Goal: Information Seeking & Learning: Learn about a topic

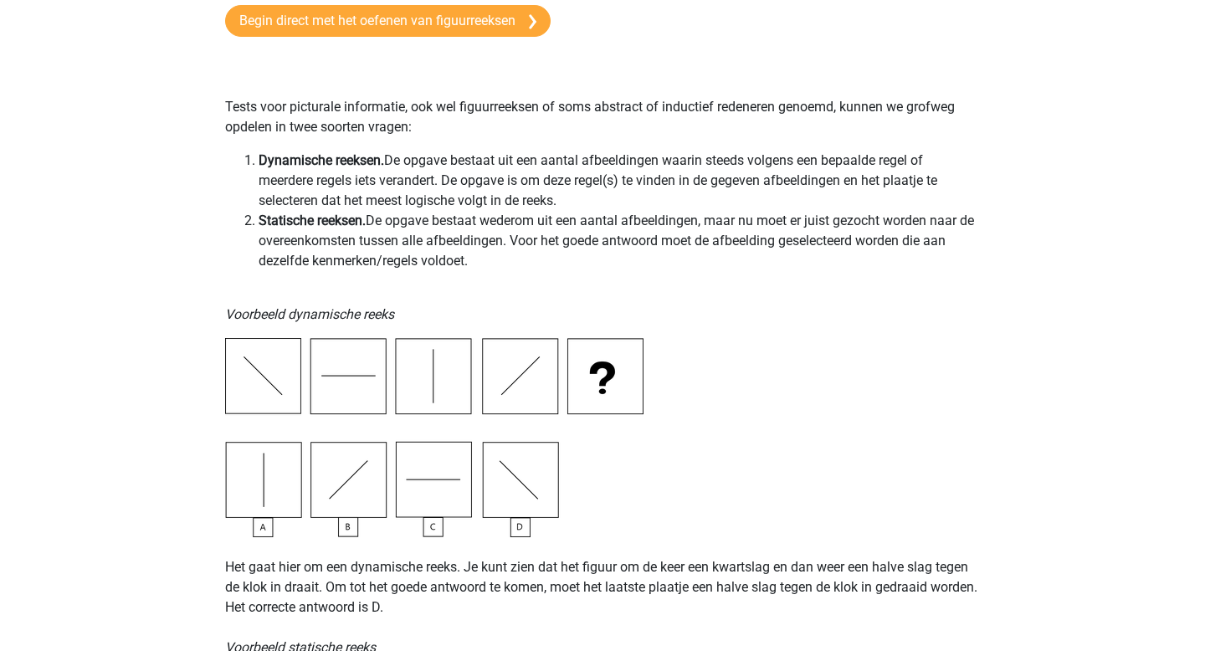
scroll to position [101, 0]
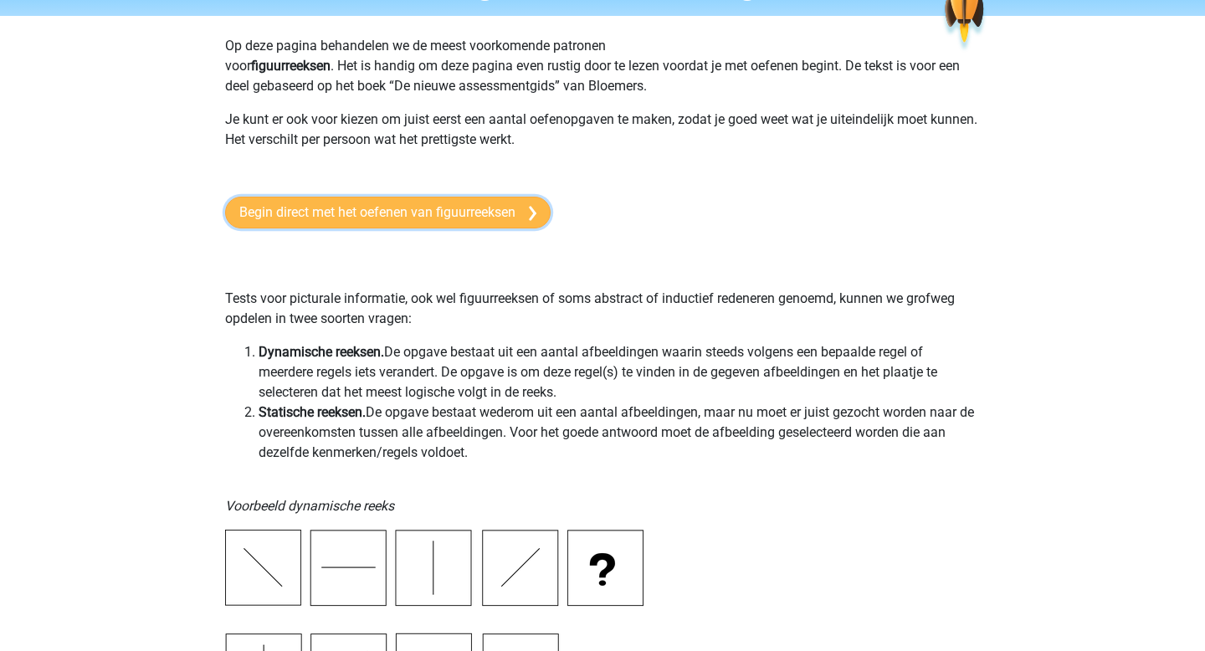
click at [335, 211] on link "Begin direct met het oefenen van figuurreeksen" at bounding box center [387, 213] width 325 height 32
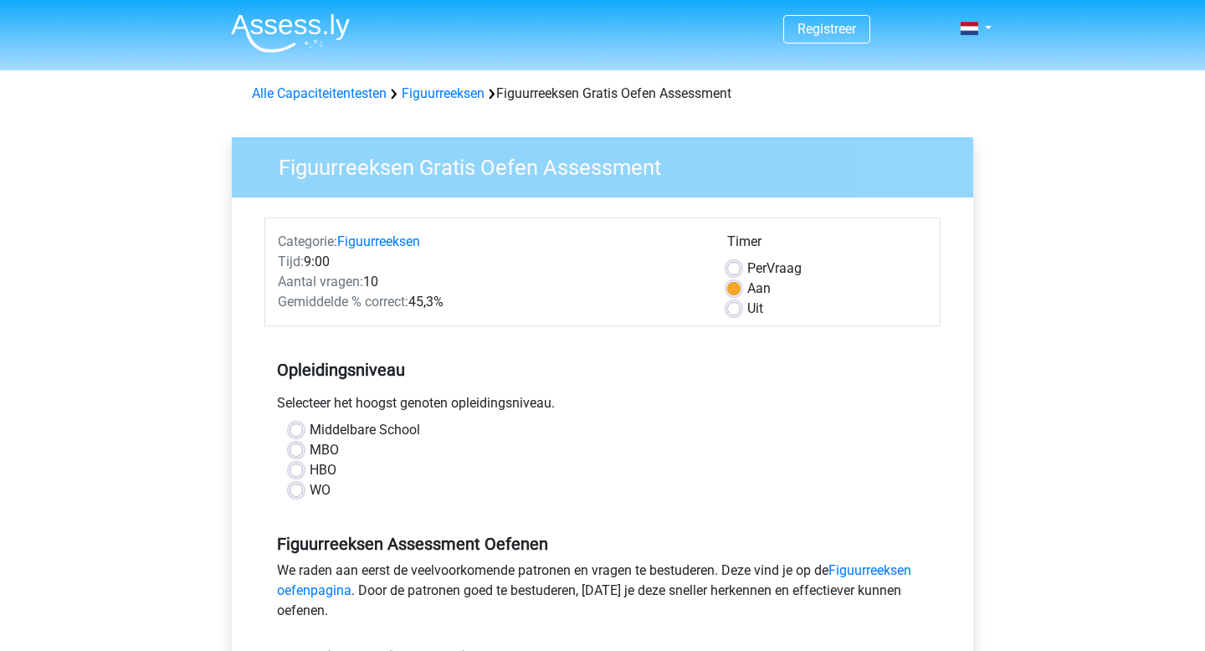
click at [309, 469] on label "HBO" at bounding box center [322, 470] width 27 height 20
click at [296, 469] on input "HBO" at bounding box center [295, 468] width 13 height 17
radio input "true"
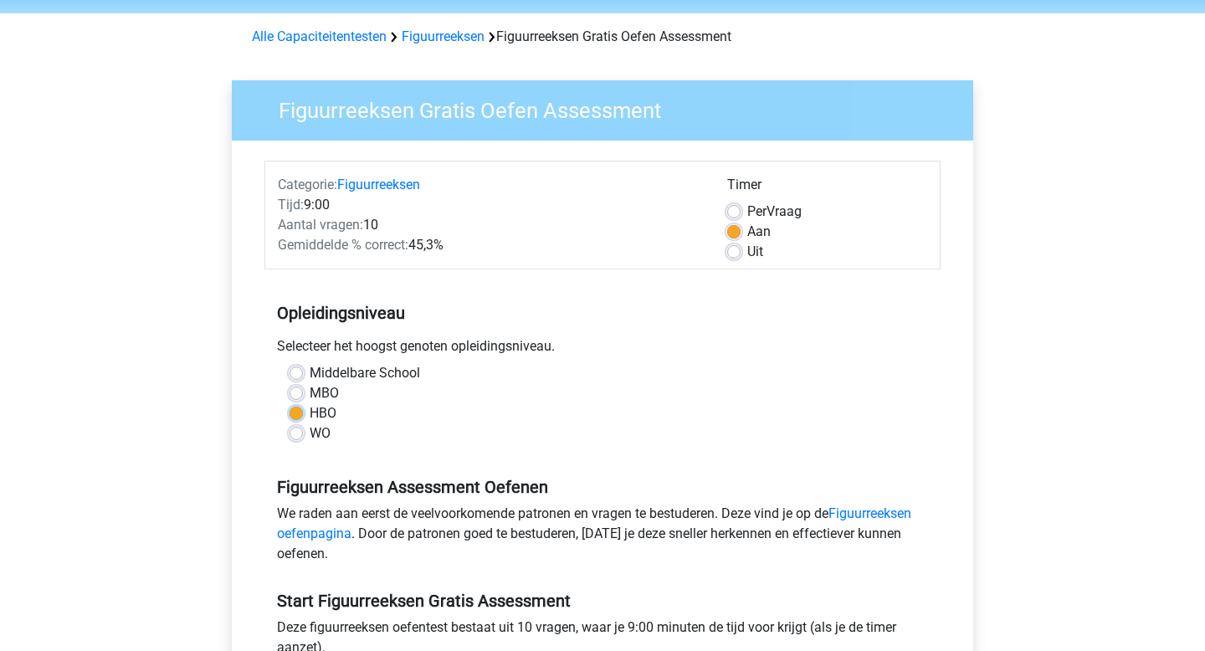
scroll to position [51, 0]
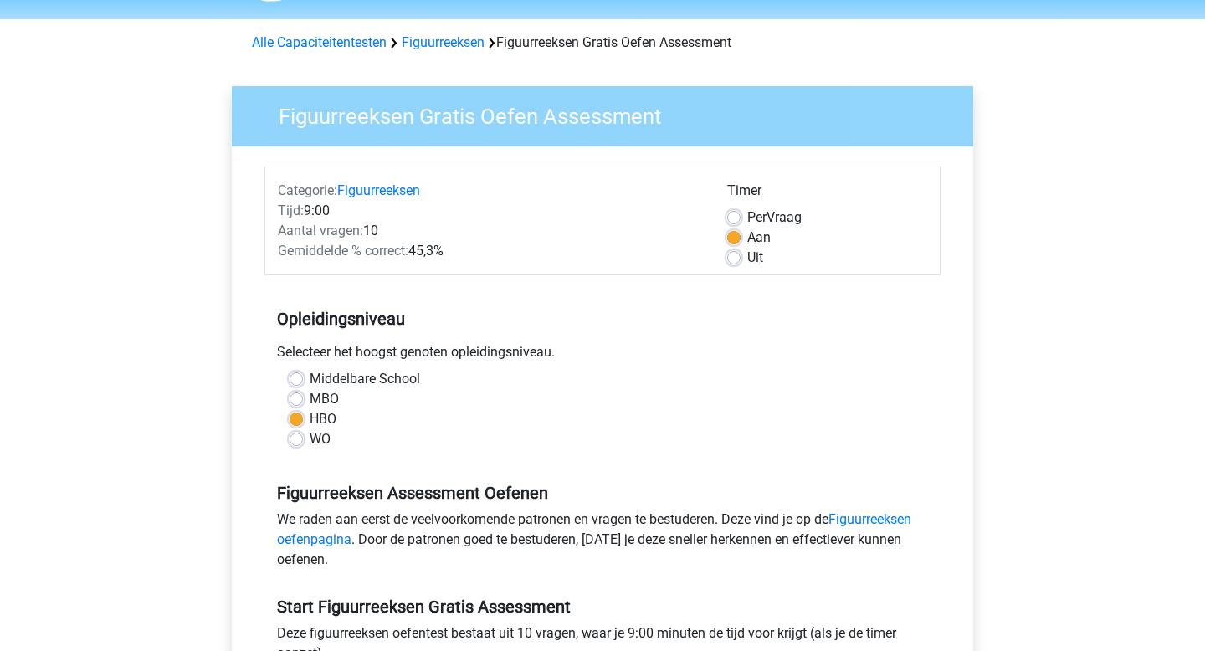
click at [747, 218] on label "Per Vraag" at bounding box center [774, 217] width 54 height 20
click at [735, 218] on input "Per Vraag" at bounding box center [733, 215] width 13 height 17
radio input "true"
click at [309, 375] on label "Middelbare School" at bounding box center [364, 379] width 110 height 20
click at [294, 375] on input "Middelbare School" at bounding box center [295, 377] width 13 height 17
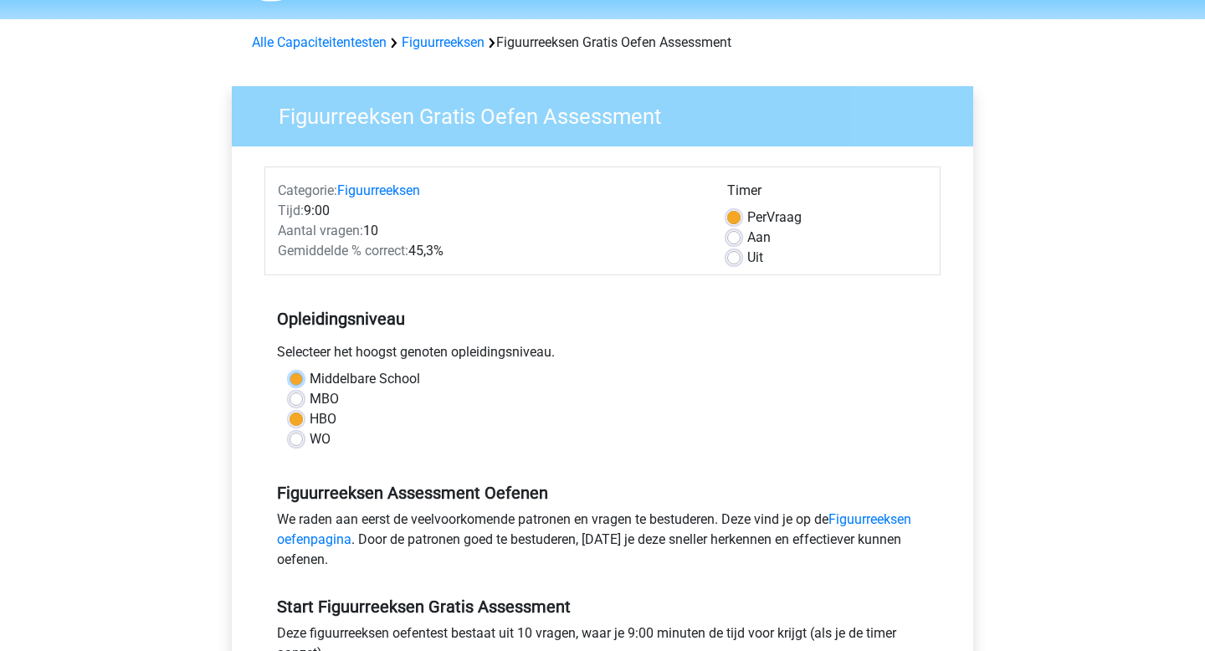
radio input "true"
click at [309, 418] on label "HBO" at bounding box center [322, 419] width 27 height 20
click at [297, 418] on input "HBO" at bounding box center [295, 417] width 13 height 17
radio input "true"
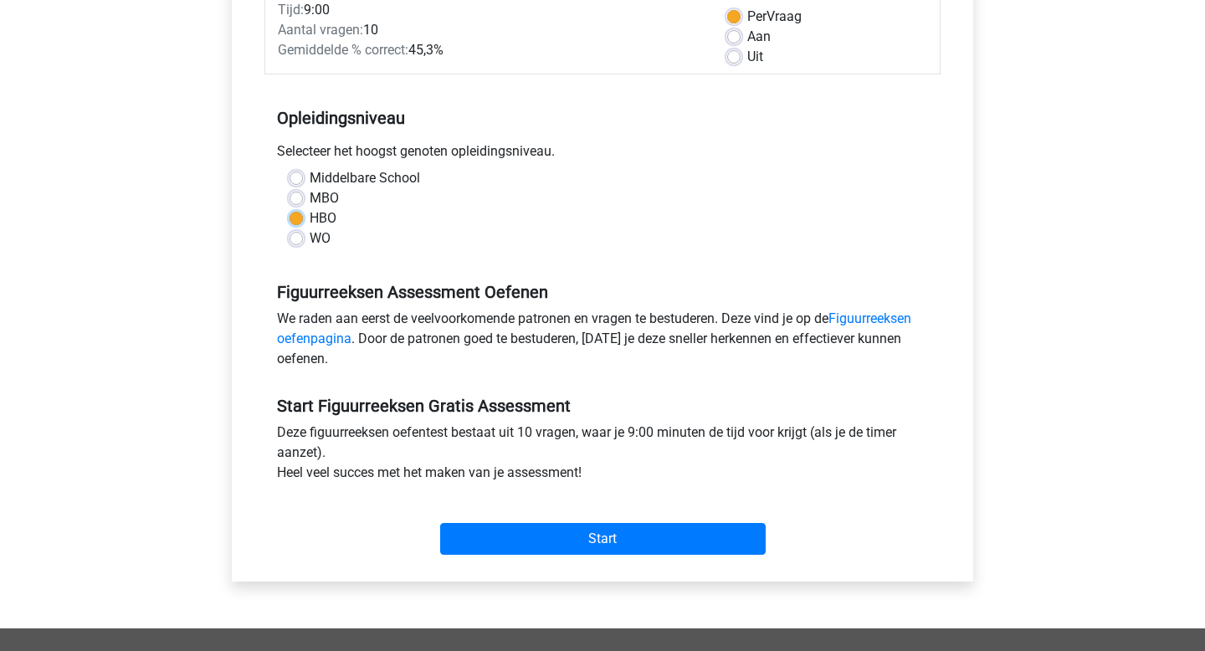
scroll to position [251, 0]
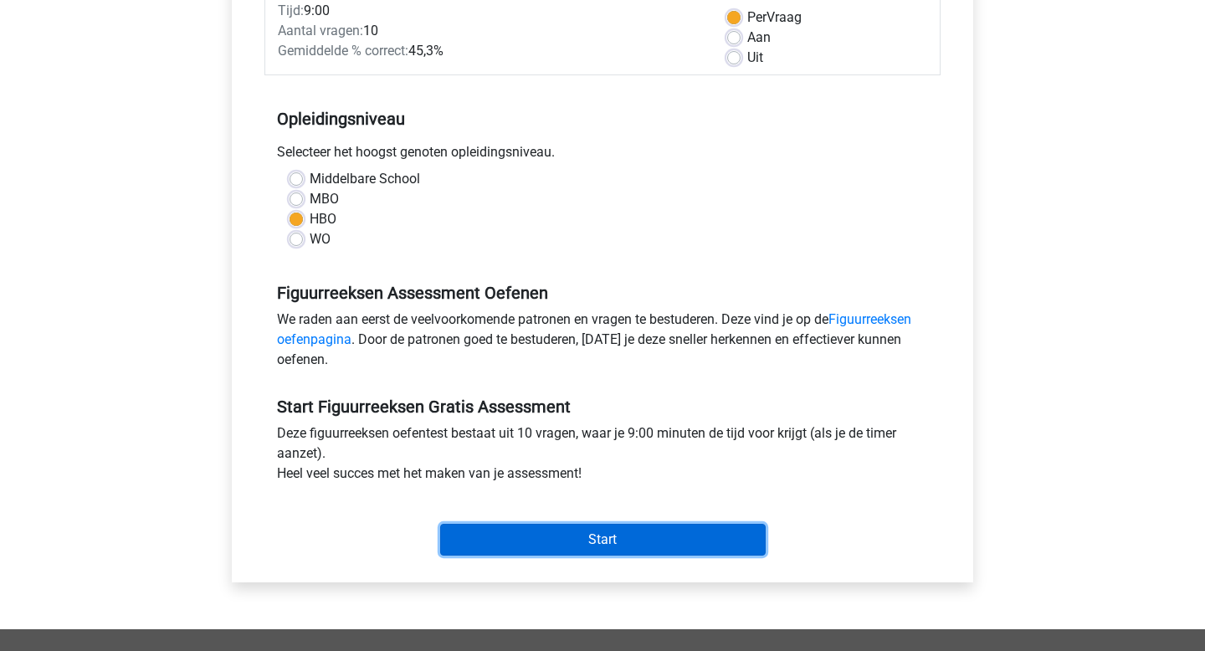
click at [502, 541] on input "Start" at bounding box center [602, 540] width 325 height 32
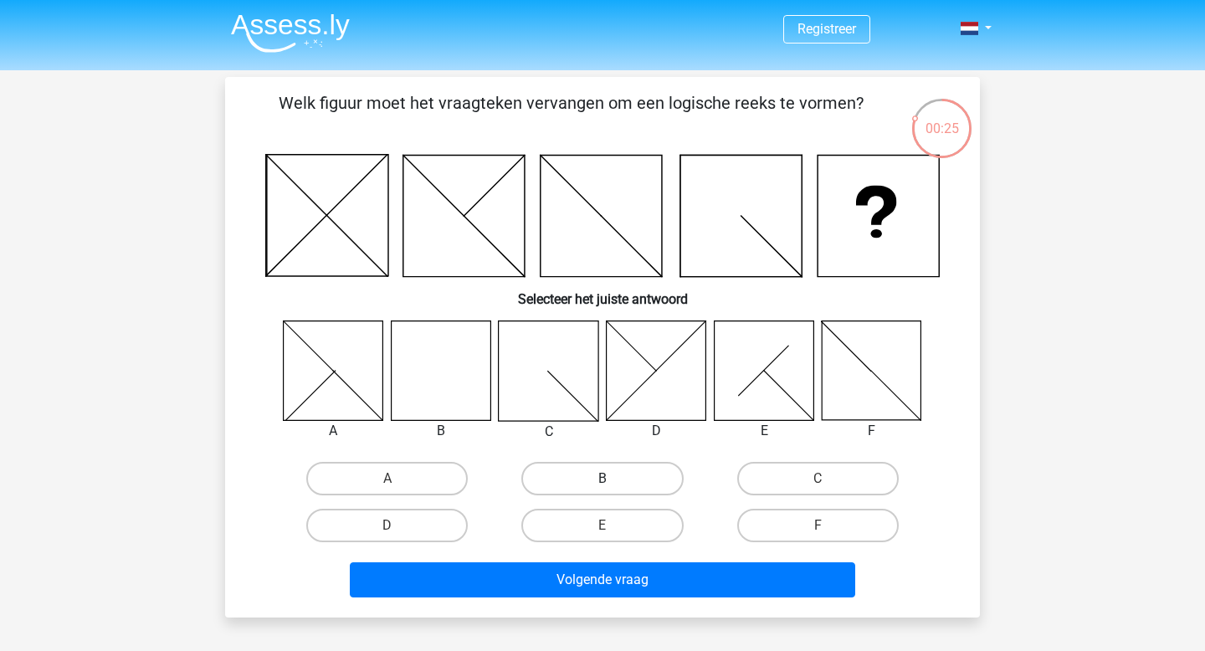
click at [586, 479] on label "B" at bounding box center [601, 478] width 161 height 33
click at [602, 479] on input "B" at bounding box center [607, 483] width 11 height 11
radio input "true"
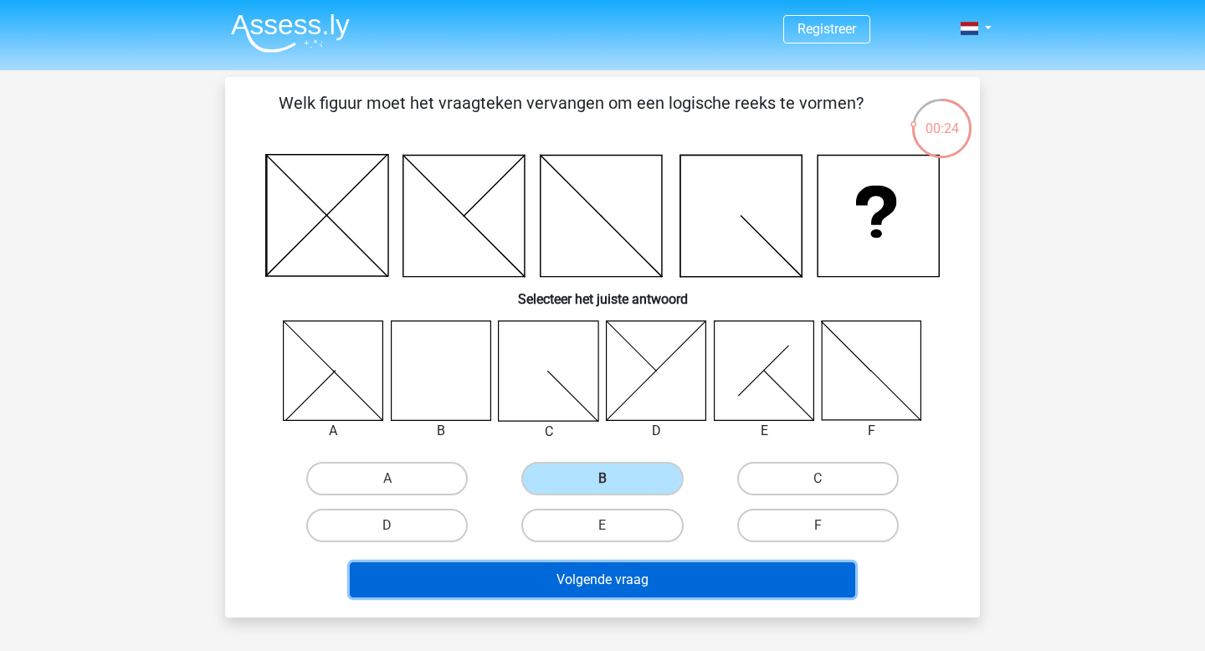
click at [623, 575] on button "Volgende vraag" at bounding box center [603, 579] width 506 height 35
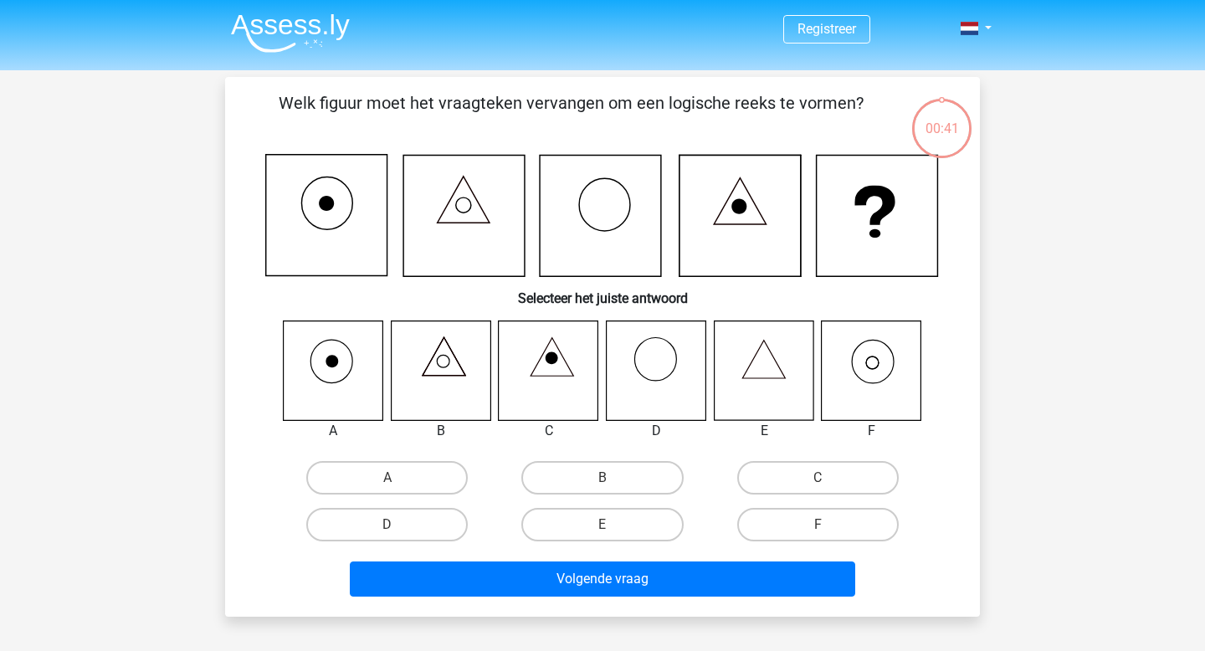
scroll to position [77, 0]
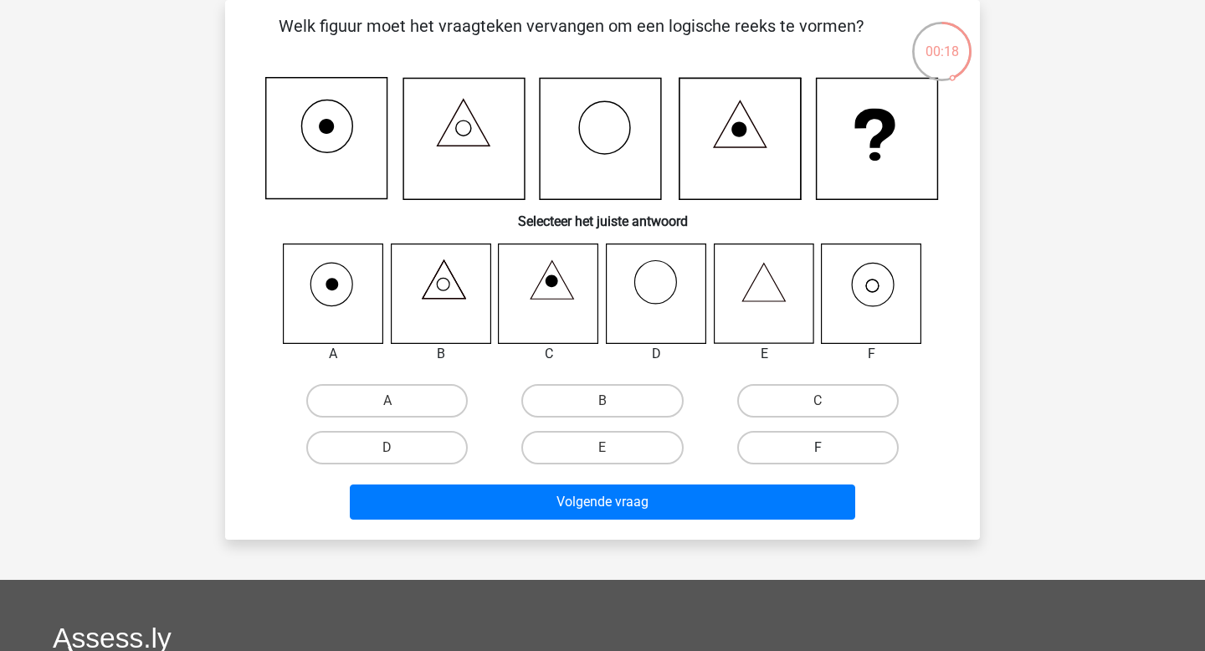
click at [777, 458] on label "F" at bounding box center [817, 447] width 161 height 33
click at [817, 458] on input "F" at bounding box center [822, 453] width 11 height 11
radio input "true"
click at [668, 526] on div "Welk figuur moet het vraagteken vervangen om een logische reeks te vormen? Sele…" at bounding box center [602, 270] width 754 height 540
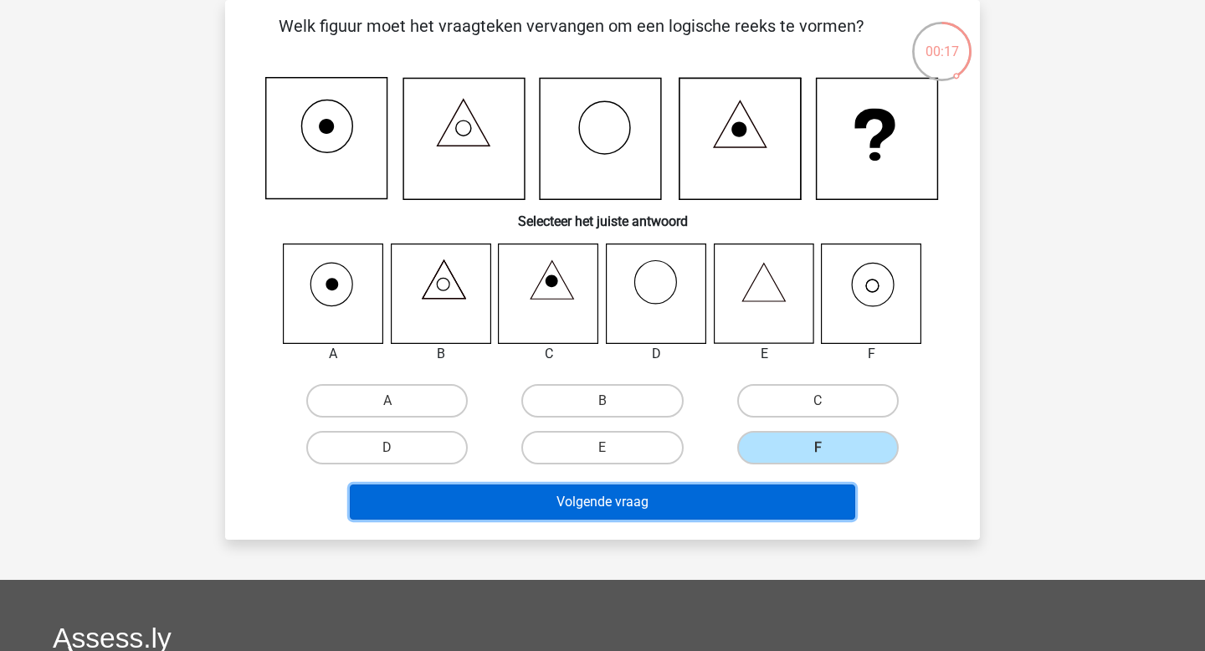
click at [668, 512] on button "Volgende vraag" at bounding box center [603, 501] width 506 height 35
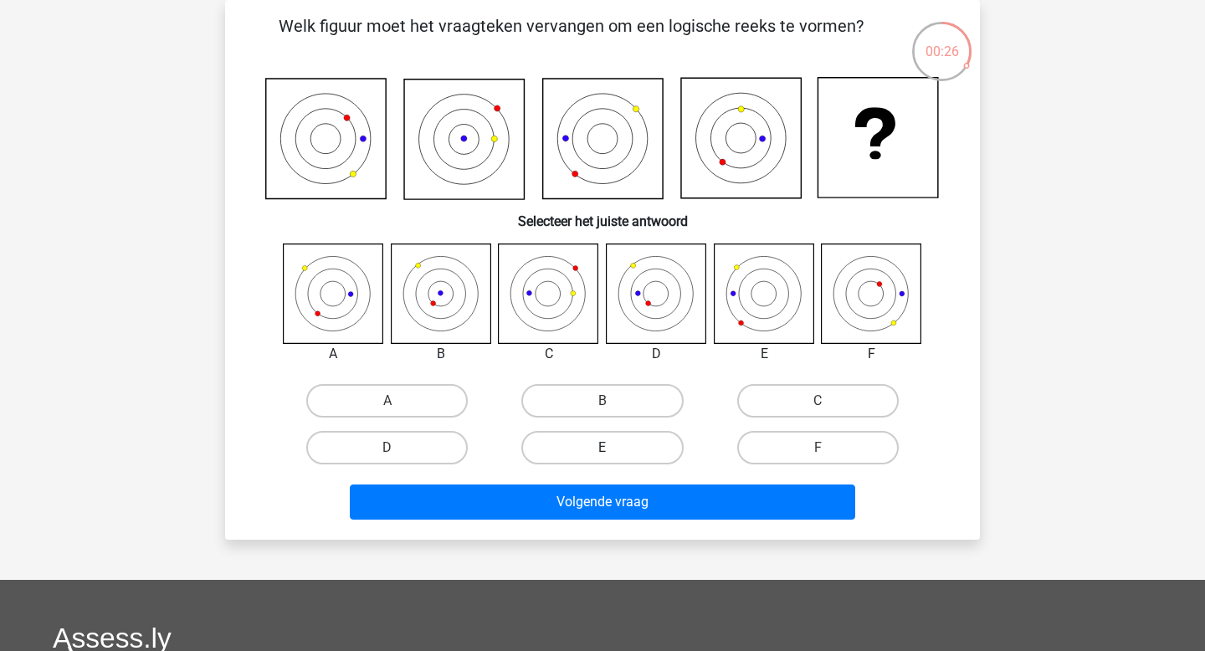
click at [560, 453] on label "E" at bounding box center [601, 447] width 161 height 33
click at [602, 453] on input "E" at bounding box center [607, 453] width 11 height 11
radio input "true"
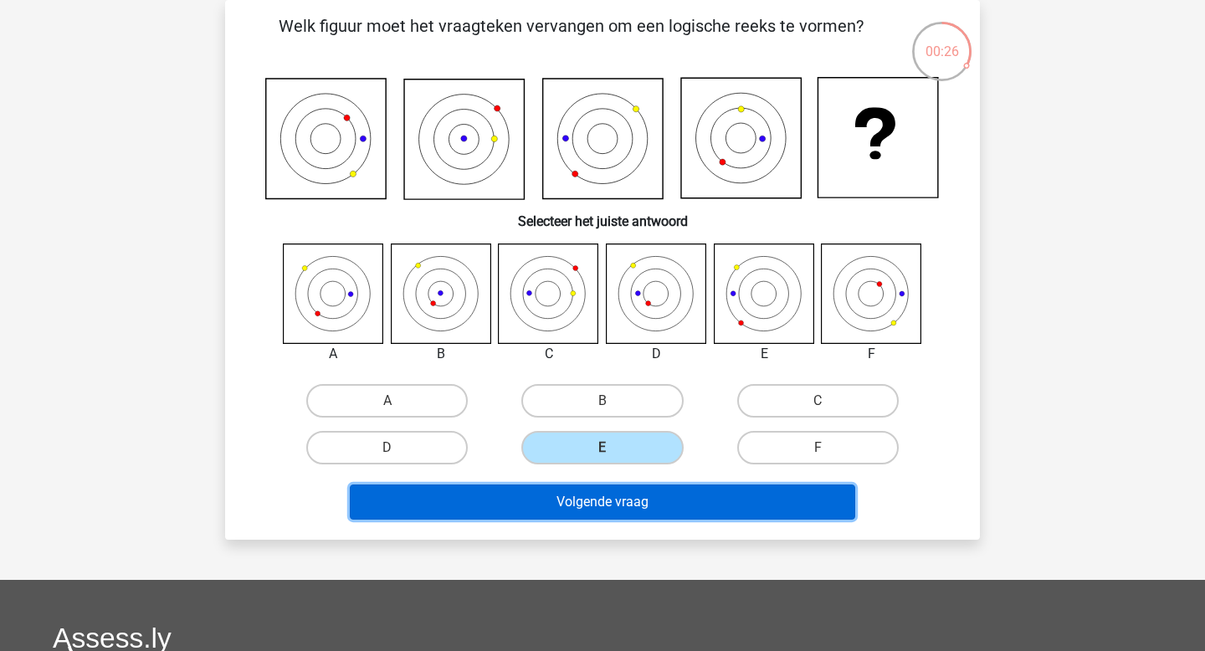
click at [550, 496] on button "Volgende vraag" at bounding box center [603, 501] width 506 height 35
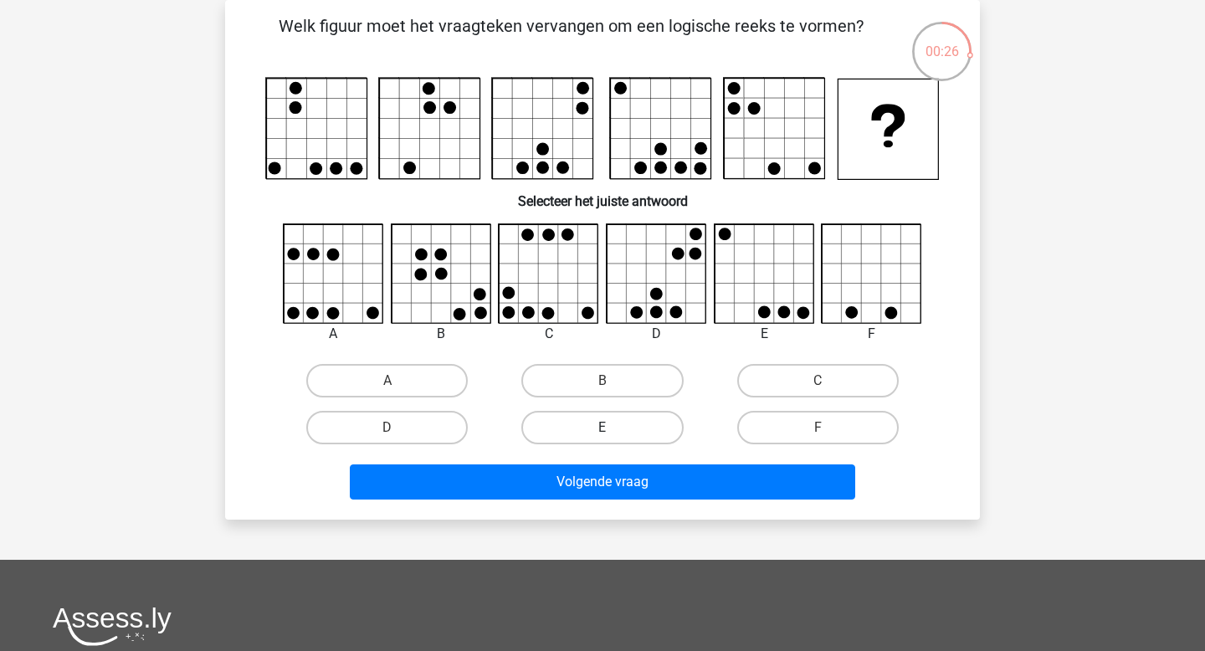
click at [606, 422] on label "E" at bounding box center [601, 427] width 161 height 33
click at [606, 427] on input "E" at bounding box center [607, 432] width 11 height 11
radio input "true"
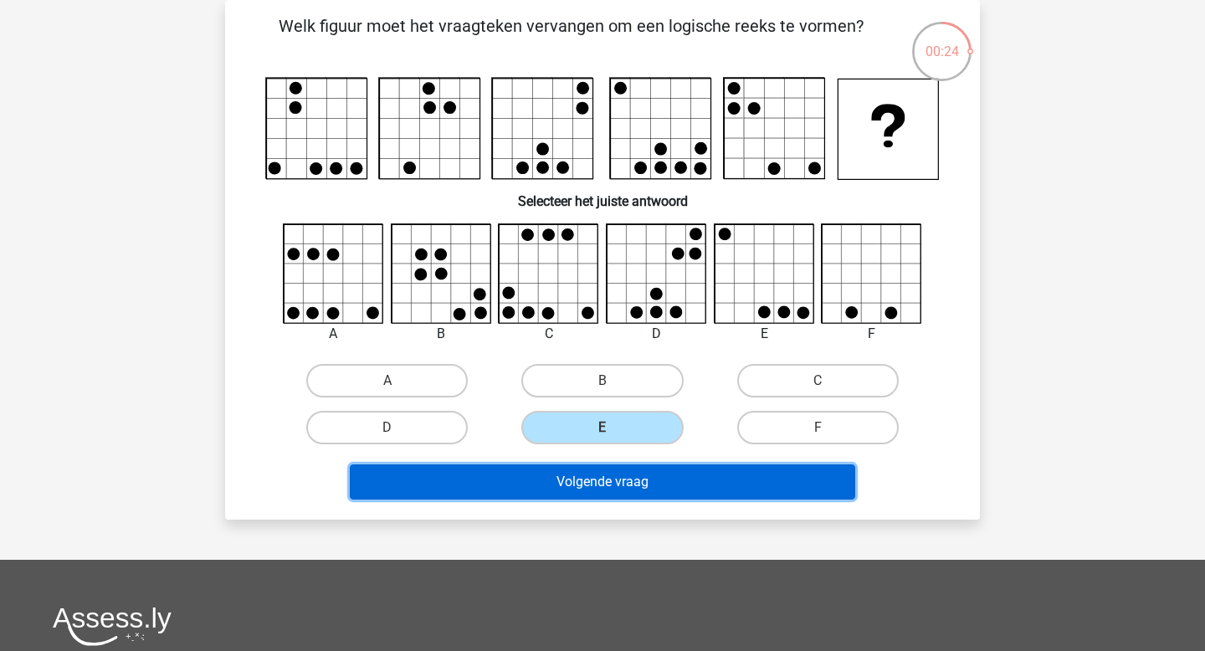
click at [606, 484] on button "Volgende vraag" at bounding box center [603, 481] width 506 height 35
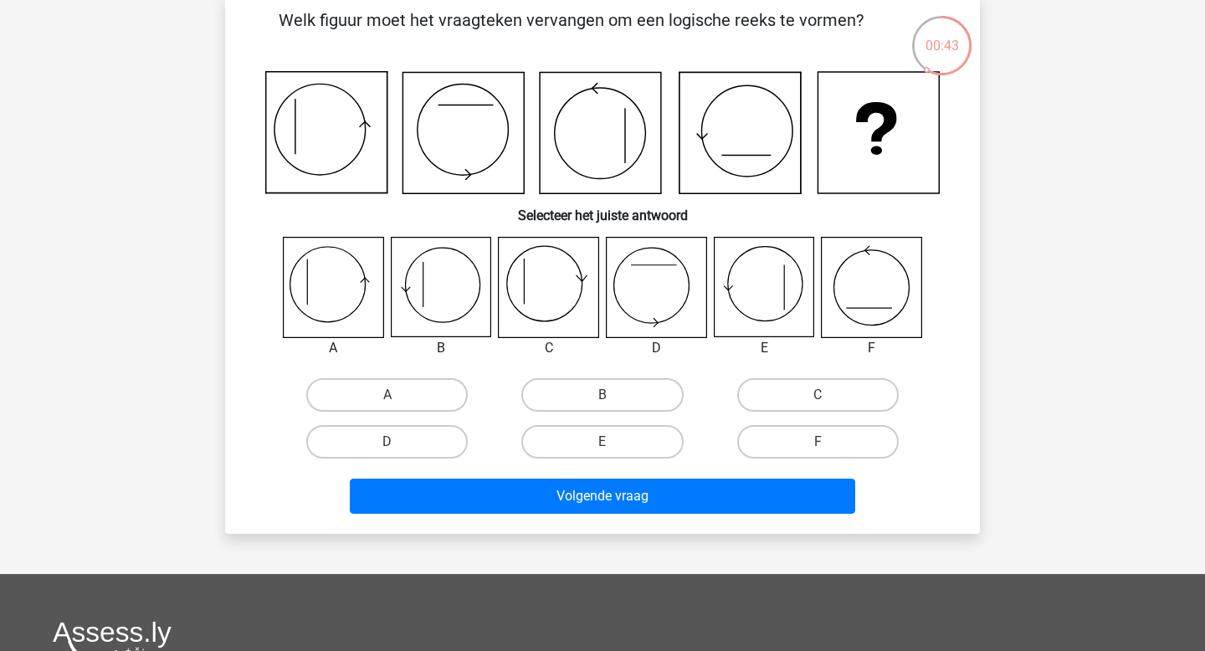
scroll to position [78, 0]
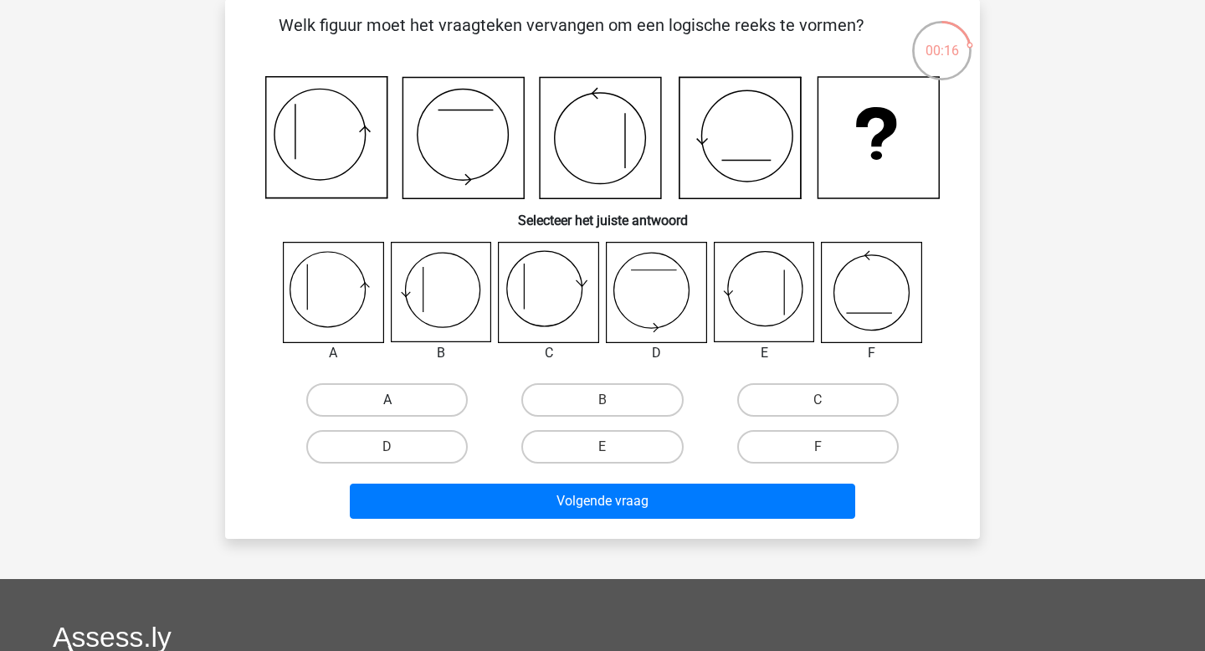
click at [391, 393] on label "A" at bounding box center [386, 399] width 161 height 33
click at [391, 400] on input "A" at bounding box center [392, 405] width 11 height 11
radio input "true"
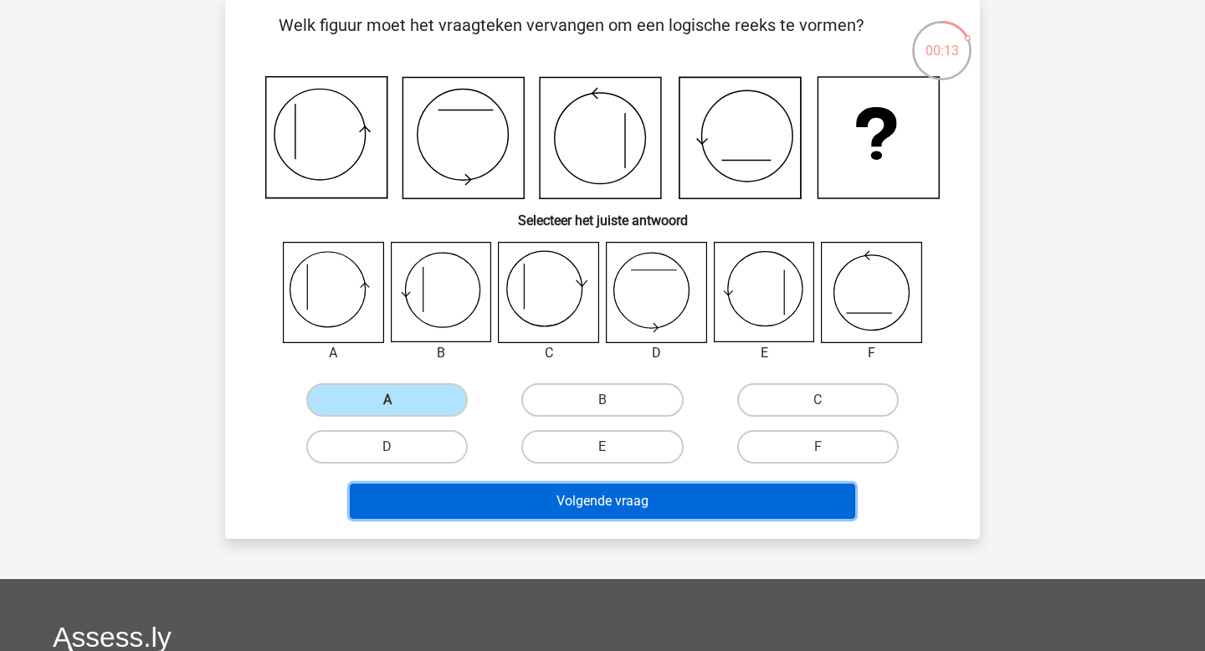
click at [507, 517] on button "Volgende vraag" at bounding box center [603, 500] width 506 height 35
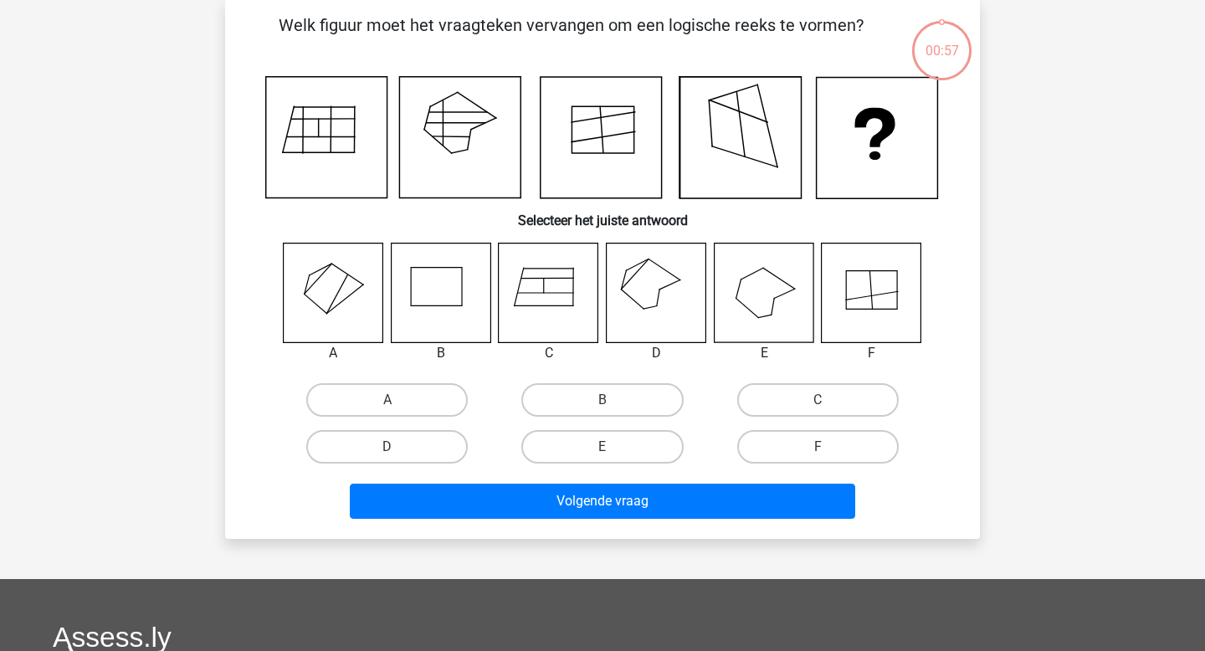
scroll to position [77, 0]
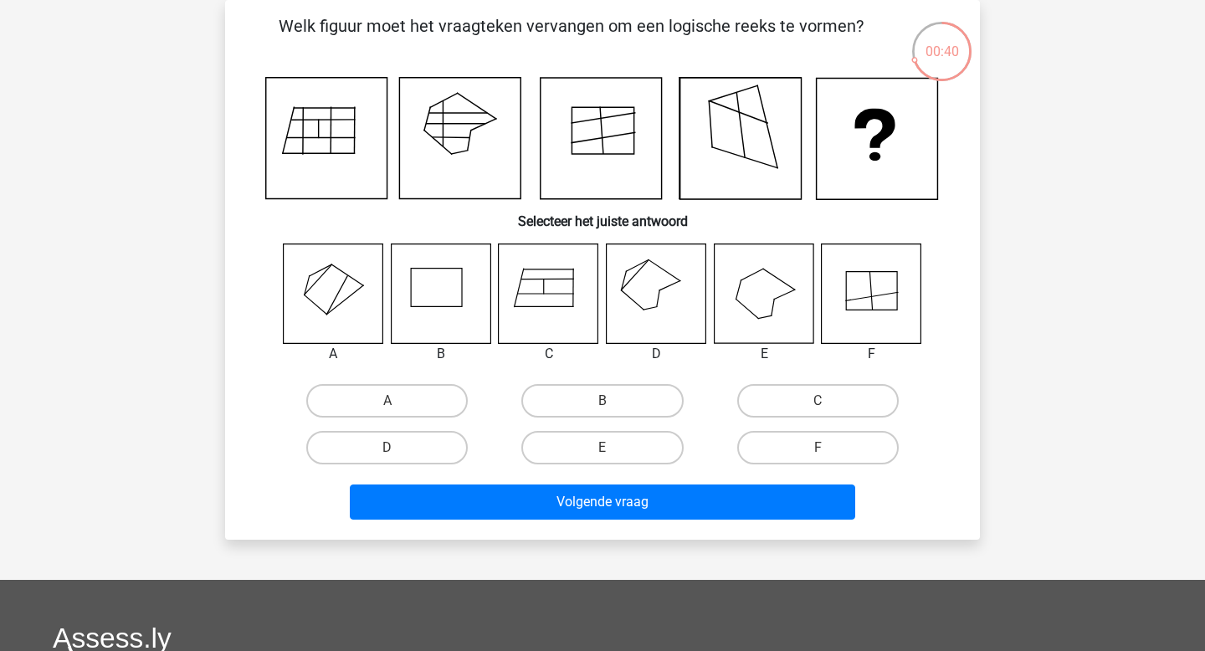
click at [663, 301] on icon at bounding box center [656, 293] width 100 height 100
click at [426, 440] on label "D" at bounding box center [386, 447] width 161 height 33
click at [398, 448] on input "D" at bounding box center [392, 453] width 11 height 11
radio input "true"
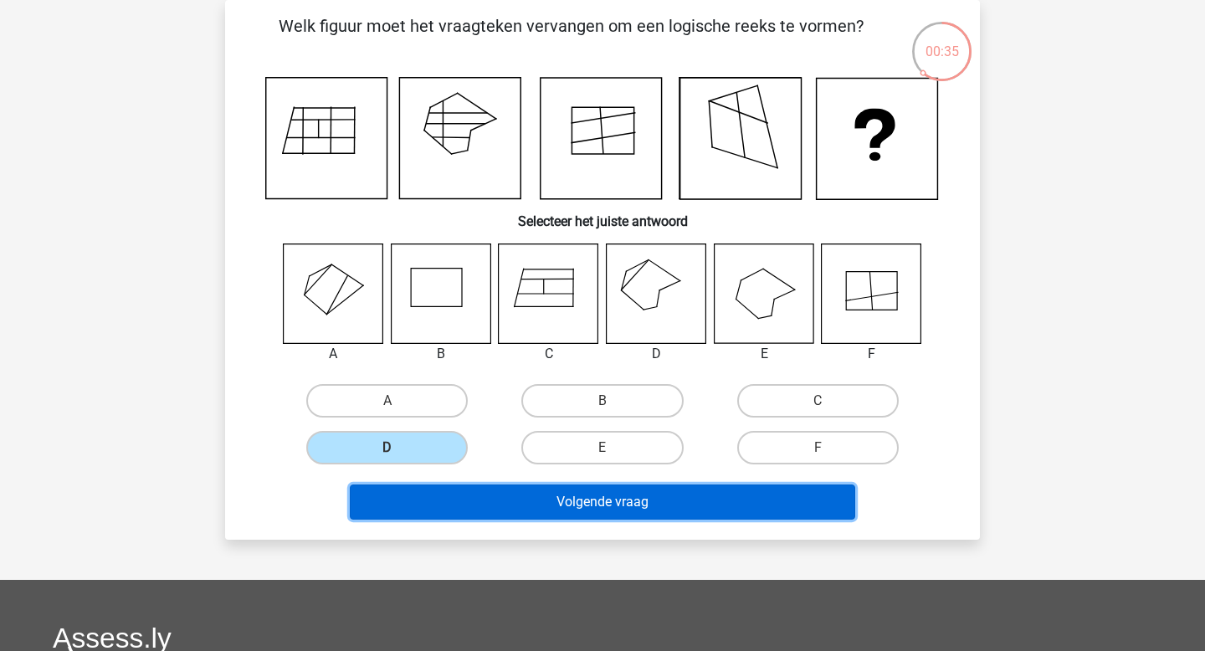
click at [570, 508] on button "Volgende vraag" at bounding box center [603, 501] width 506 height 35
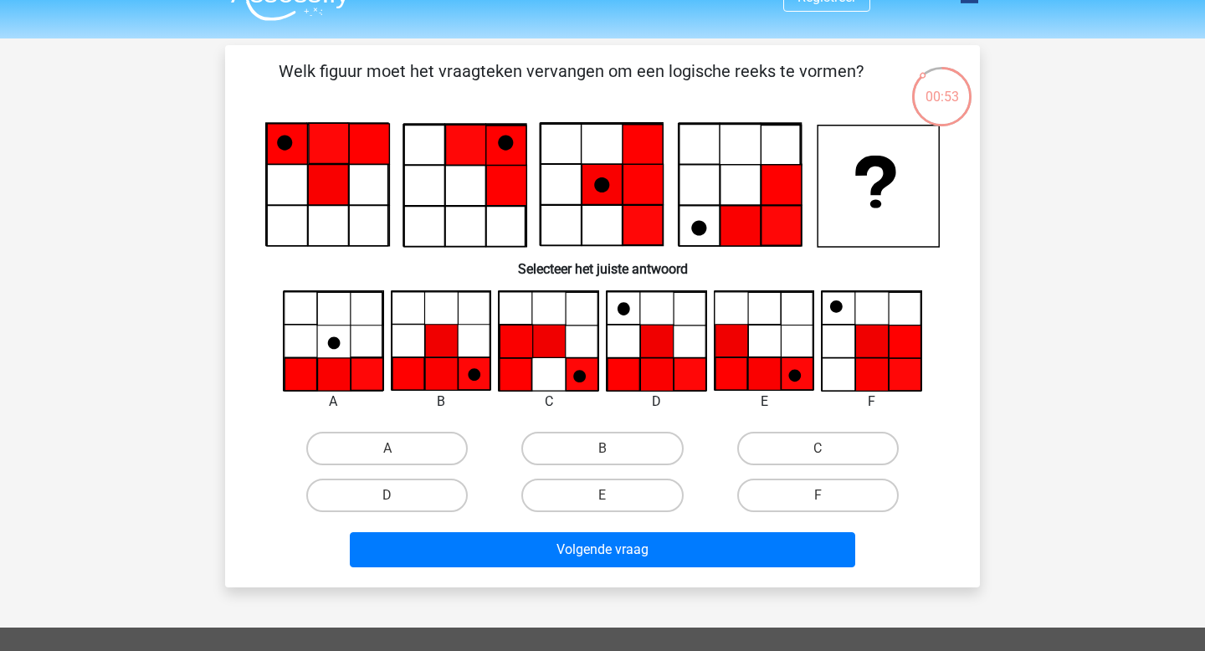
scroll to position [31, 0]
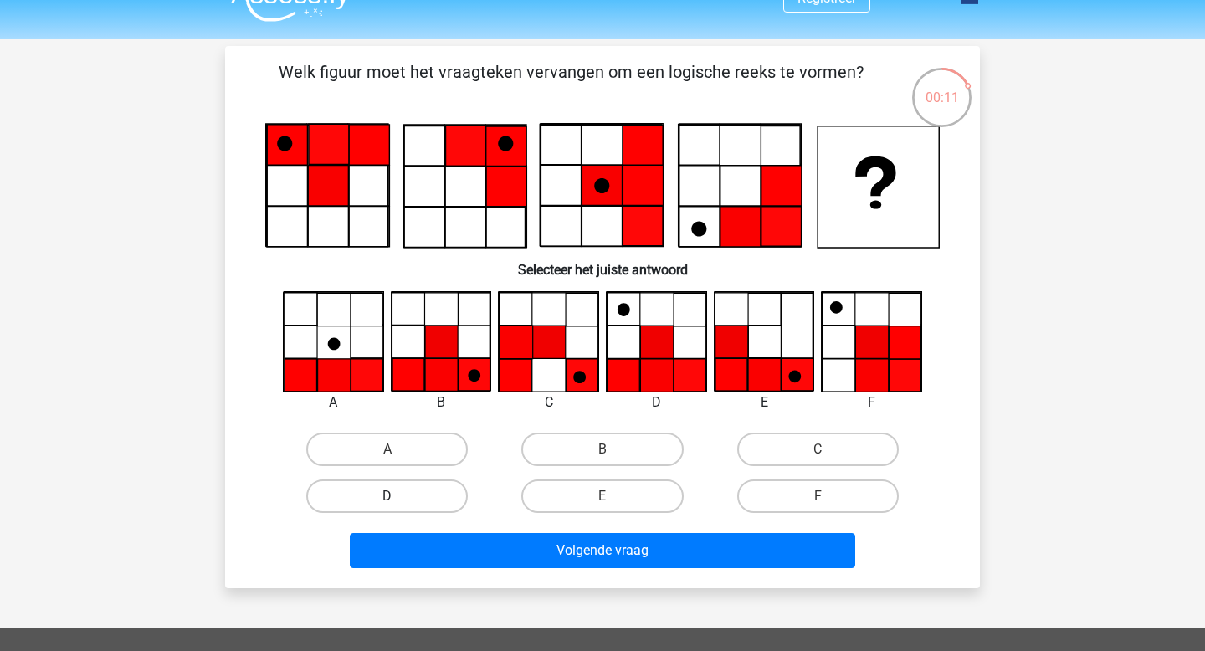
click at [397, 488] on label "D" at bounding box center [386, 495] width 161 height 33
click at [397, 496] on input "D" at bounding box center [392, 501] width 11 height 11
radio input "true"
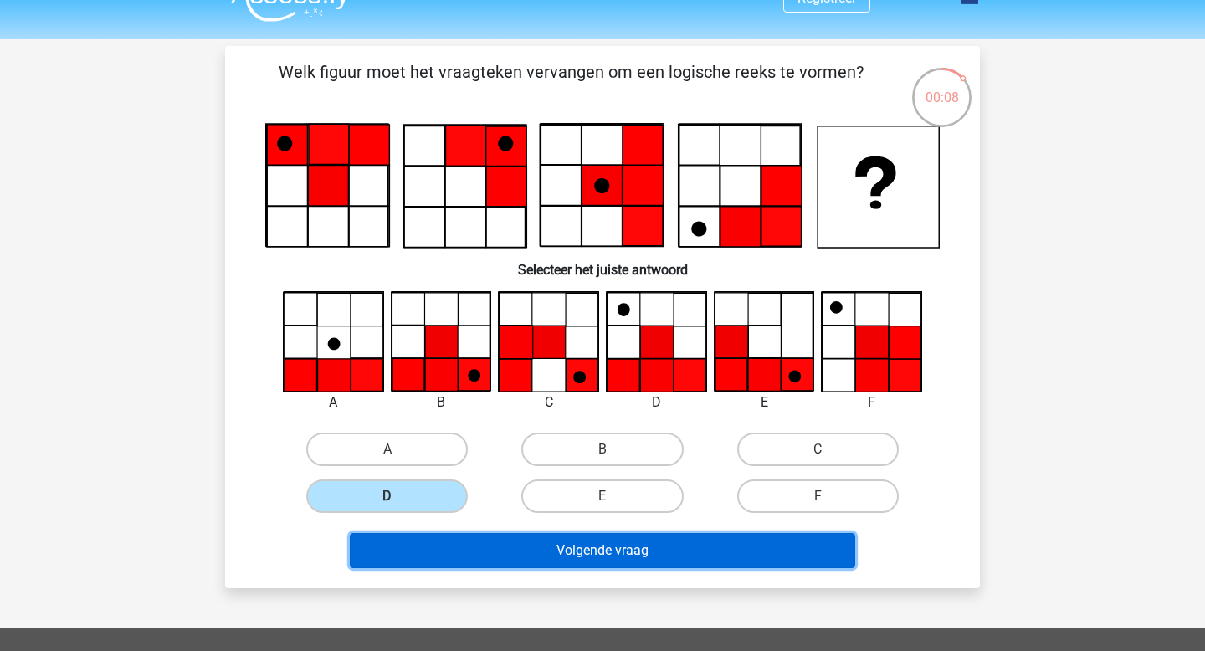
click at [494, 550] on button "Volgende vraag" at bounding box center [603, 550] width 506 height 35
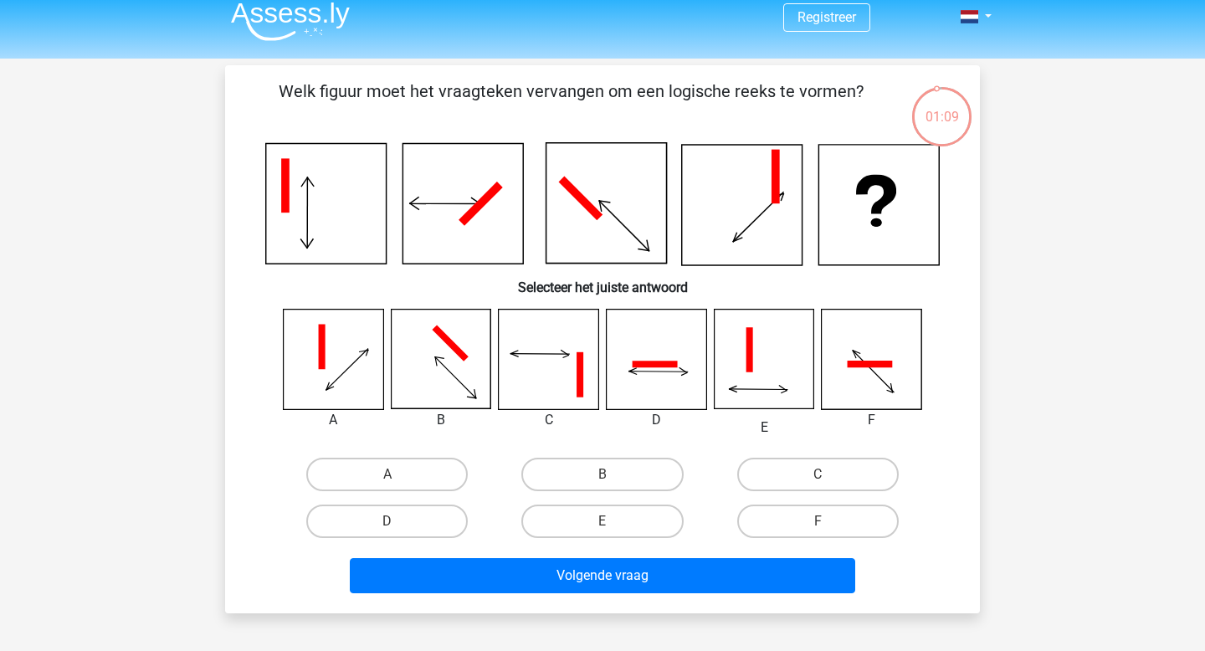
scroll to position [13, 0]
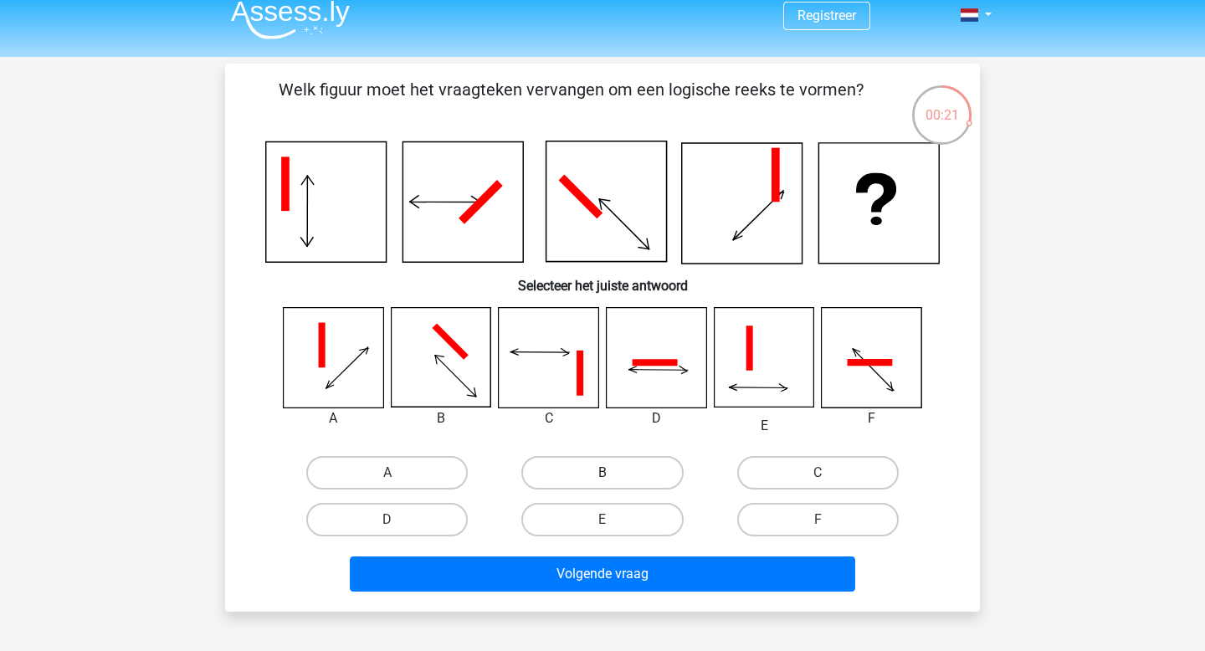
click at [583, 482] on label "B" at bounding box center [601, 472] width 161 height 33
click at [602, 482] on input "B" at bounding box center [607, 478] width 11 height 11
radio input "true"
click at [448, 516] on label "D" at bounding box center [386, 519] width 161 height 33
click at [398, 519] on input "D" at bounding box center [392, 524] width 11 height 11
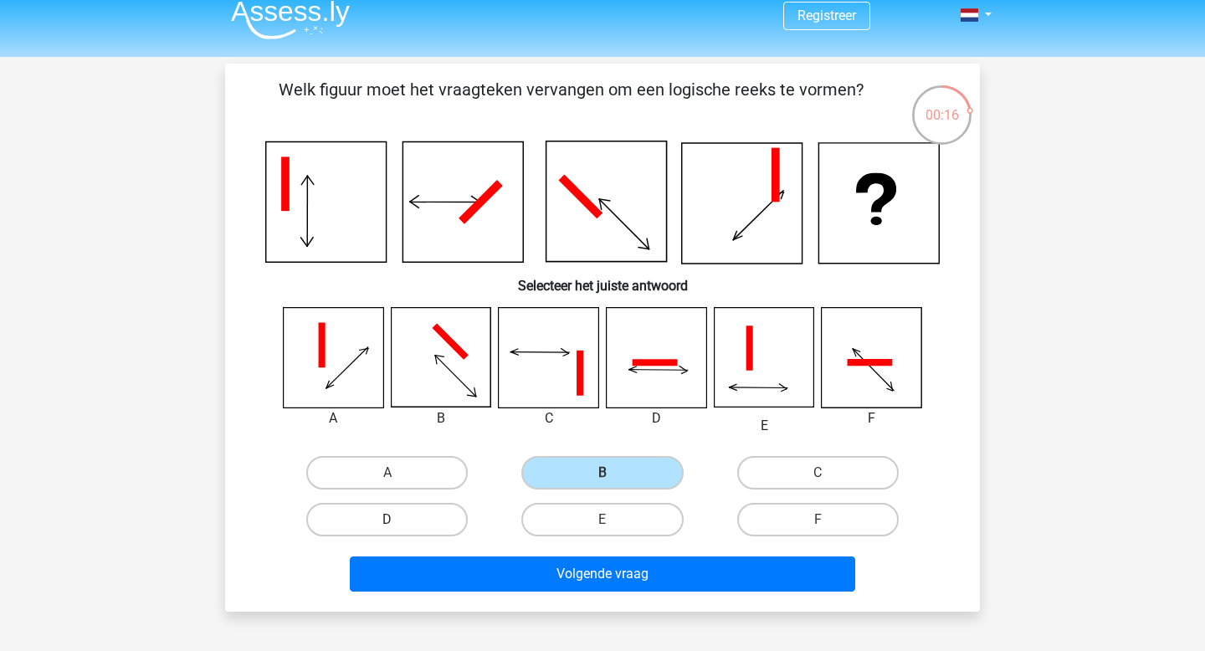
radio input "true"
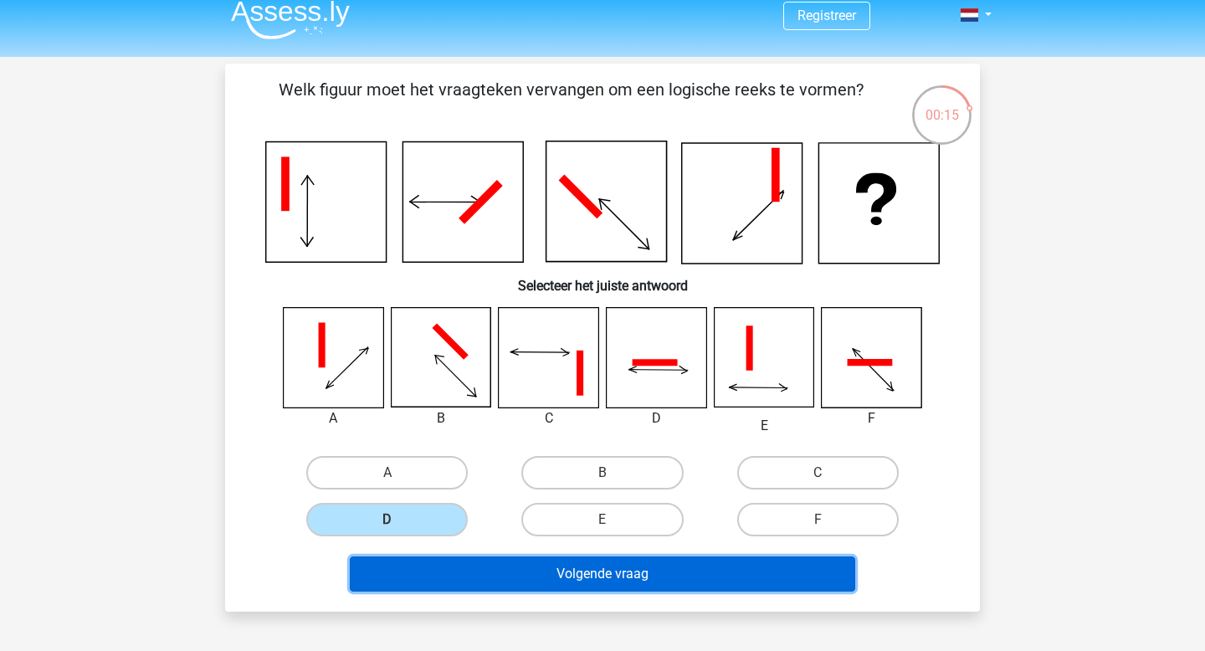
click at [514, 580] on button "Volgende vraag" at bounding box center [603, 573] width 506 height 35
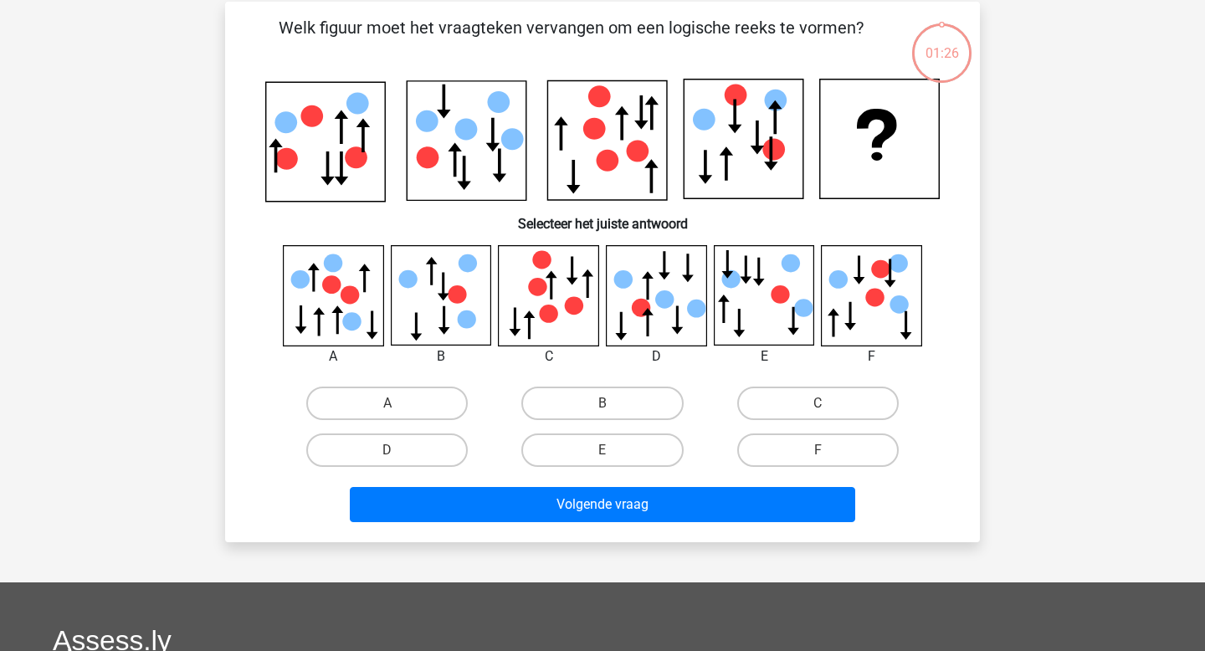
scroll to position [77, 0]
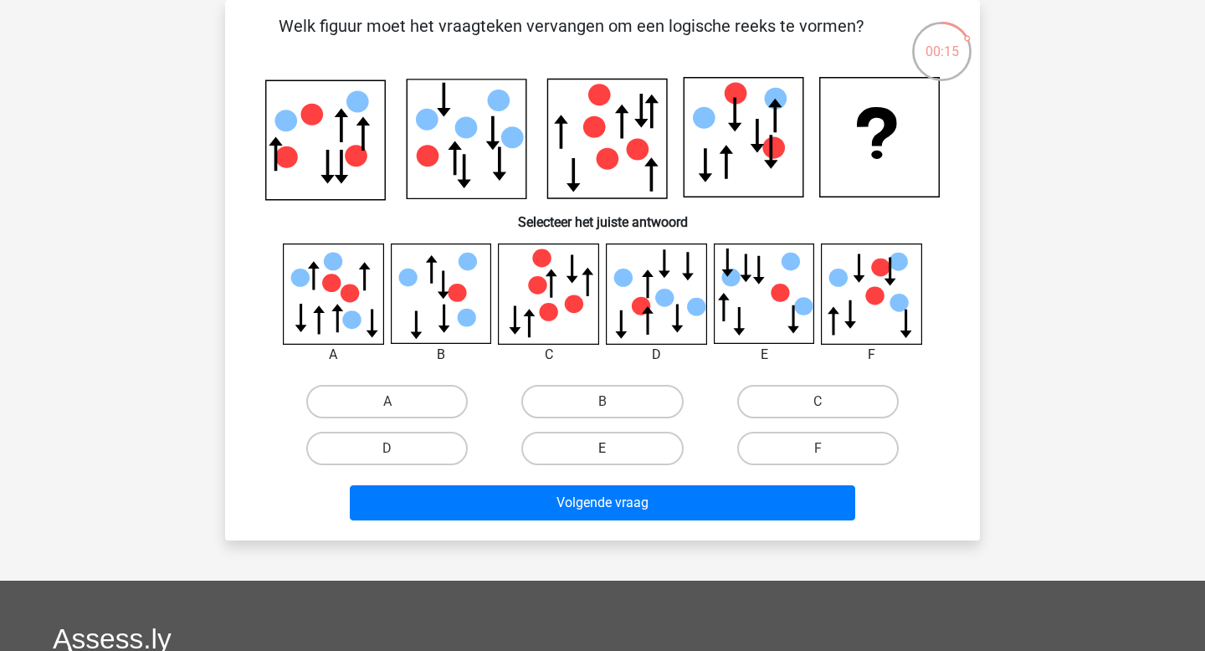
click at [584, 456] on label "E" at bounding box center [601, 448] width 161 height 33
click at [602, 456] on input "E" at bounding box center [607, 453] width 11 height 11
radio input "true"
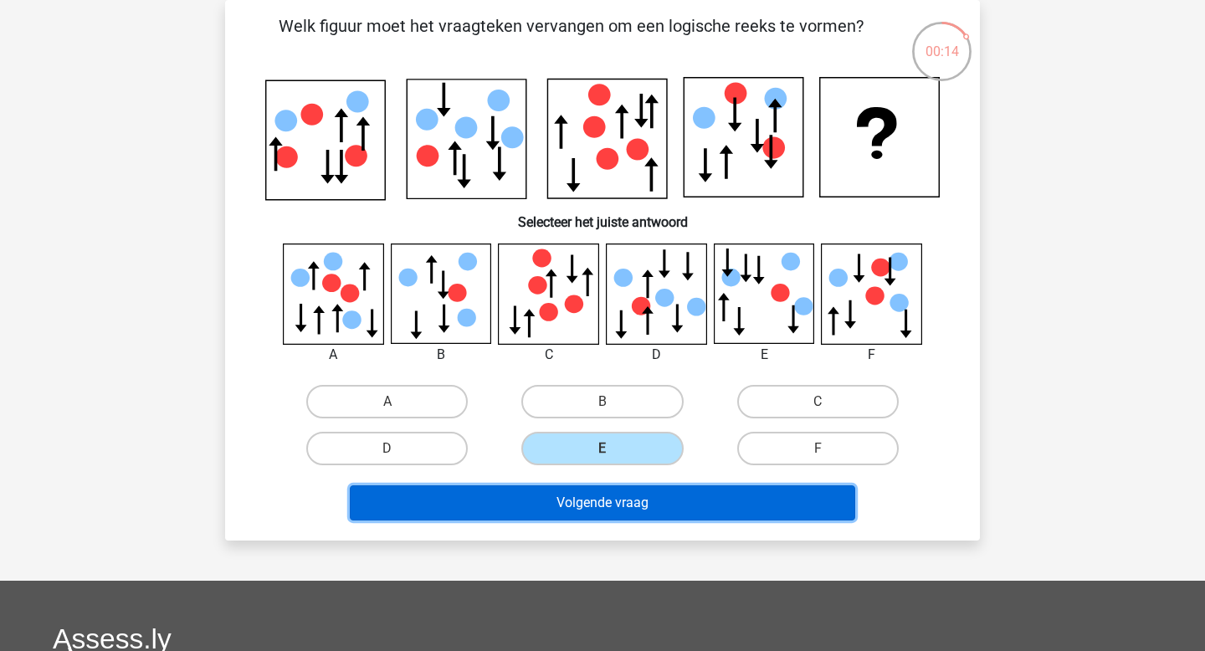
click at [581, 507] on button "Volgende vraag" at bounding box center [603, 502] width 506 height 35
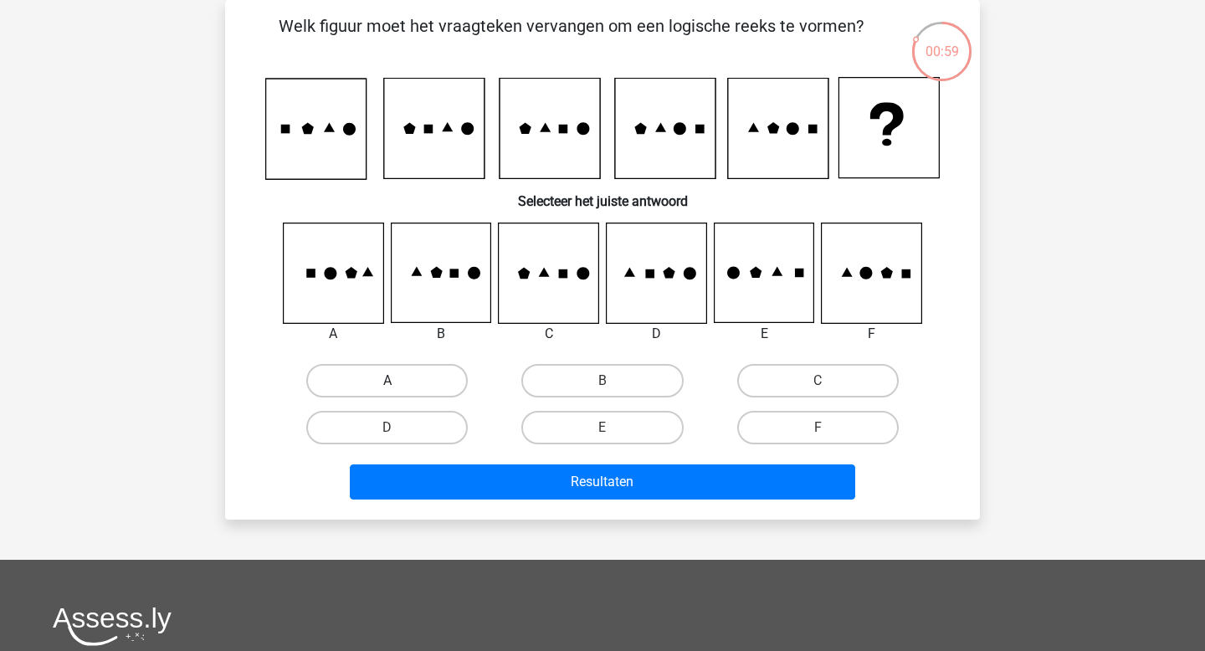
click at [400, 377] on label "A" at bounding box center [386, 380] width 161 height 33
click at [398, 381] on input "A" at bounding box center [392, 386] width 11 height 11
radio input "true"
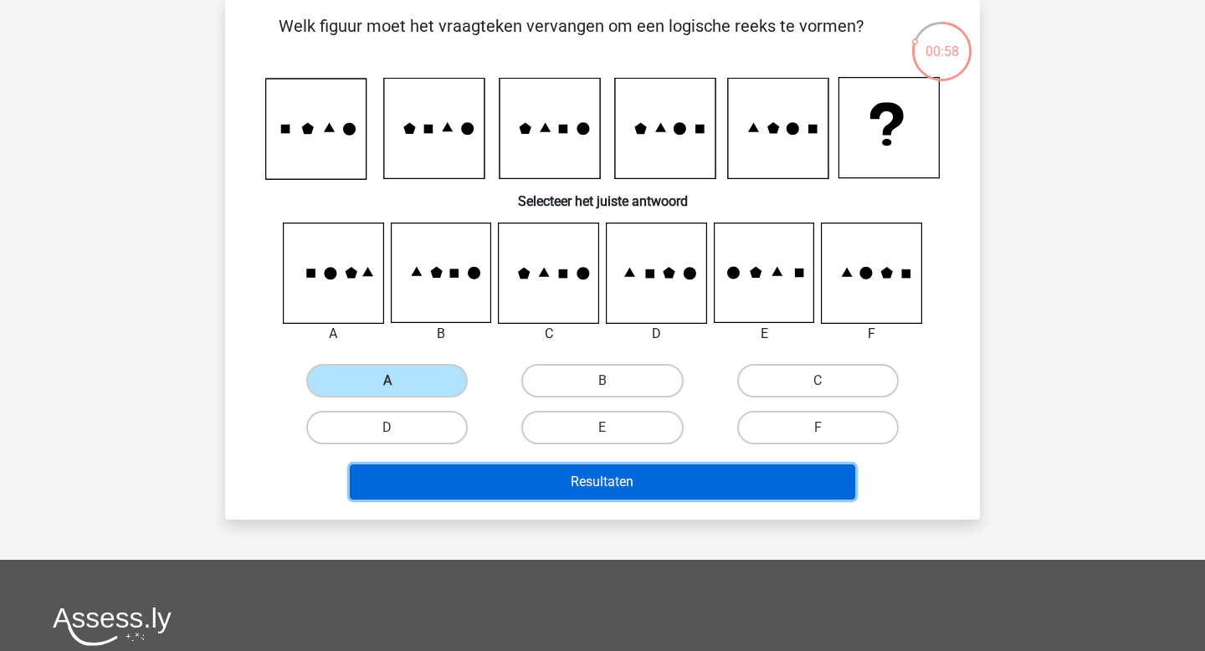
click at [459, 475] on button "Resultaten" at bounding box center [603, 481] width 506 height 35
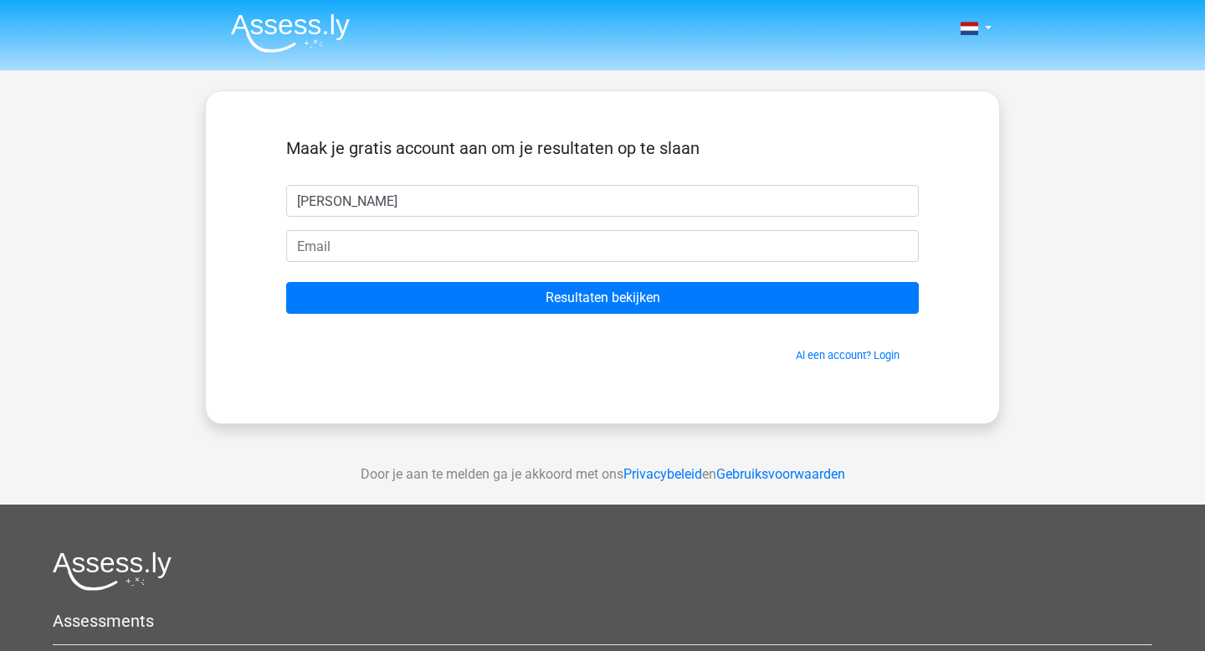
type input "[PERSON_NAME]"
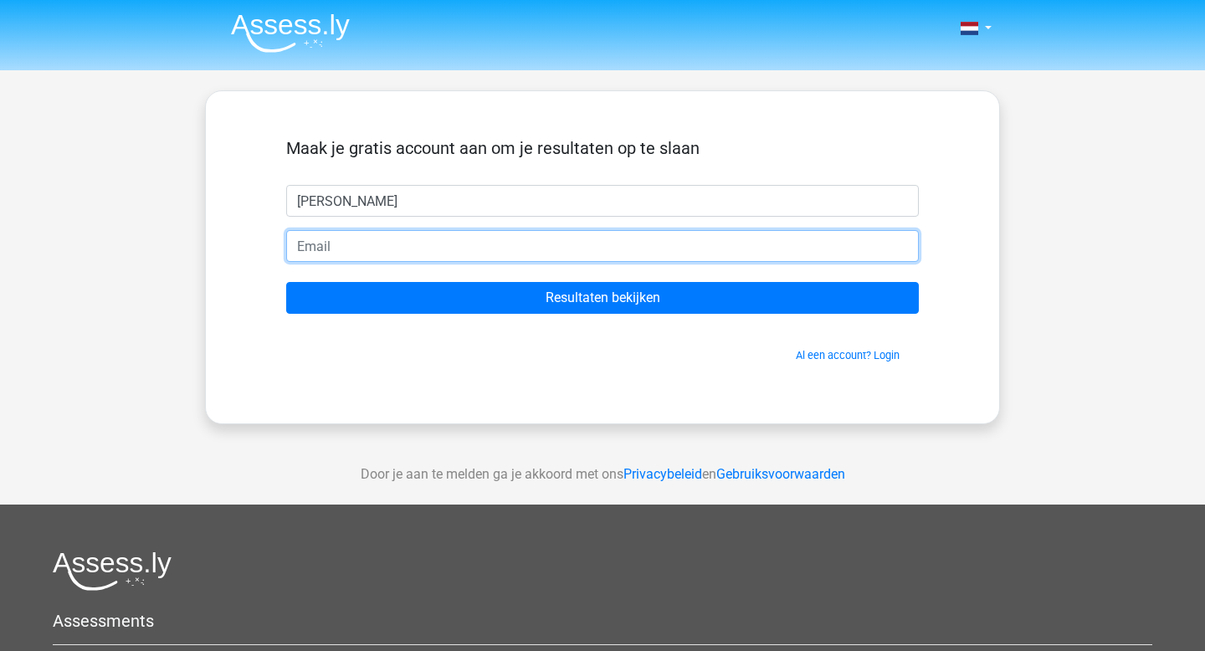
click at [341, 253] on input "email" at bounding box center [602, 246] width 632 height 32
type input "[EMAIL_ADDRESS][DOMAIN_NAME]"
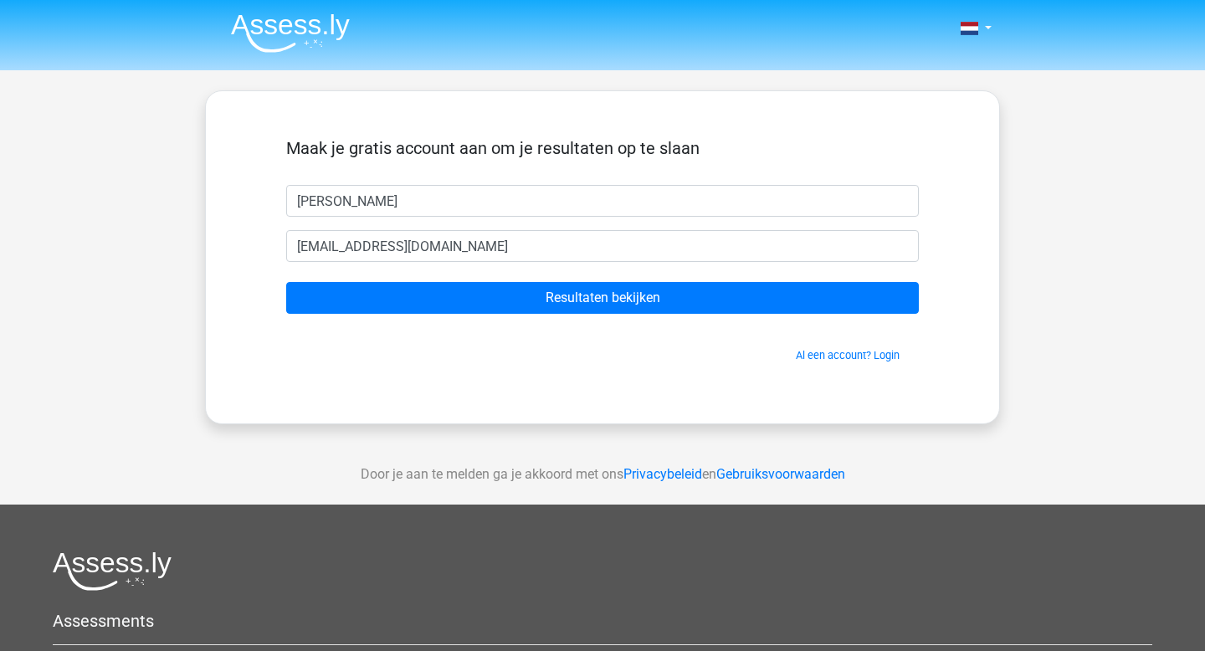
click at [417, 315] on form "Maak je gratis account aan om je resultaten op te slaan bram bramkapteijn@live.…" at bounding box center [602, 250] width 632 height 225
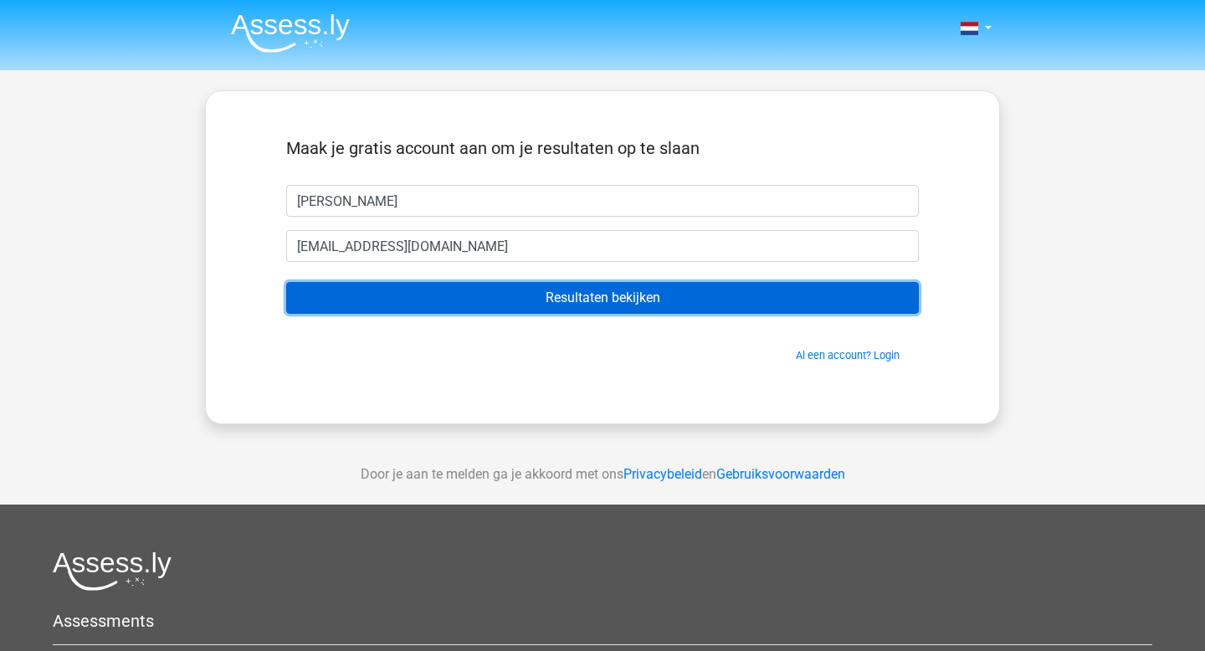
click at [417, 304] on input "Resultaten bekijken" at bounding box center [602, 298] width 632 height 32
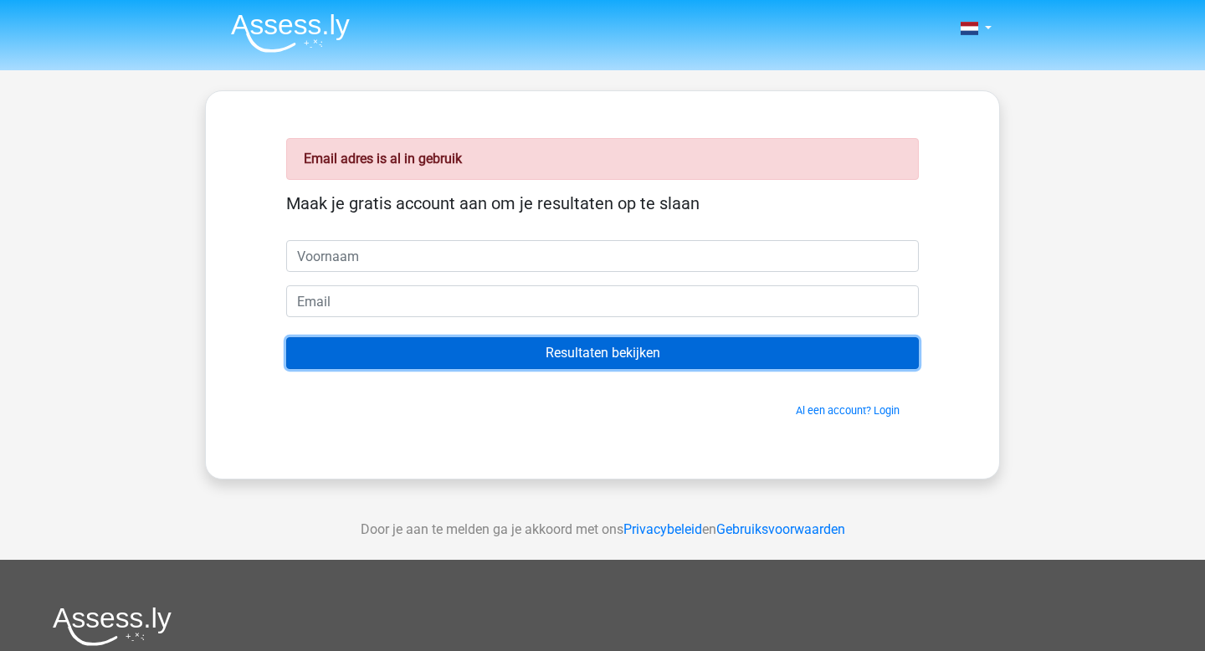
click at [657, 350] on input "Resultaten bekijken" at bounding box center [602, 353] width 632 height 32
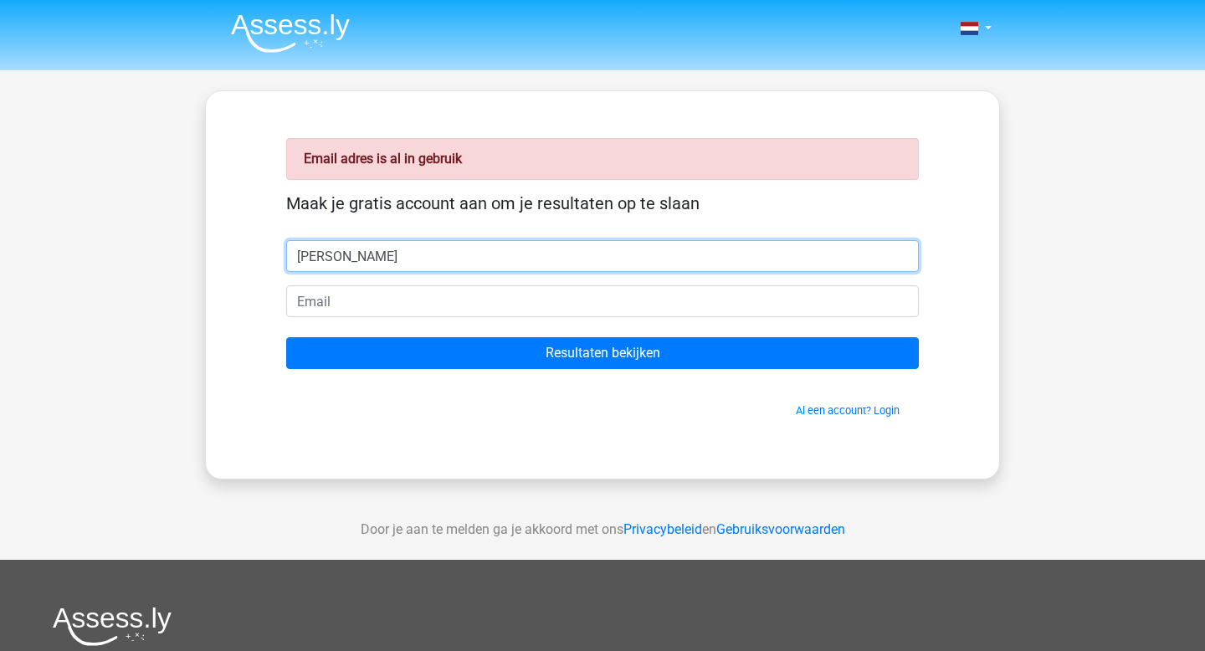
type input "[PERSON_NAME]"
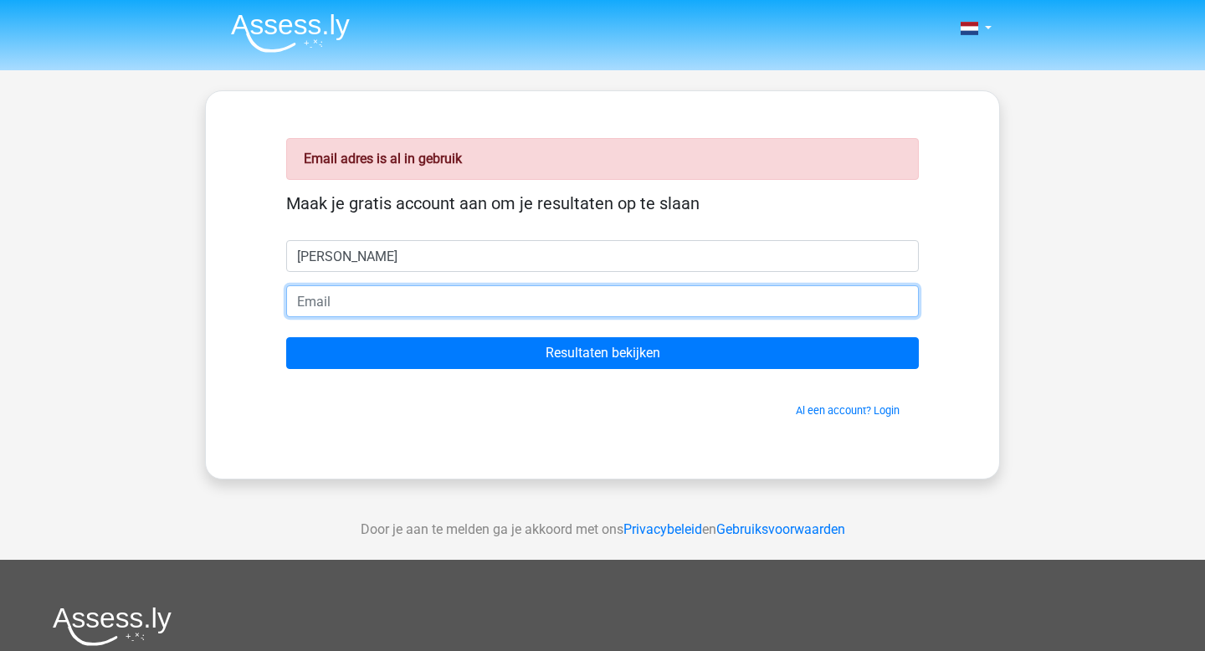
click at [557, 315] on input "email" at bounding box center [602, 301] width 632 height 32
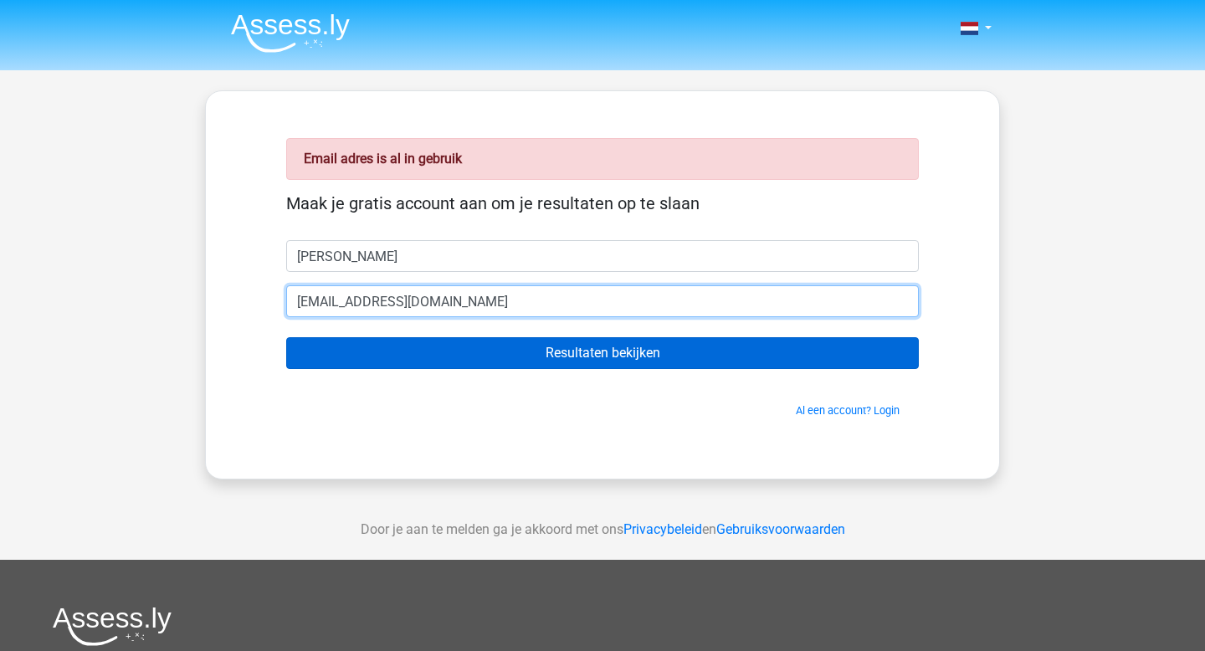
type input "[EMAIL_ADDRESS][DOMAIN_NAME]"
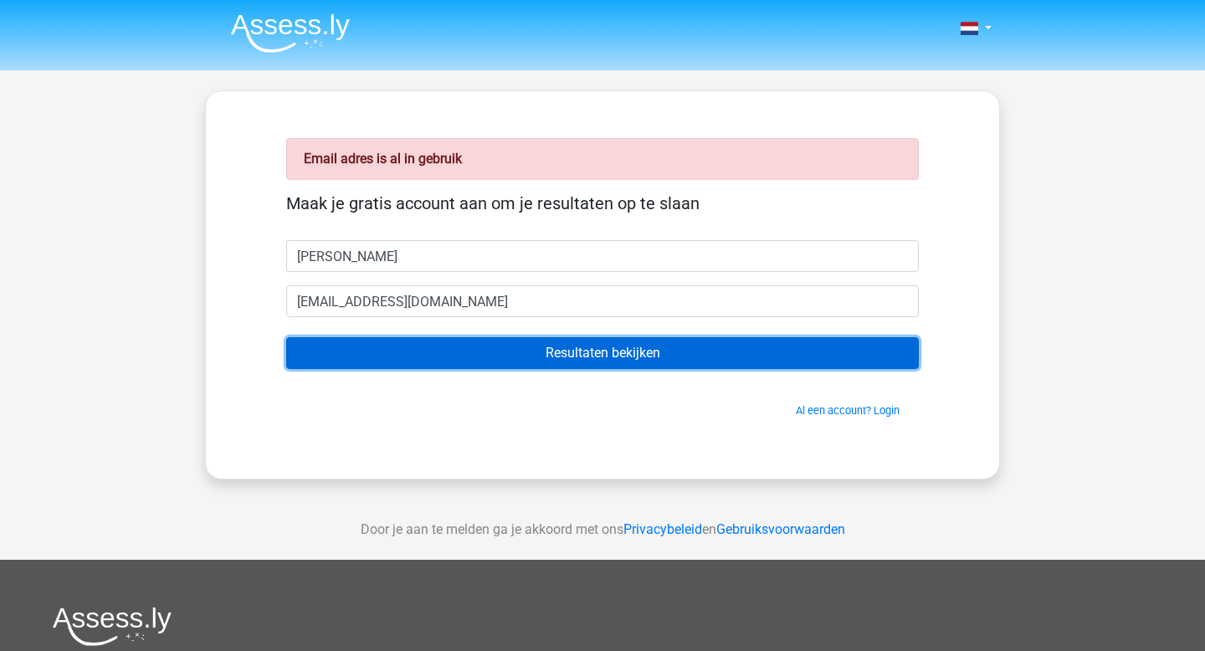
click at [592, 354] on input "Resultaten bekijken" at bounding box center [602, 353] width 632 height 32
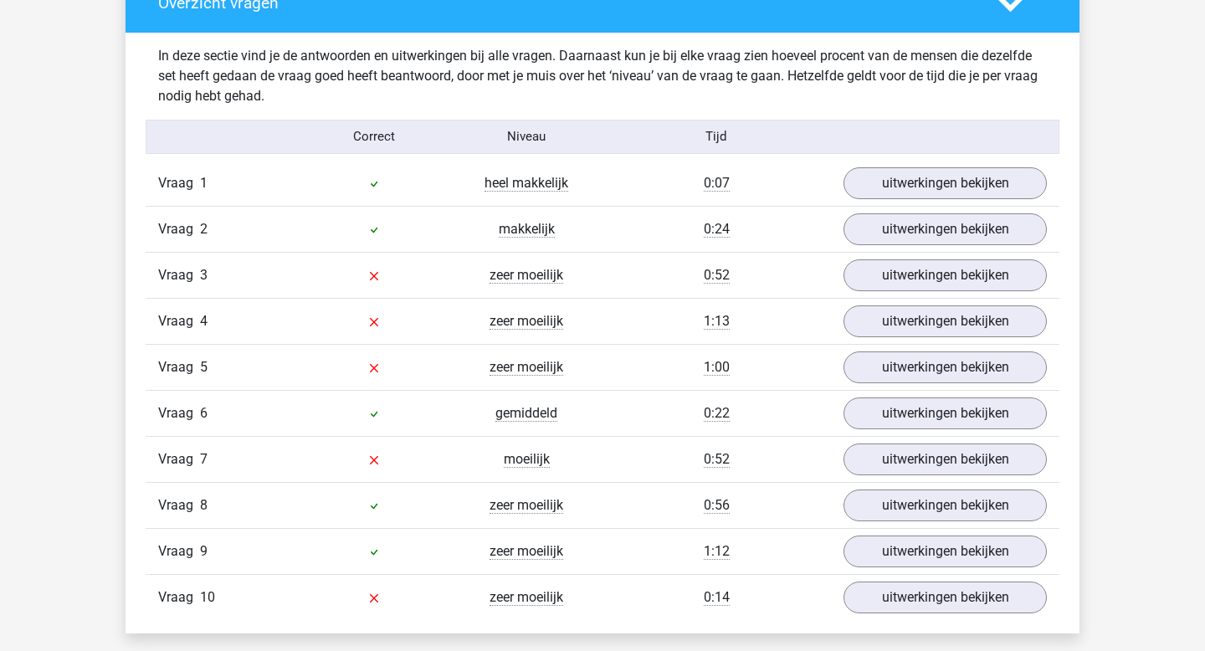
scroll to position [1410, 0]
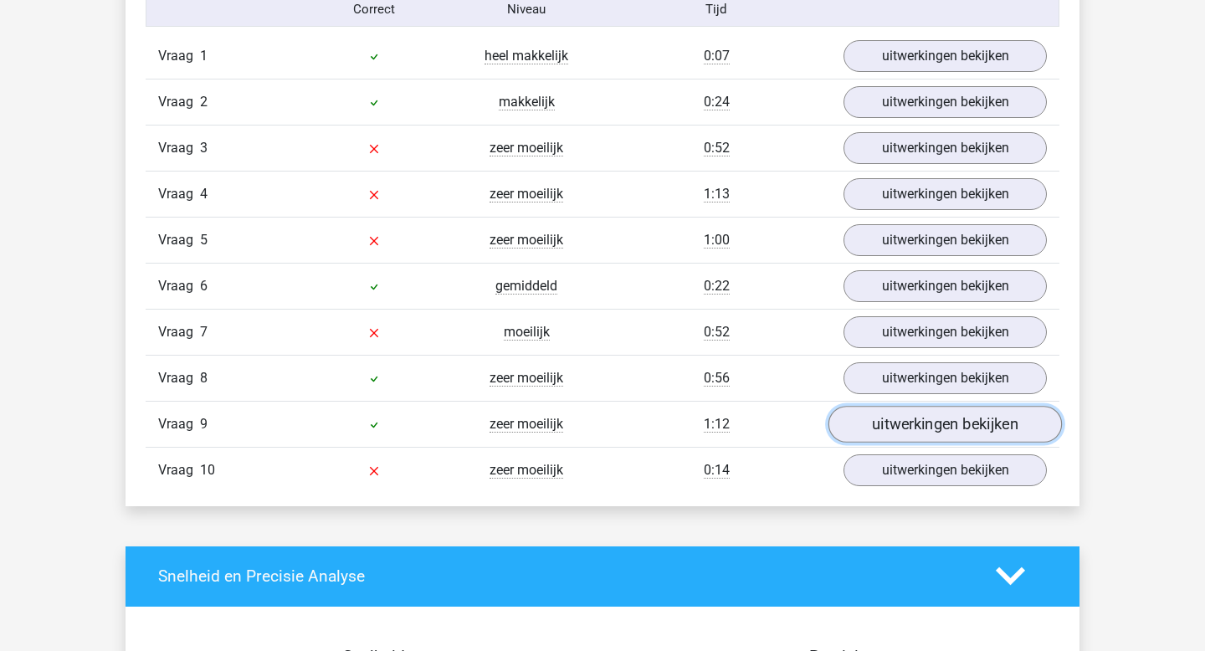
click at [879, 428] on link "uitwerkingen bekijken" at bounding box center [944, 424] width 233 height 37
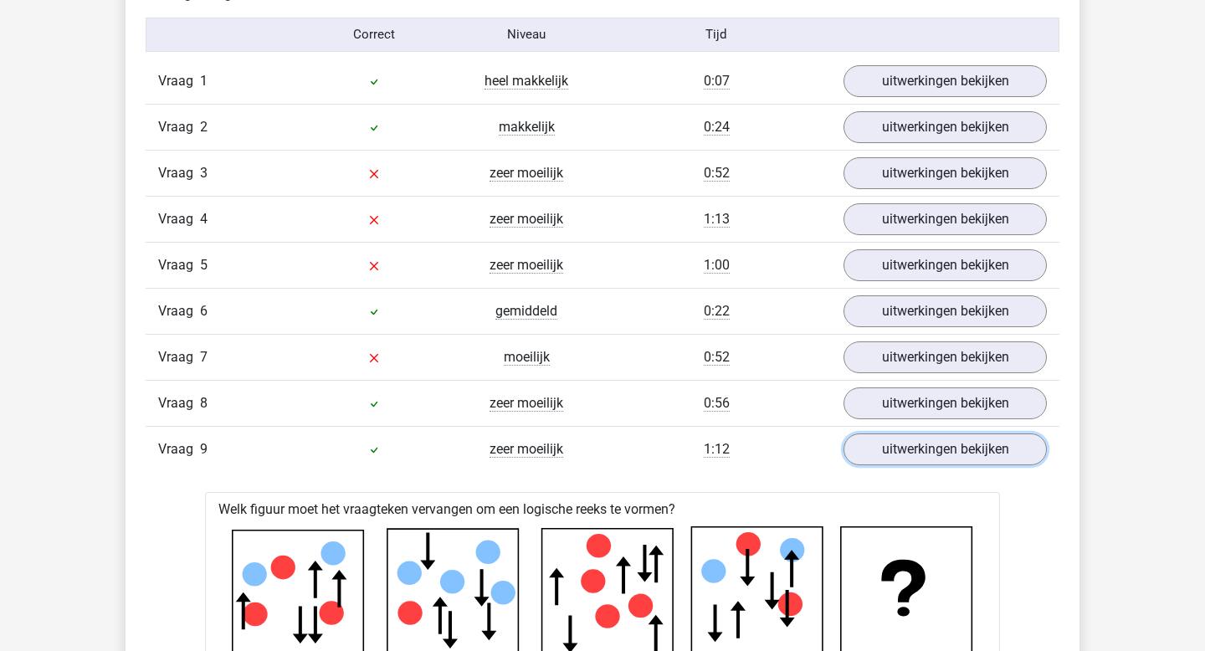
scroll to position [1381, 0]
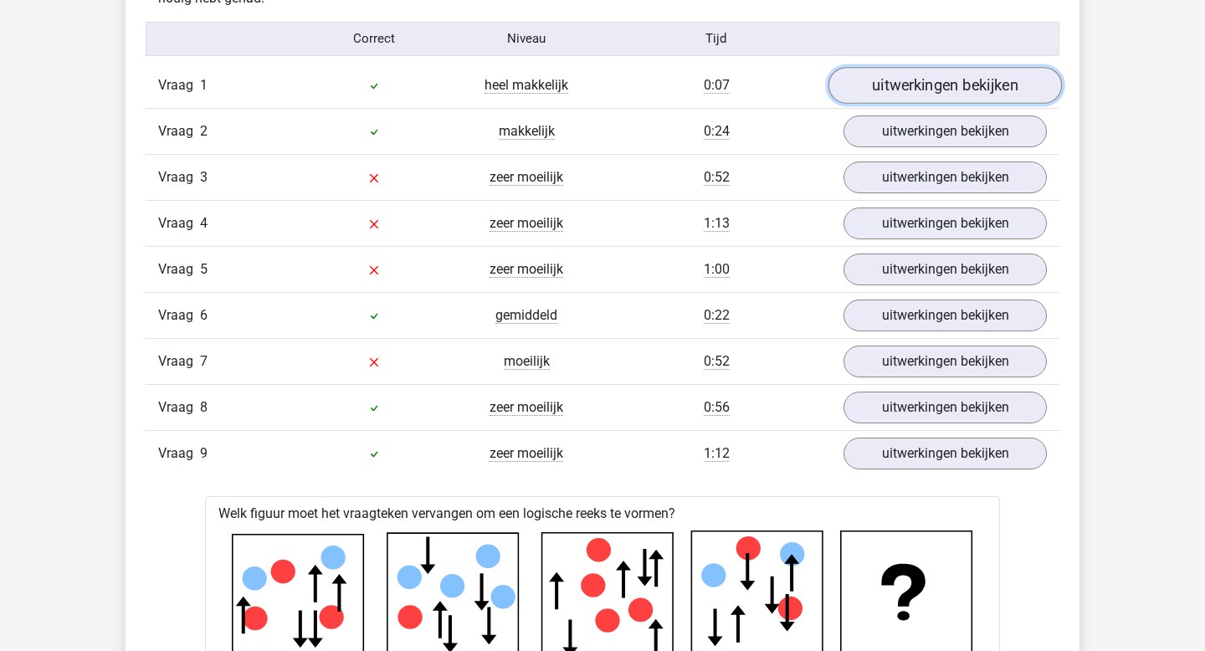
click at [923, 79] on link "uitwerkingen bekijken" at bounding box center [944, 85] width 233 height 37
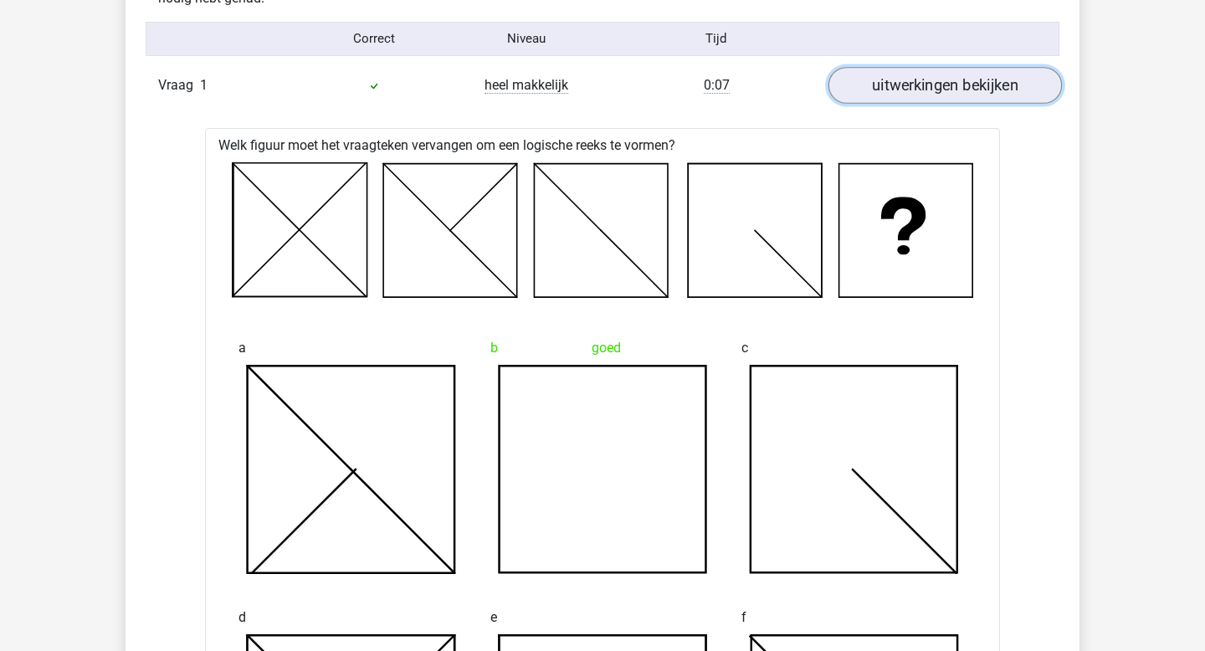
click at [897, 86] on link "uitwerkingen bekijken" at bounding box center [944, 85] width 233 height 37
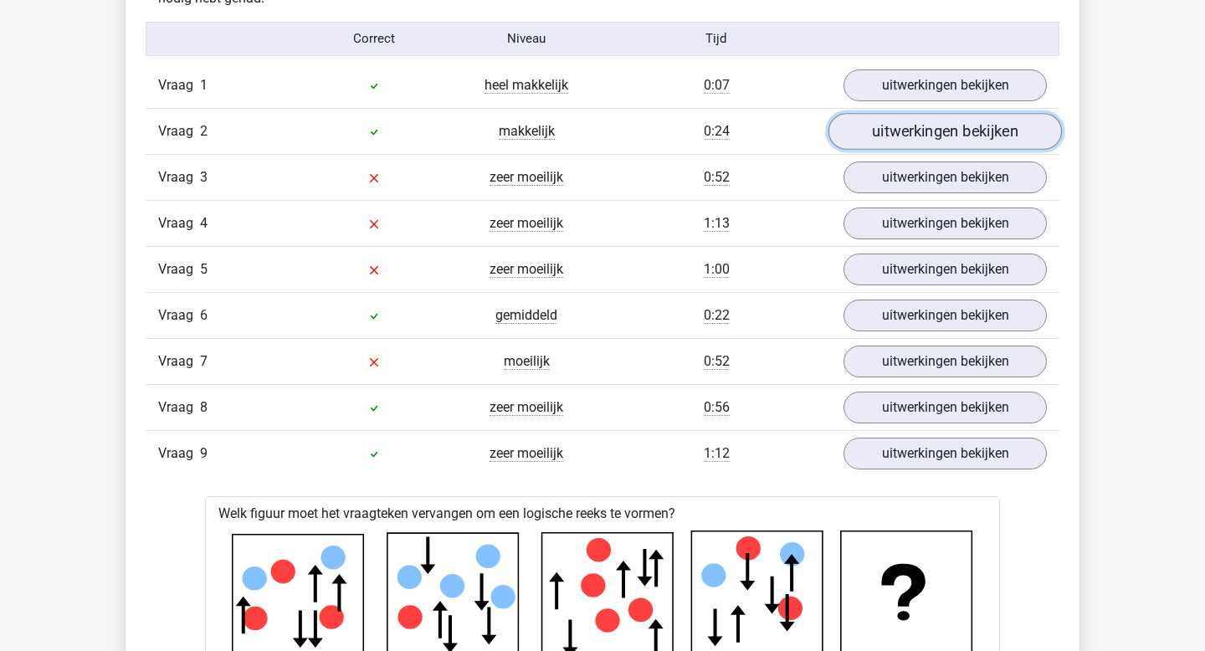
click at [866, 127] on link "uitwerkingen bekijken" at bounding box center [944, 131] width 233 height 37
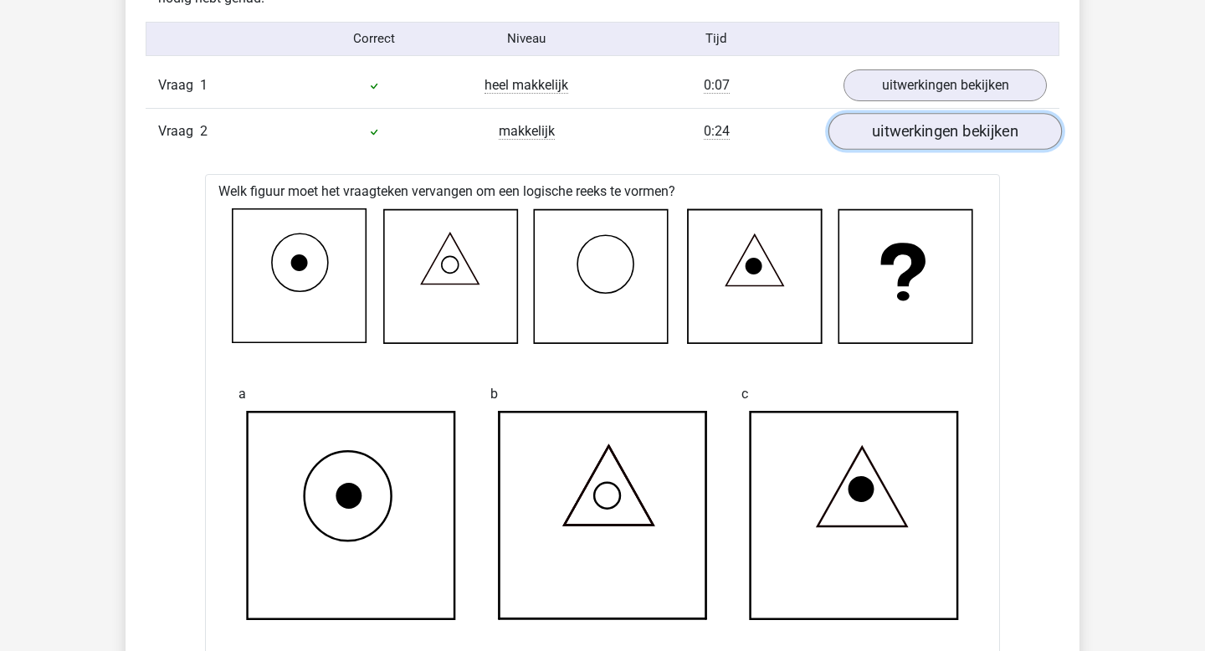
click at [866, 127] on link "uitwerkingen bekijken" at bounding box center [944, 131] width 233 height 37
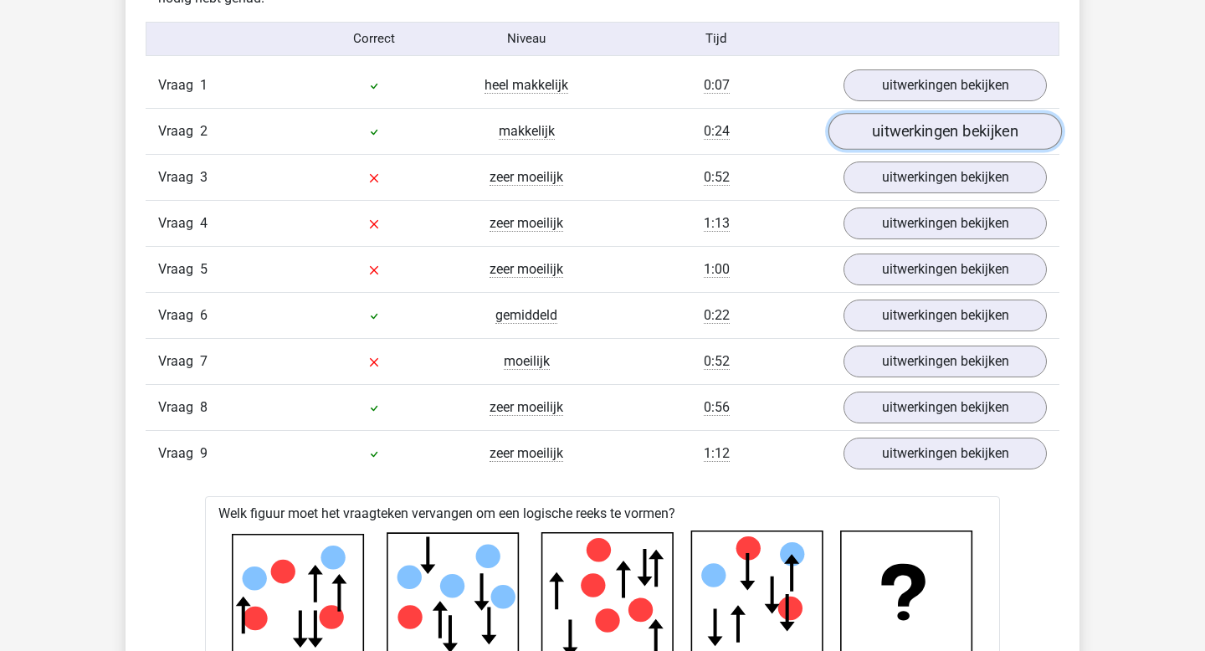
click at [866, 127] on link "uitwerkingen bekijken" at bounding box center [944, 131] width 233 height 37
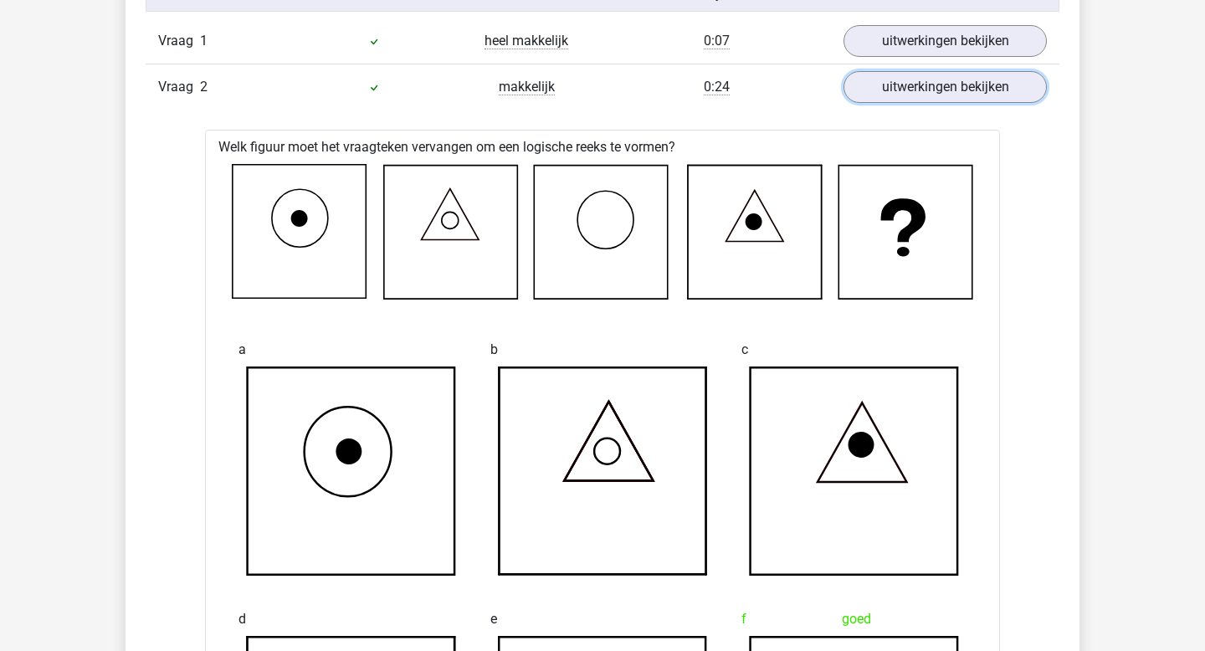
scroll to position [1413, 0]
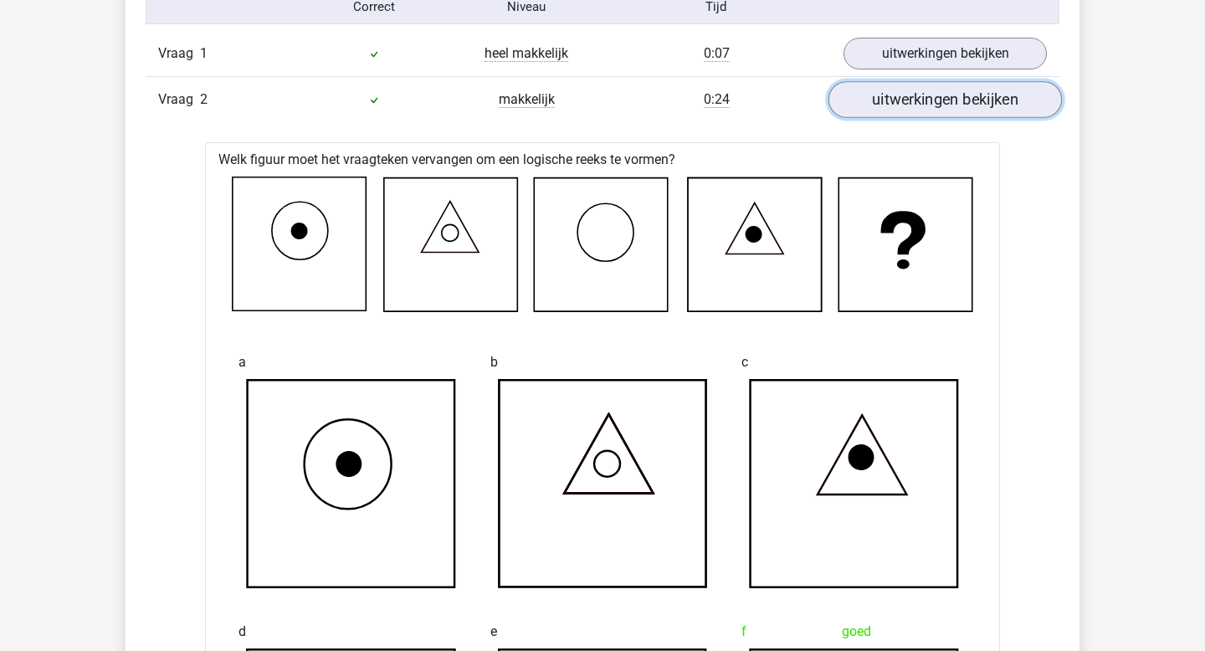
click at [910, 111] on link "uitwerkingen bekijken" at bounding box center [944, 99] width 233 height 37
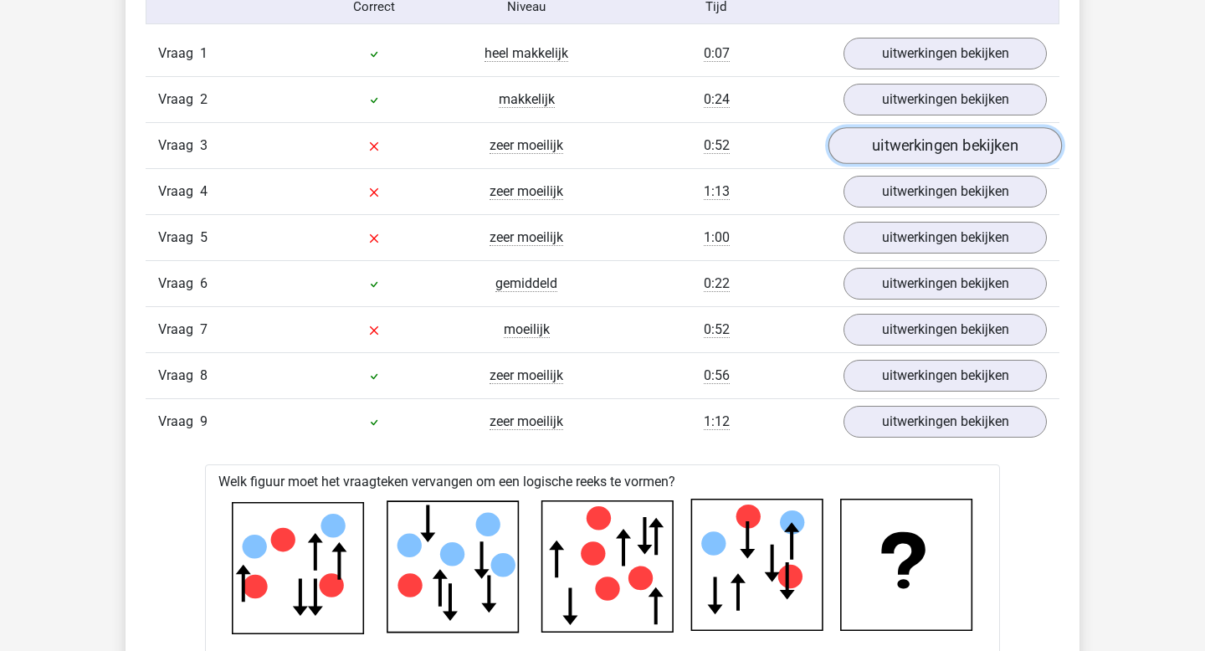
click at [910, 135] on link "uitwerkingen bekijken" at bounding box center [944, 145] width 233 height 37
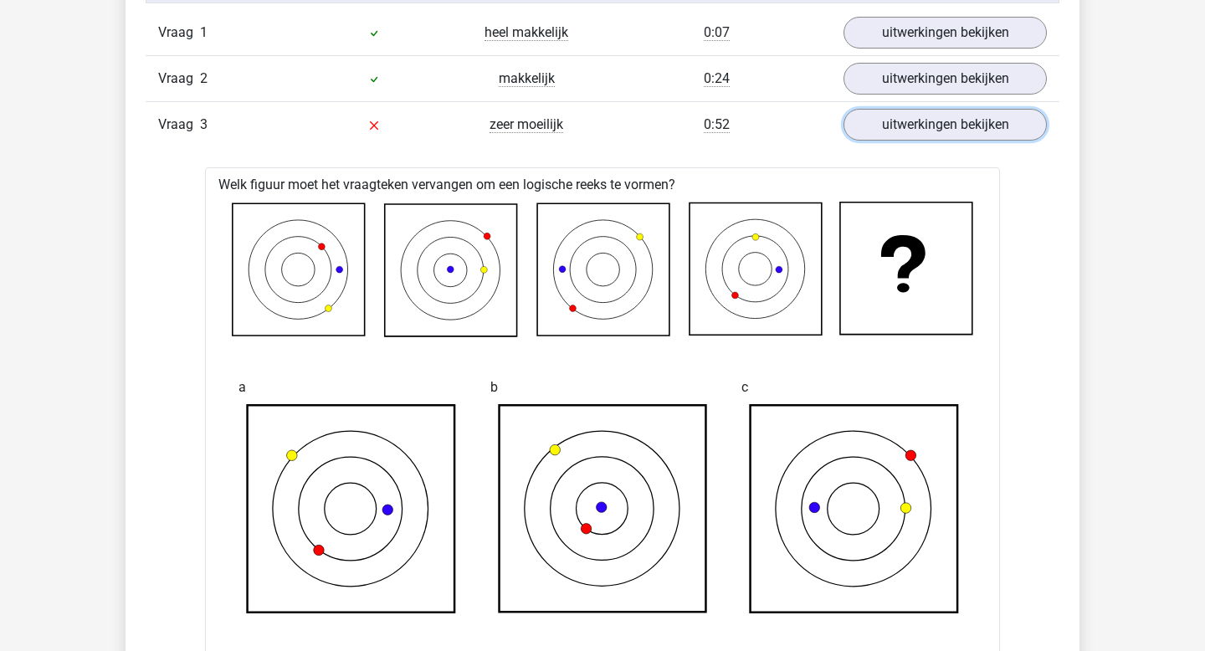
scroll to position [1412, 0]
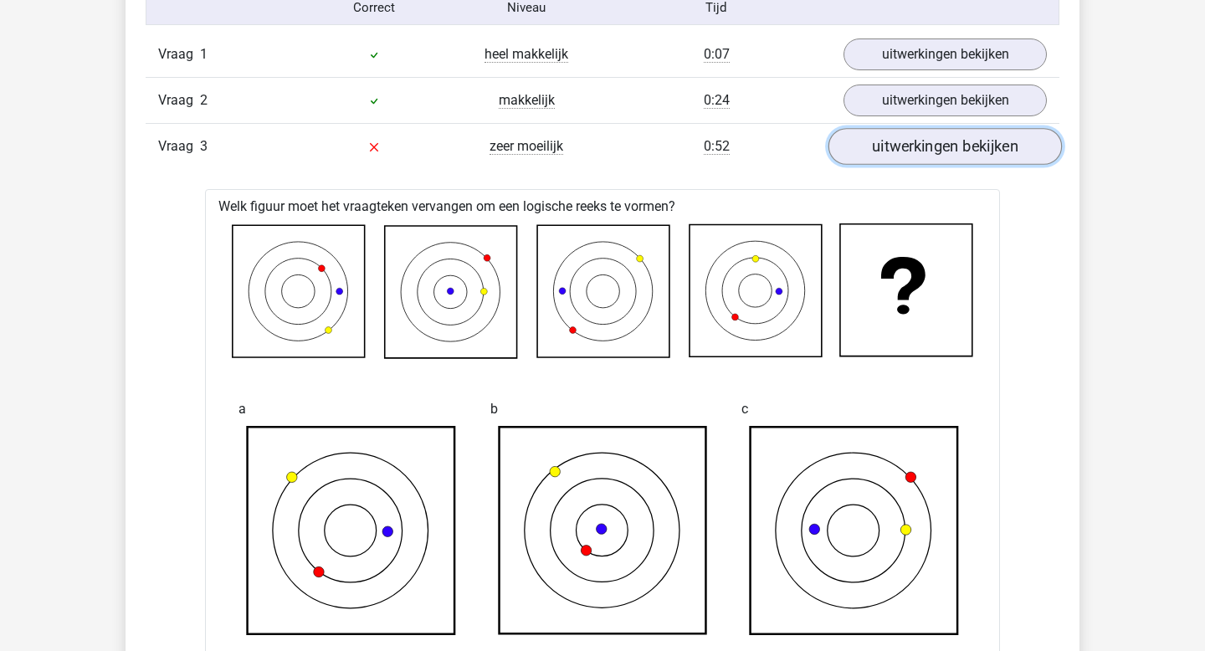
click at [890, 161] on link "uitwerkingen bekijken" at bounding box center [944, 146] width 233 height 37
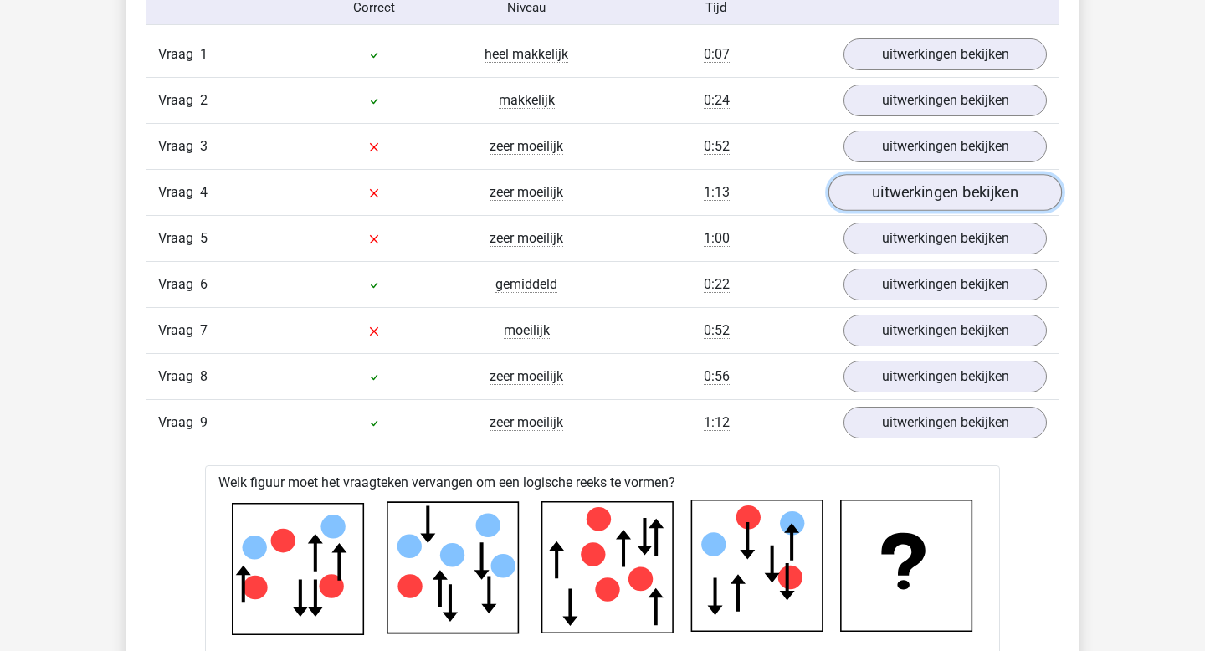
click at [885, 203] on link "uitwerkingen bekijken" at bounding box center [944, 192] width 233 height 37
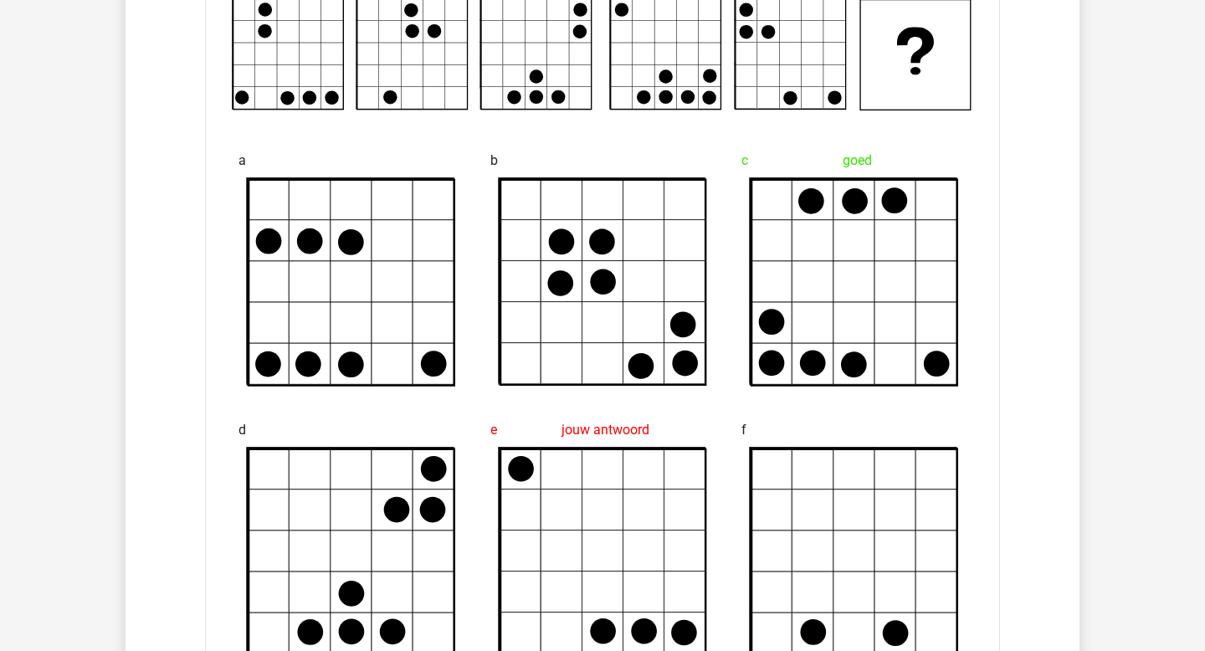
scroll to position [1670, 0]
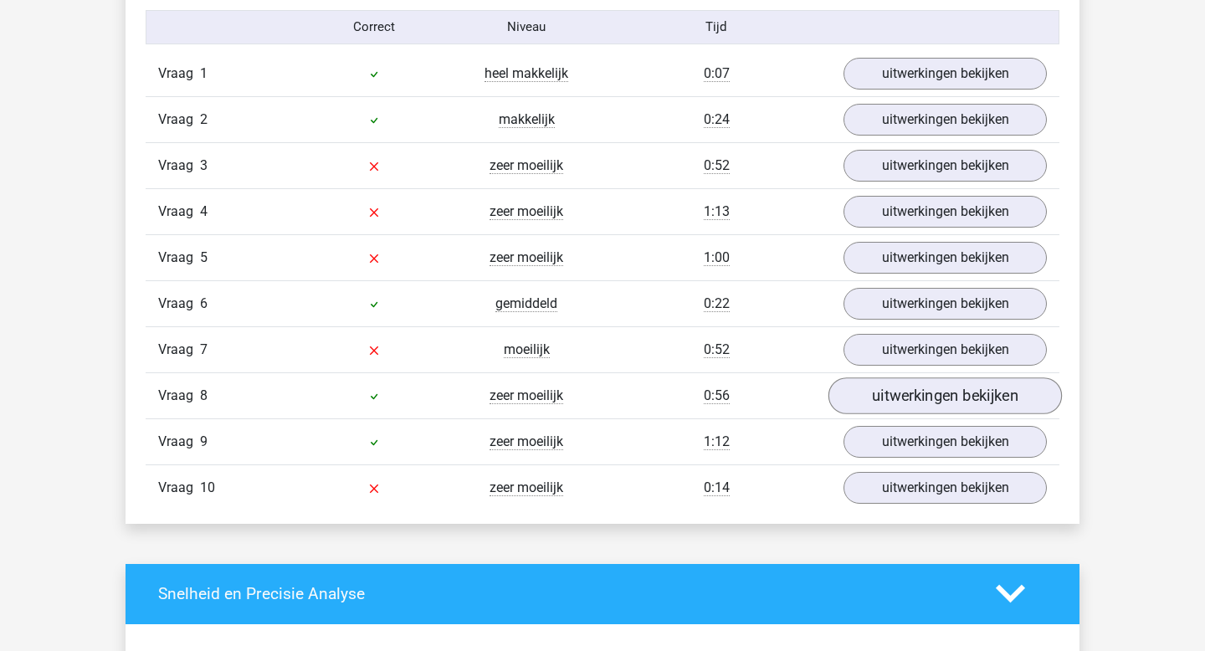
scroll to position [1384, 0]
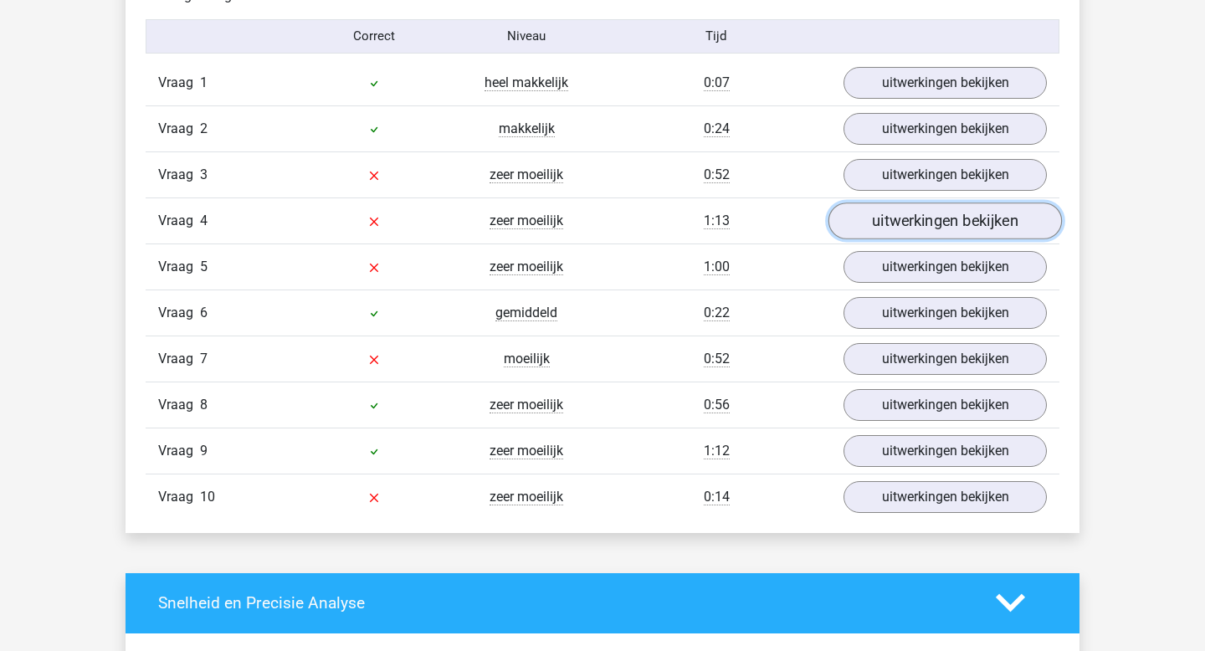
click at [918, 213] on link "uitwerkingen bekijken" at bounding box center [944, 220] width 233 height 37
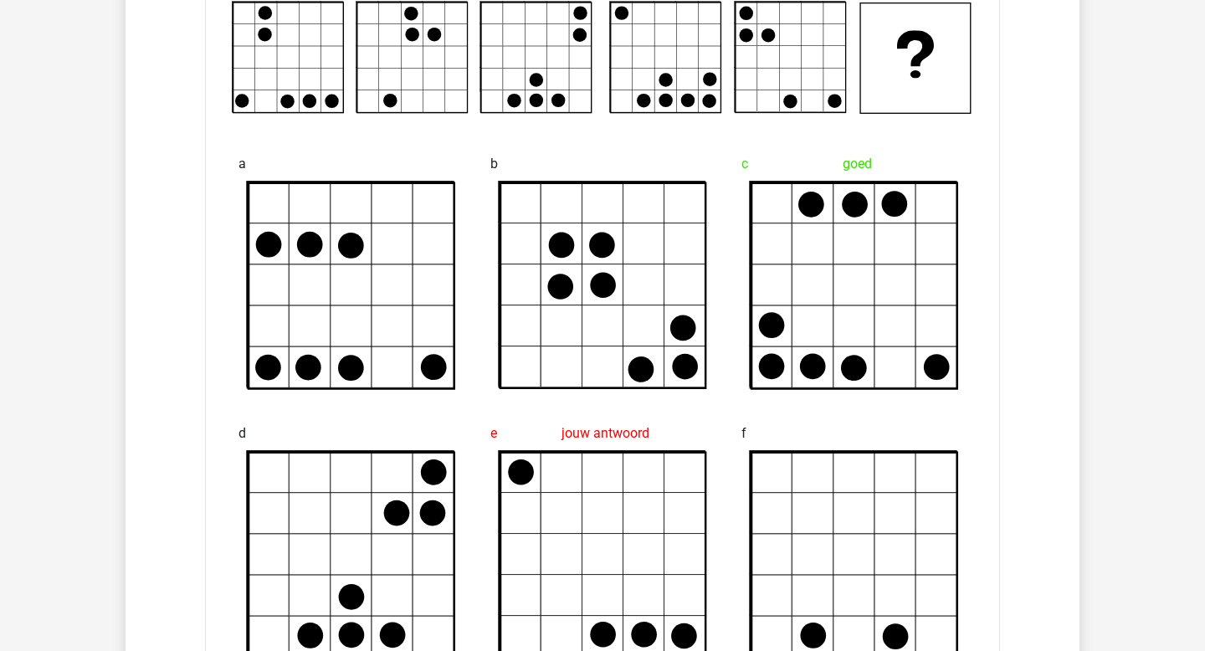
scroll to position [1582, 0]
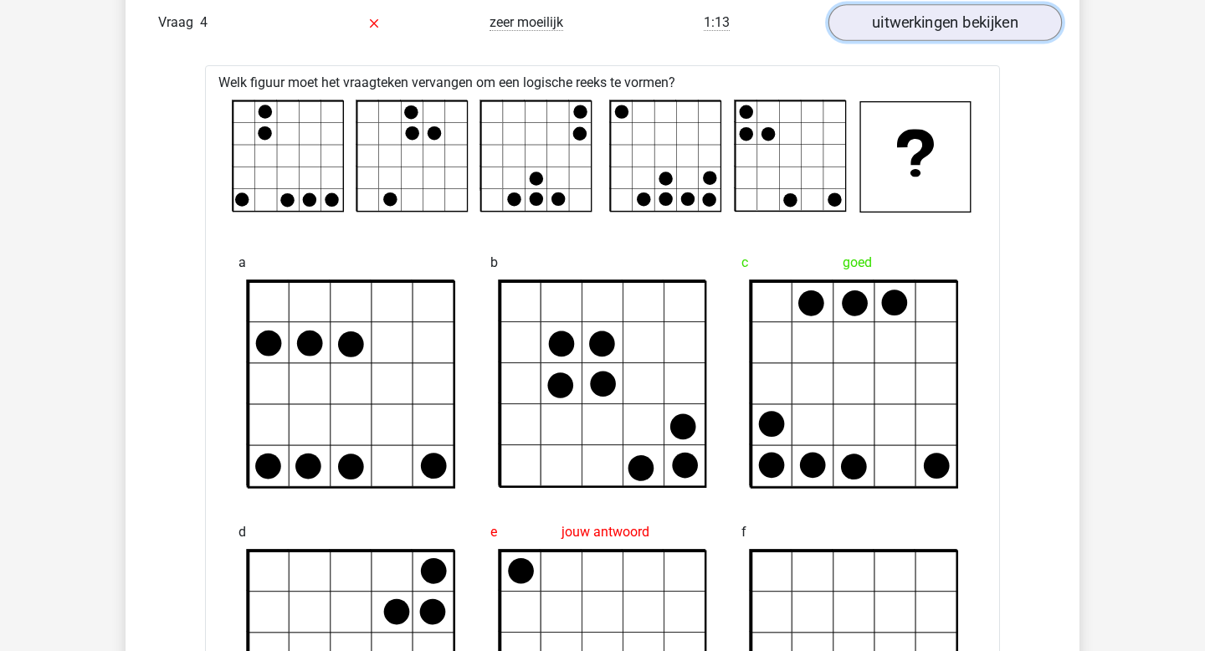
click at [862, 23] on link "uitwerkingen bekijken" at bounding box center [944, 22] width 233 height 37
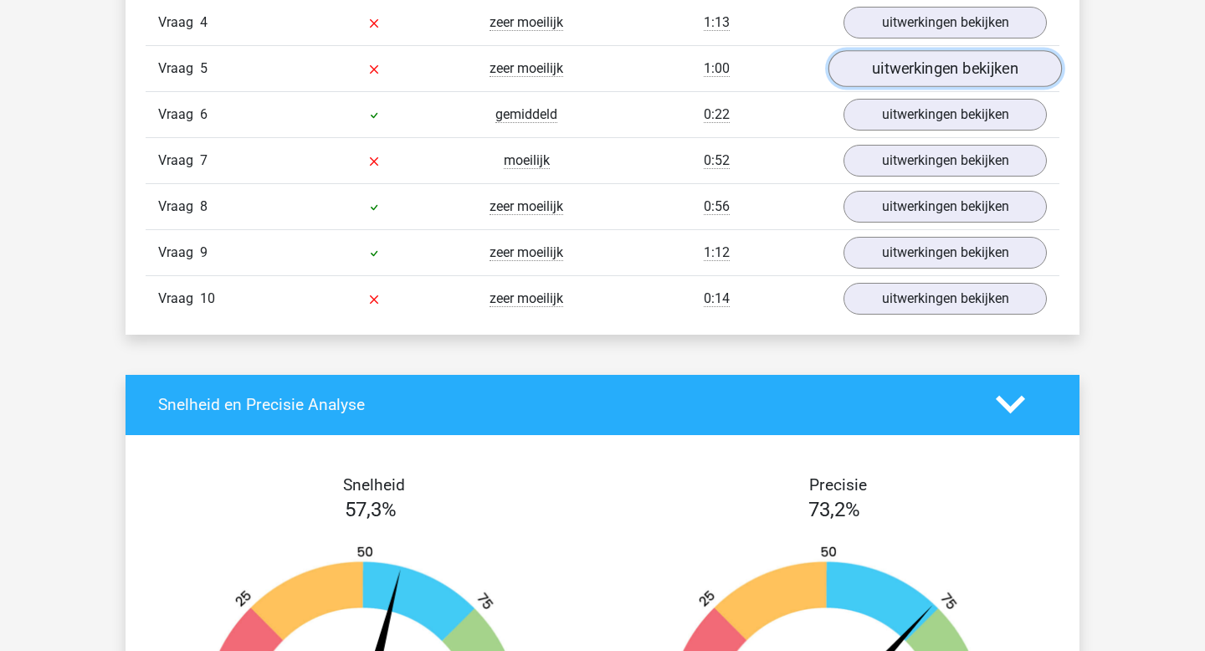
click at [897, 74] on link "uitwerkingen bekijken" at bounding box center [944, 68] width 233 height 37
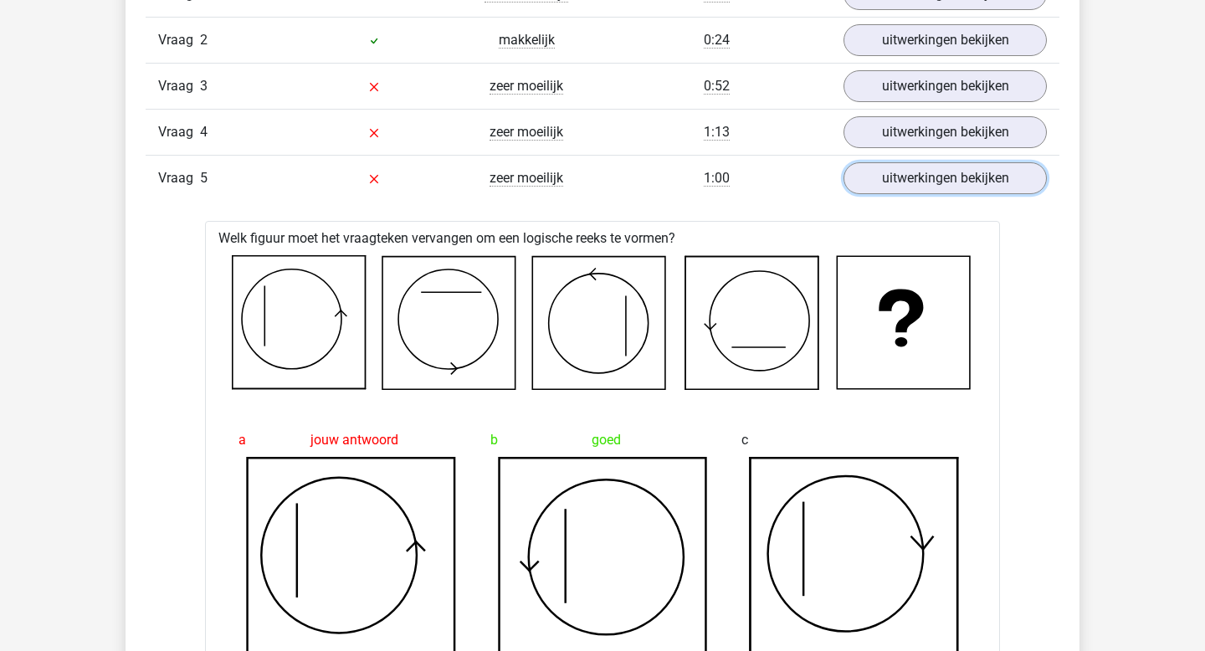
scroll to position [1381, 0]
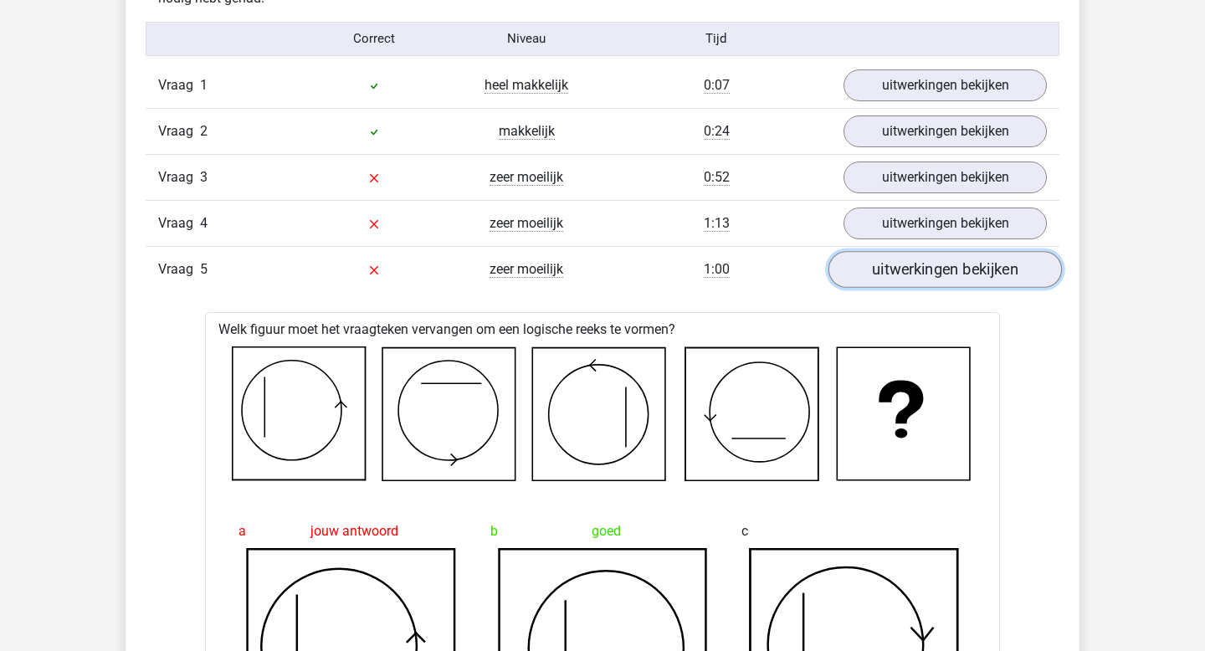
click at [866, 284] on link "uitwerkingen bekijken" at bounding box center [944, 269] width 233 height 37
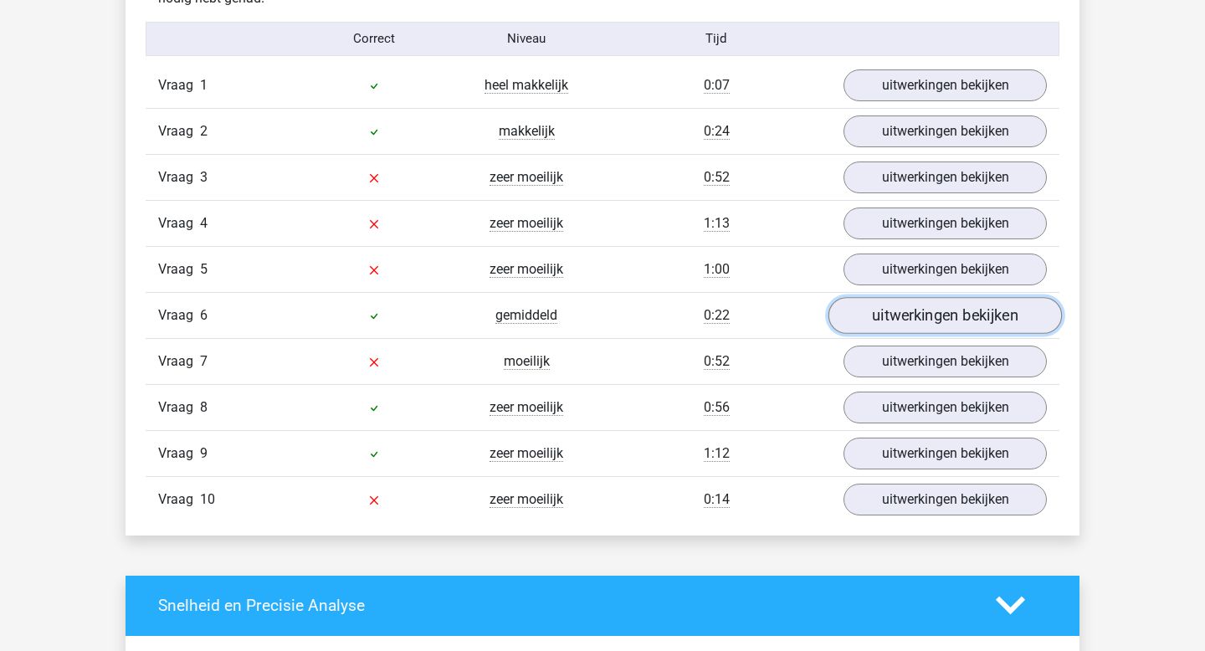
click at [887, 318] on link "uitwerkingen bekijken" at bounding box center [944, 315] width 233 height 37
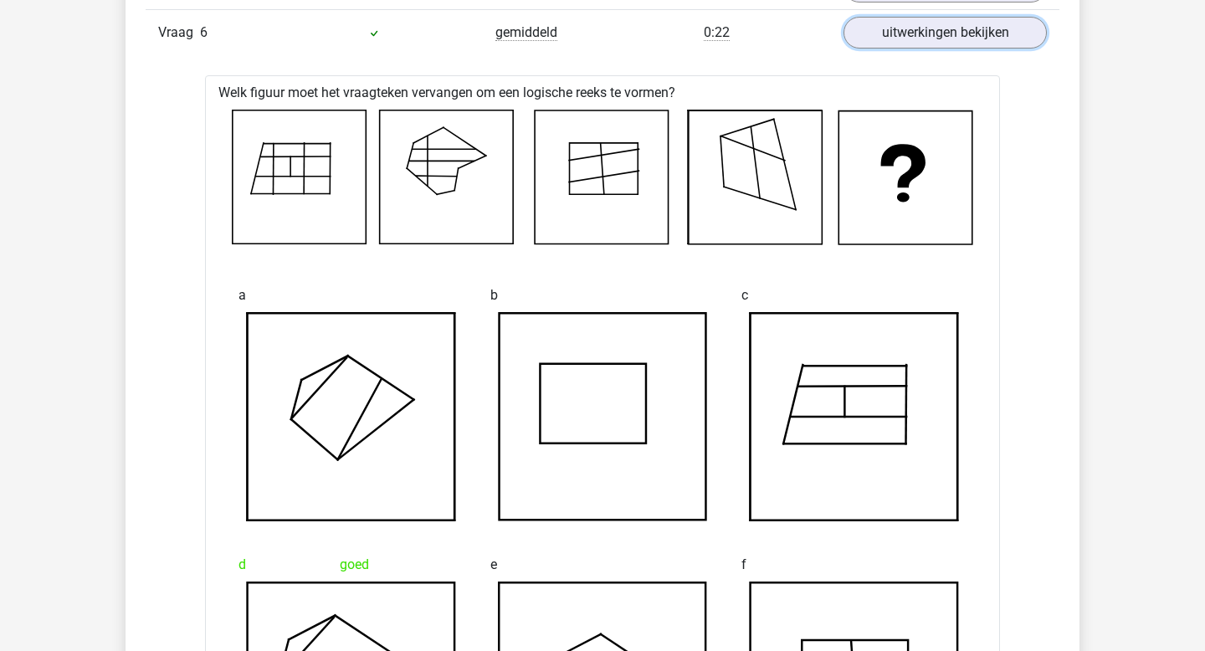
scroll to position [1472, 0]
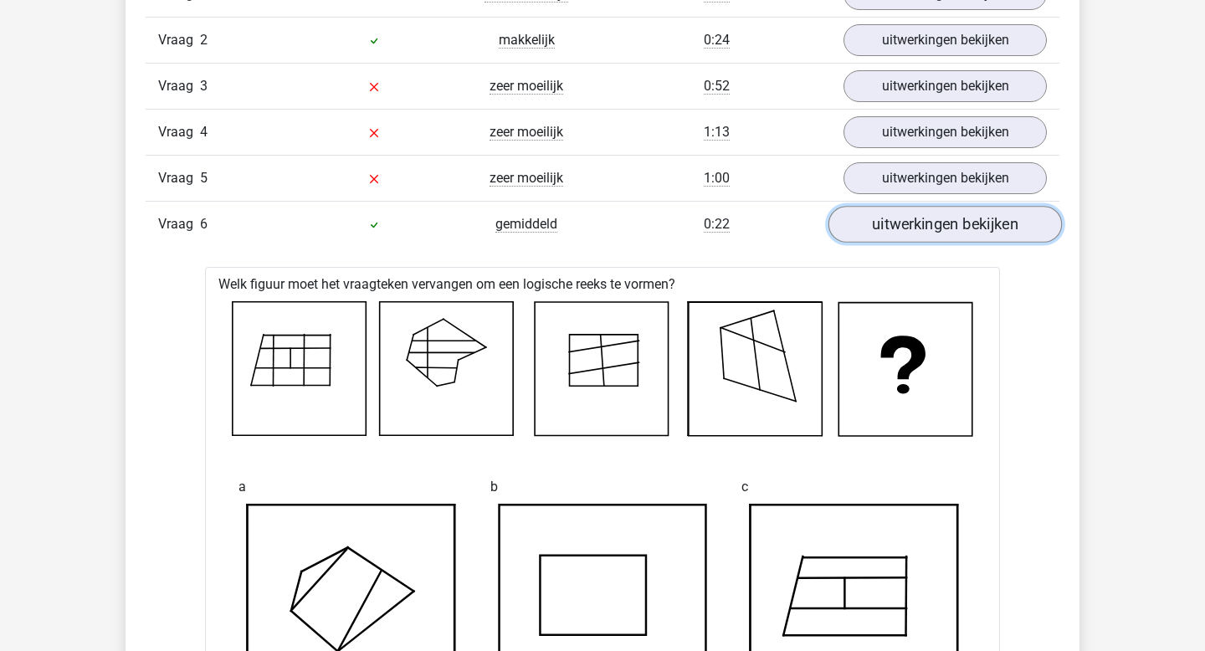
click at [886, 238] on link "uitwerkingen bekijken" at bounding box center [944, 224] width 233 height 37
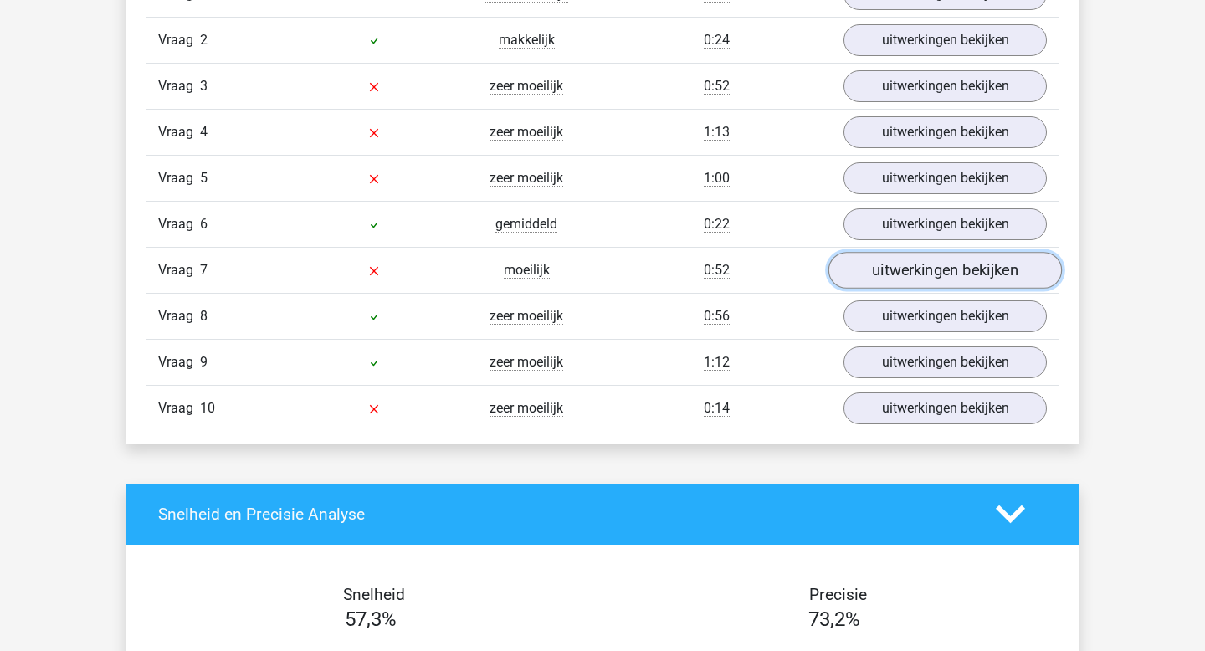
click at [892, 267] on link "uitwerkingen bekijken" at bounding box center [944, 270] width 233 height 37
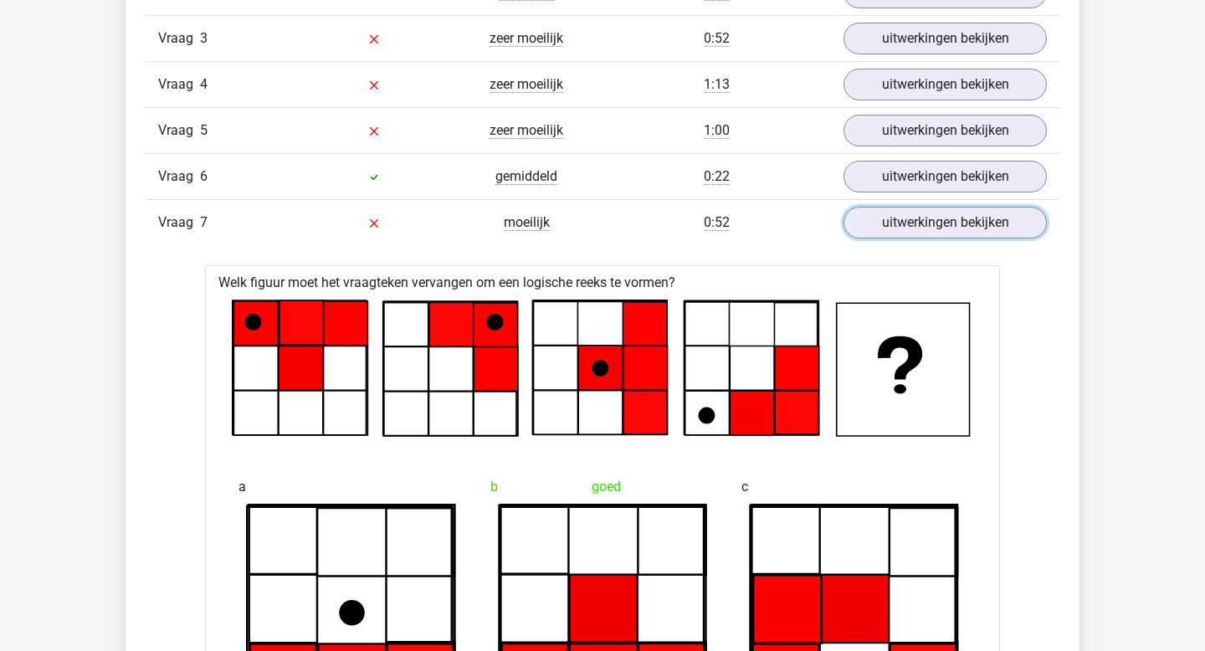
scroll to position [1491, 0]
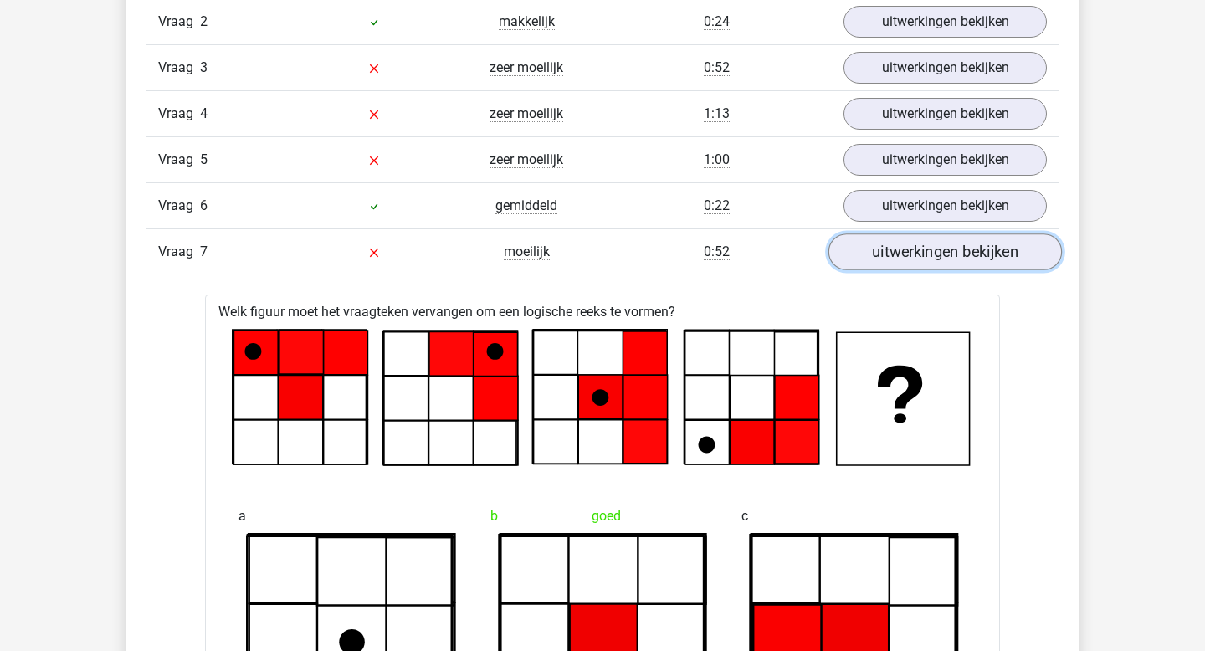
click at [910, 258] on link "uitwerkingen bekijken" at bounding box center [944, 251] width 233 height 37
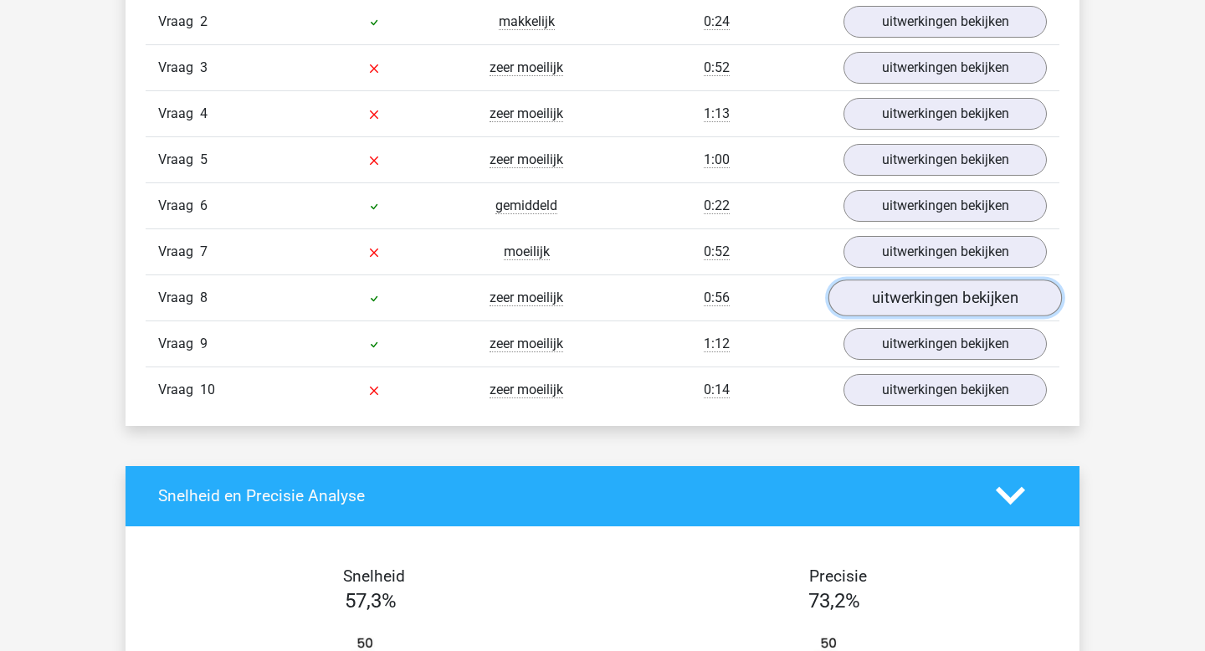
click at [900, 298] on link "uitwerkingen bekijken" at bounding box center [944, 297] width 233 height 37
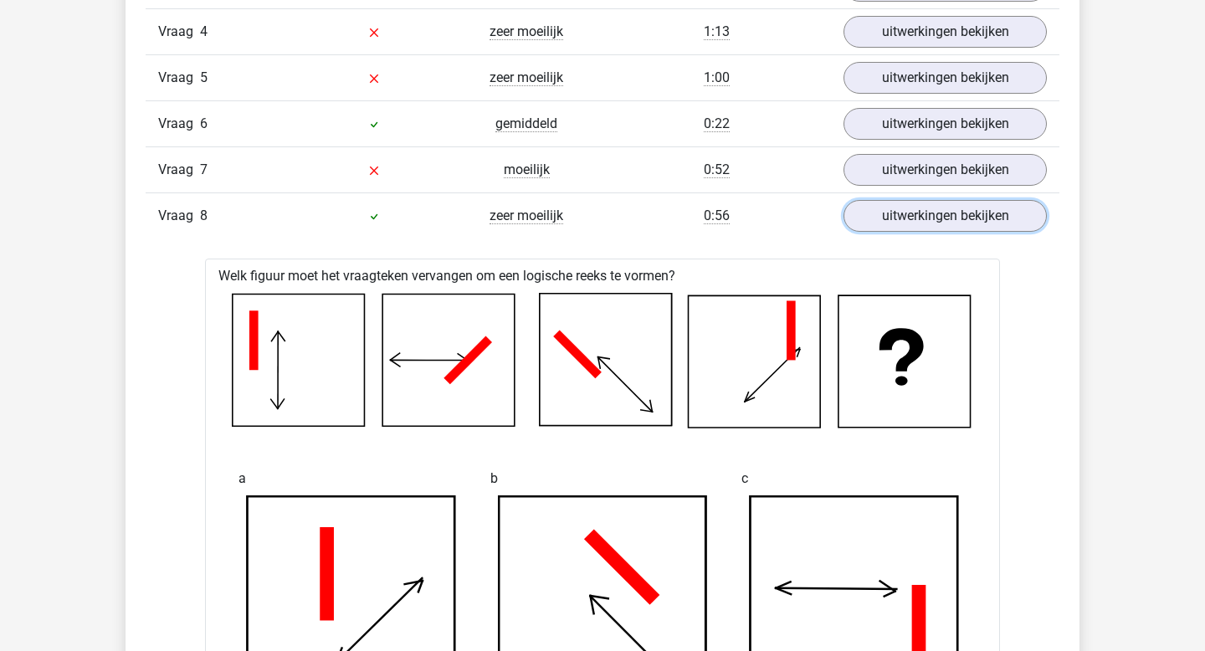
scroll to position [1568, 0]
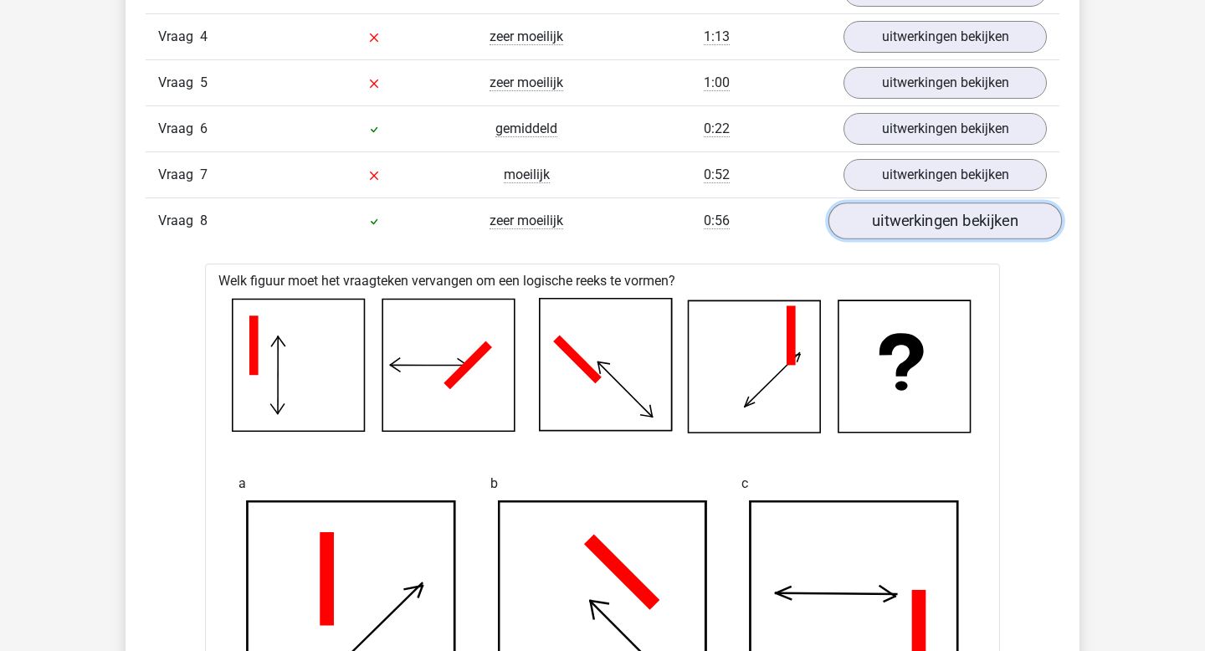
click at [896, 225] on link "uitwerkingen bekijken" at bounding box center [944, 220] width 233 height 37
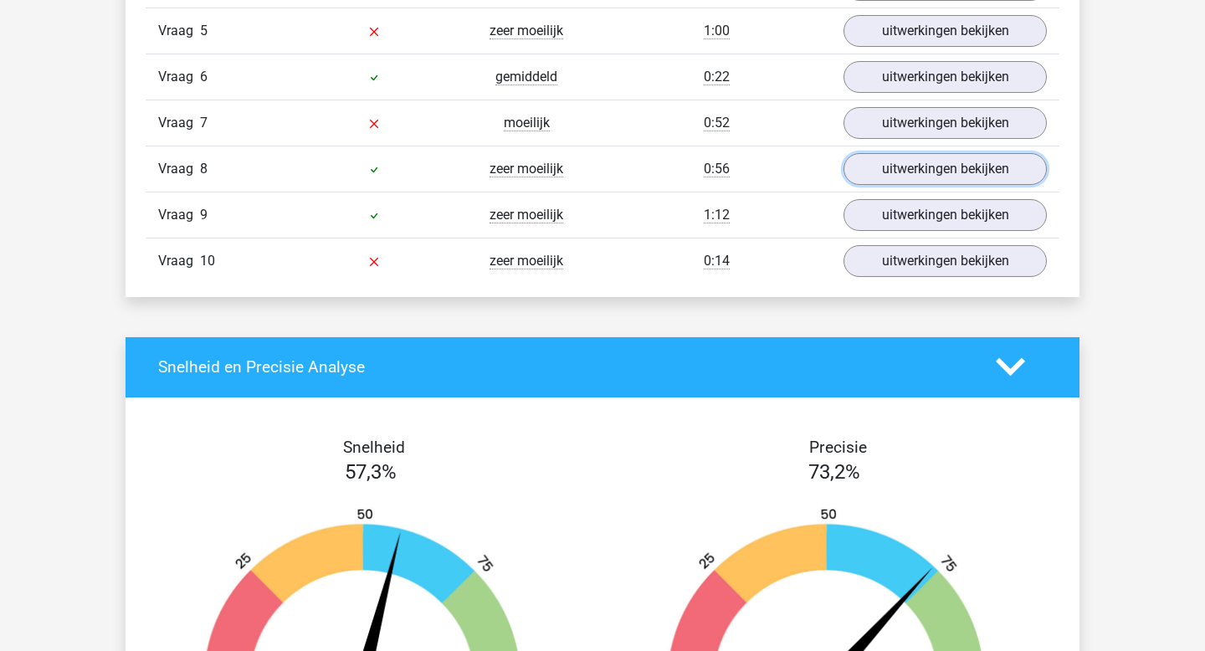
scroll to position [1624, 0]
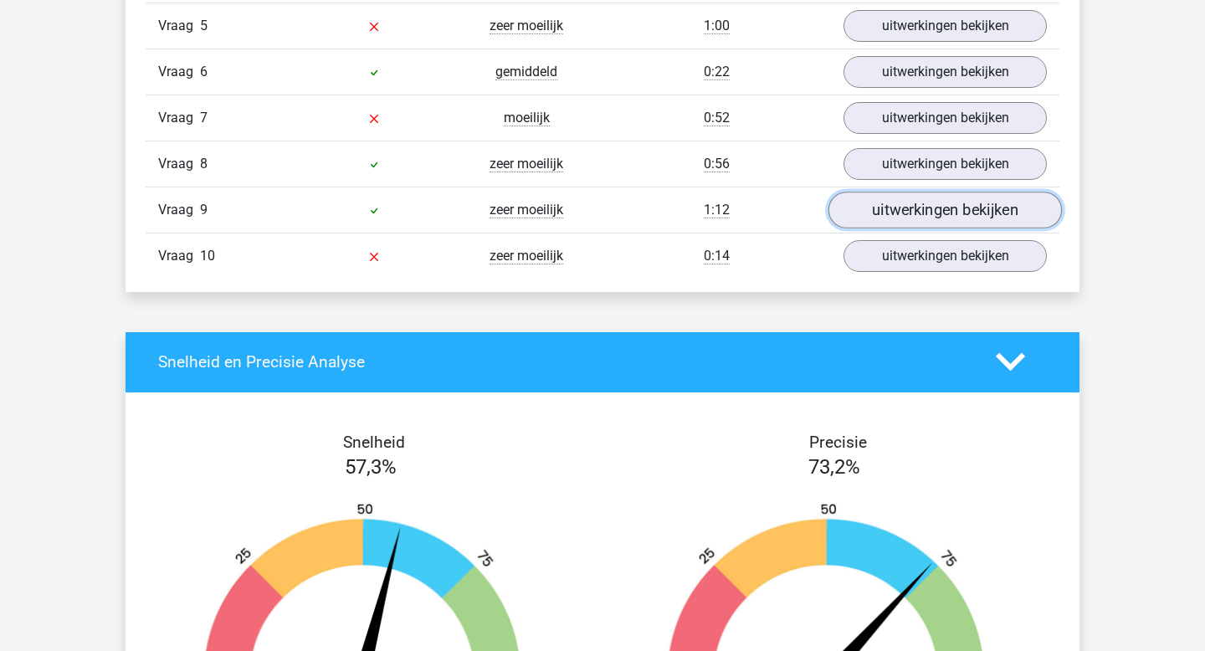
click at [901, 215] on link "uitwerkingen bekijken" at bounding box center [944, 210] width 233 height 37
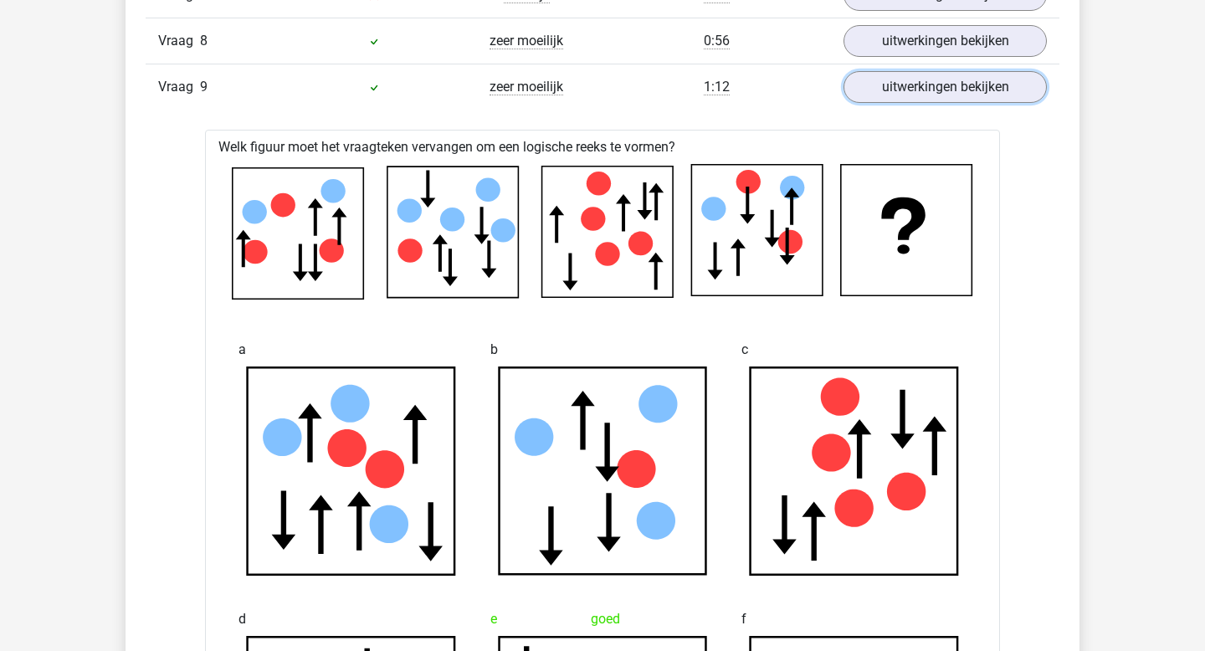
scroll to position [1721, 0]
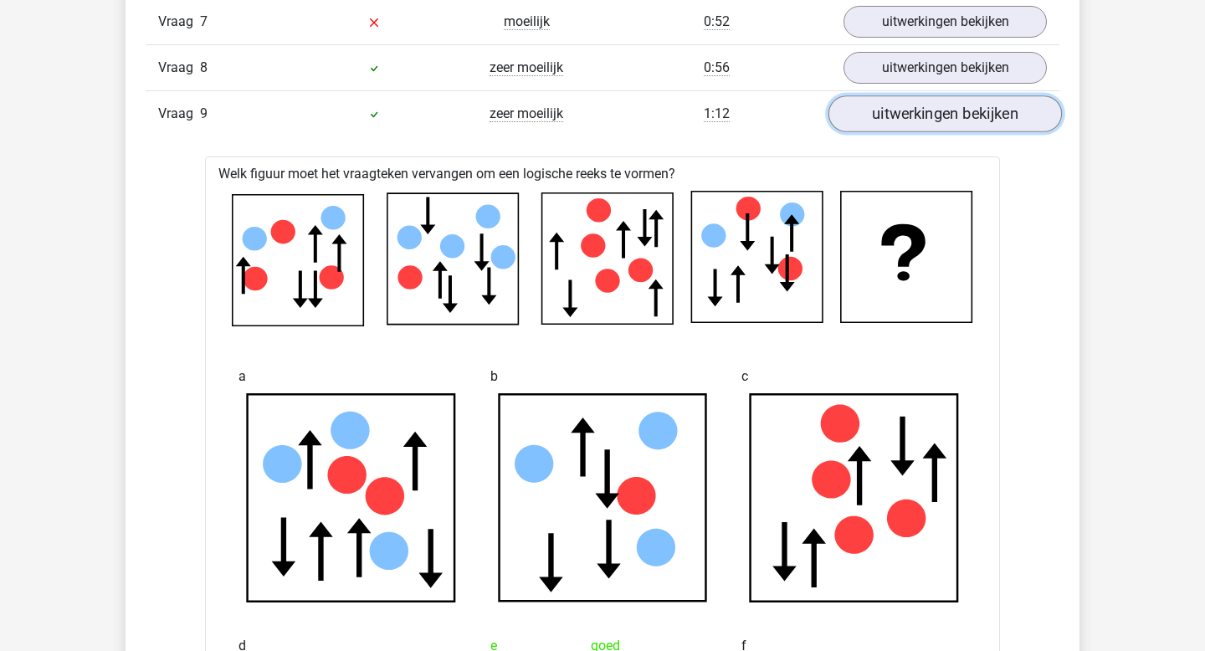
click at [895, 128] on link "uitwerkingen bekijken" at bounding box center [944, 113] width 233 height 37
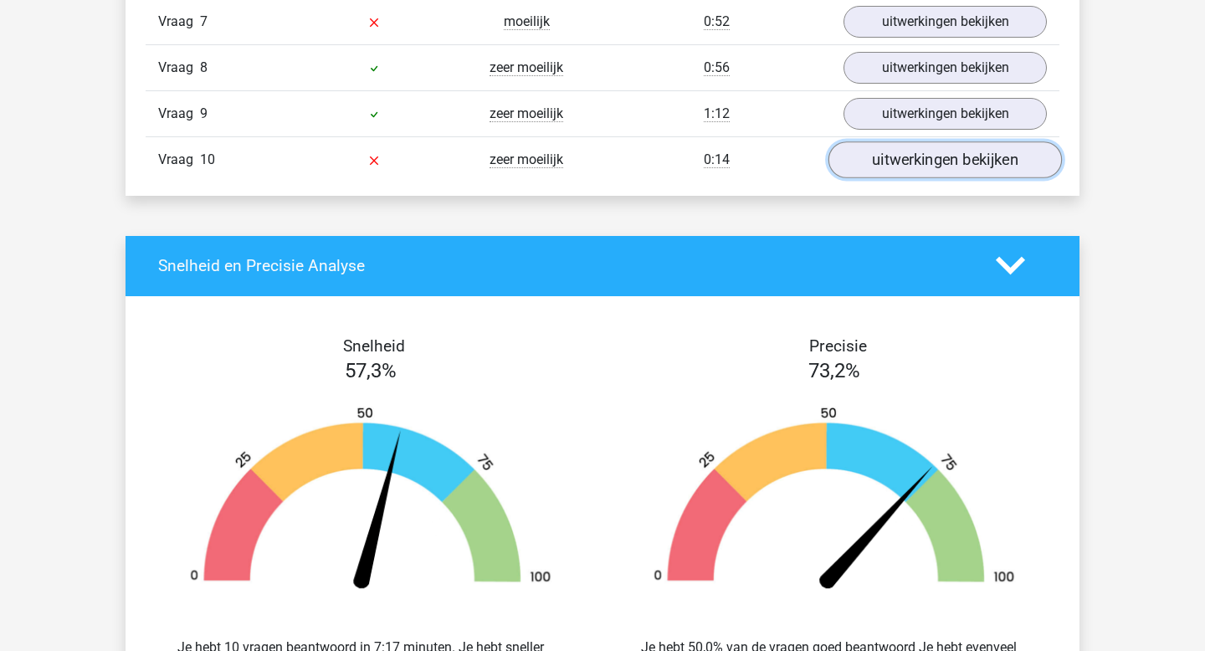
click at [893, 168] on link "uitwerkingen bekijken" at bounding box center [944, 159] width 233 height 37
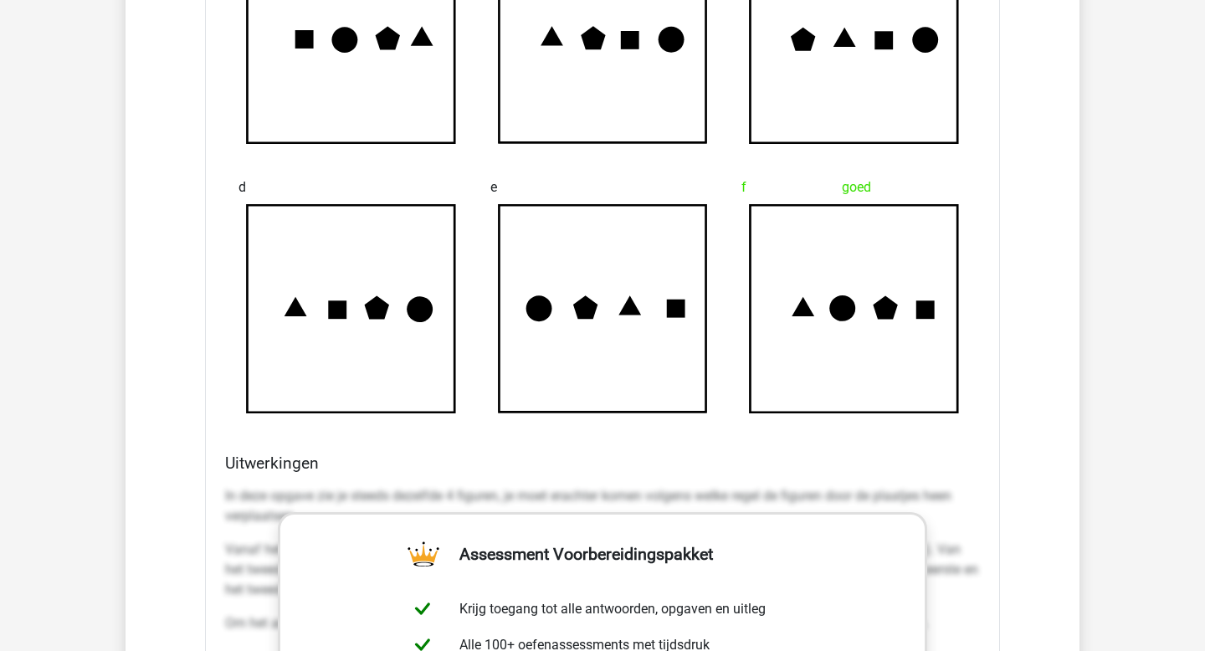
scroll to position [1353, 0]
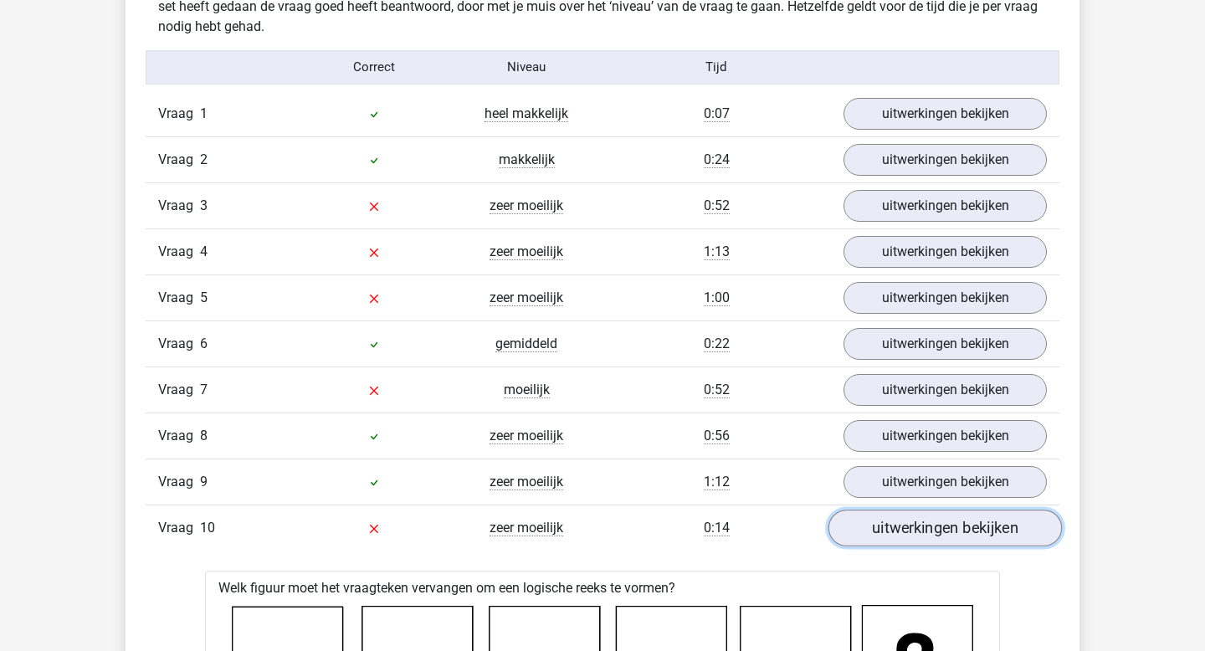
click at [944, 524] on link "uitwerkingen bekijken" at bounding box center [944, 527] width 233 height 37
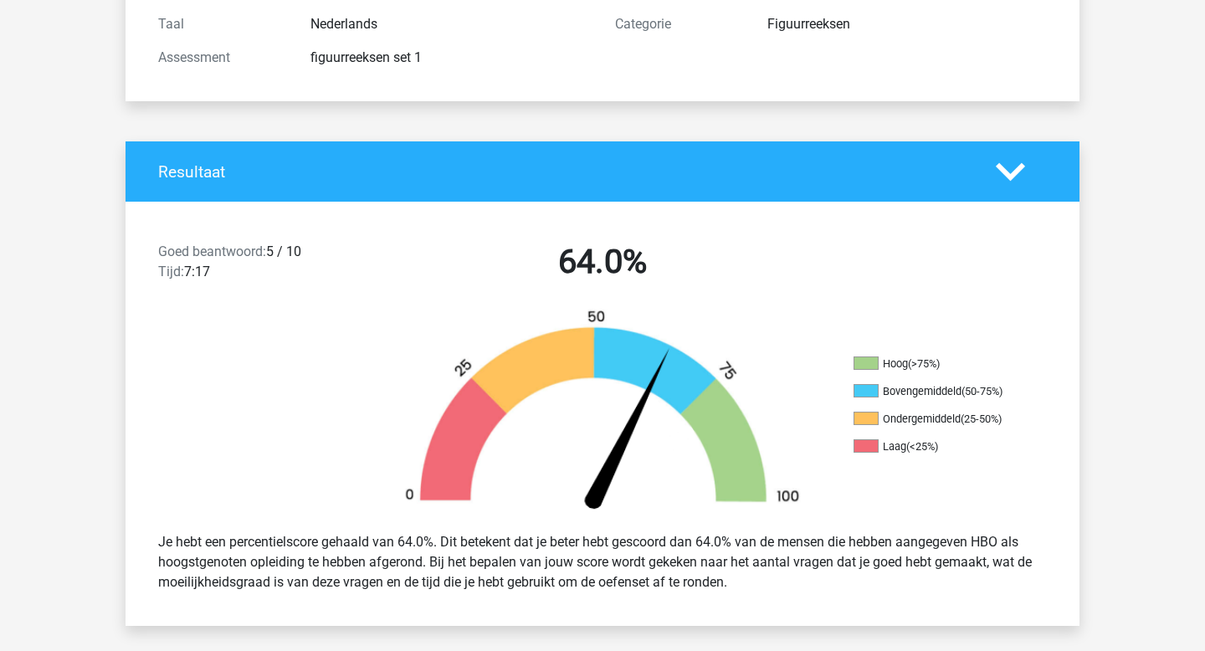
scroll to position [175, 0]
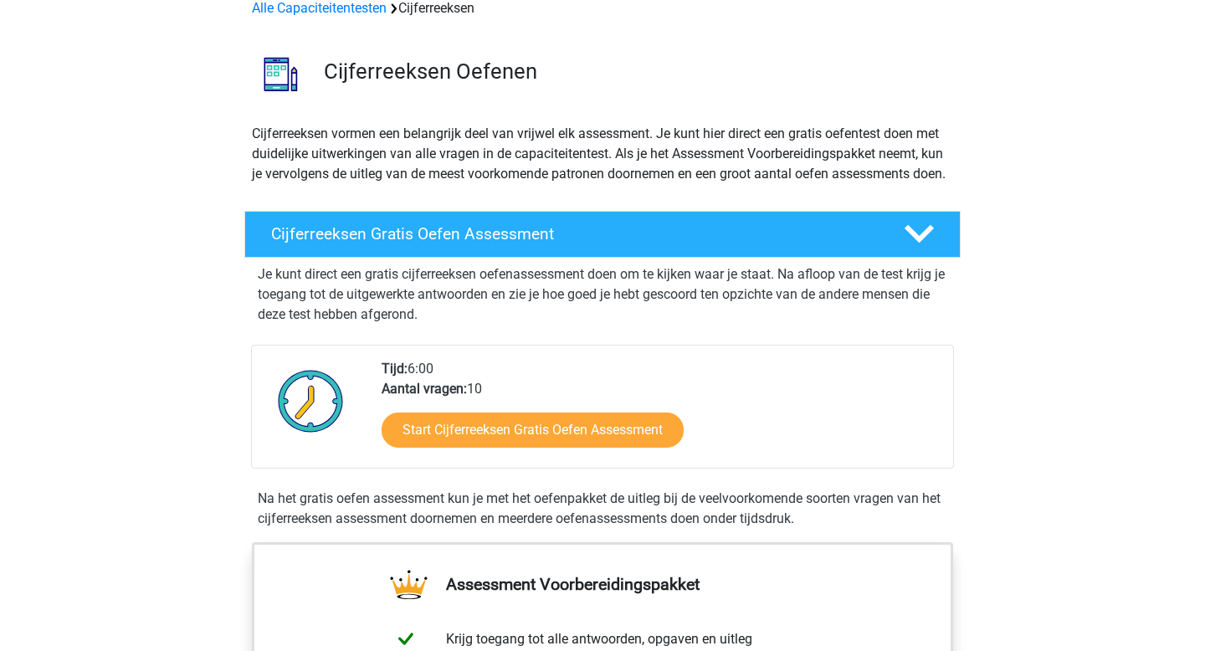
scroll to position [102, 0]
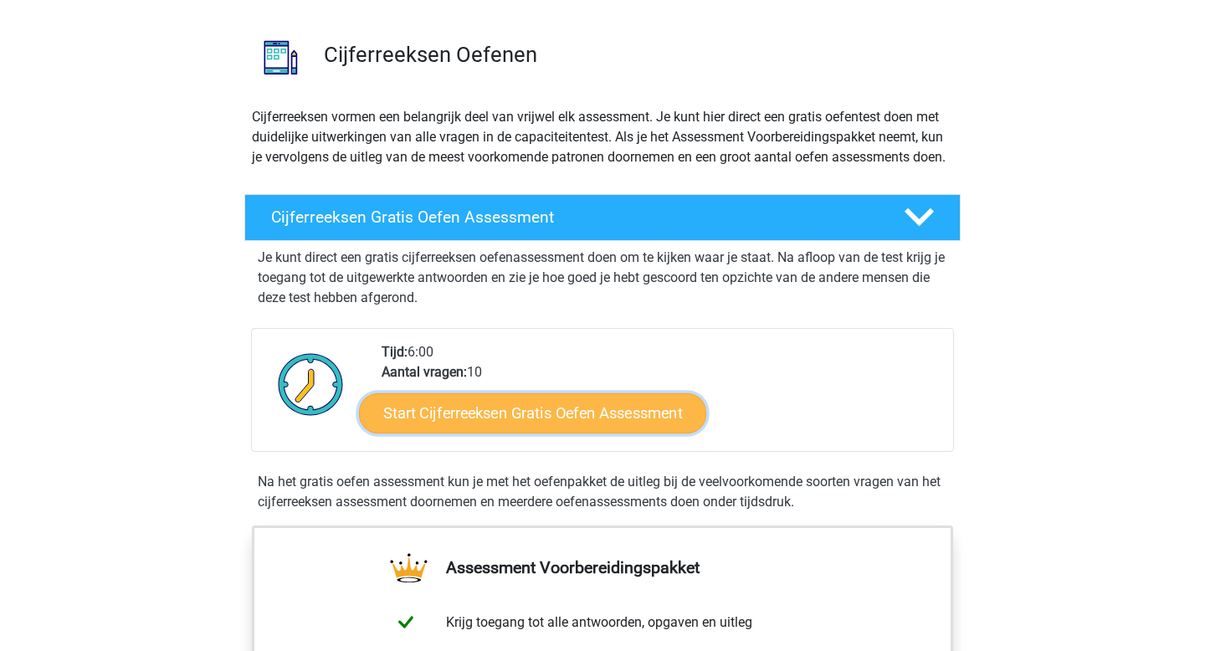
click at [424, 429] on link "Start Cijferreeksen Gratis Oefen Assessment" at bounding box center [532, 412] width 347 height 40
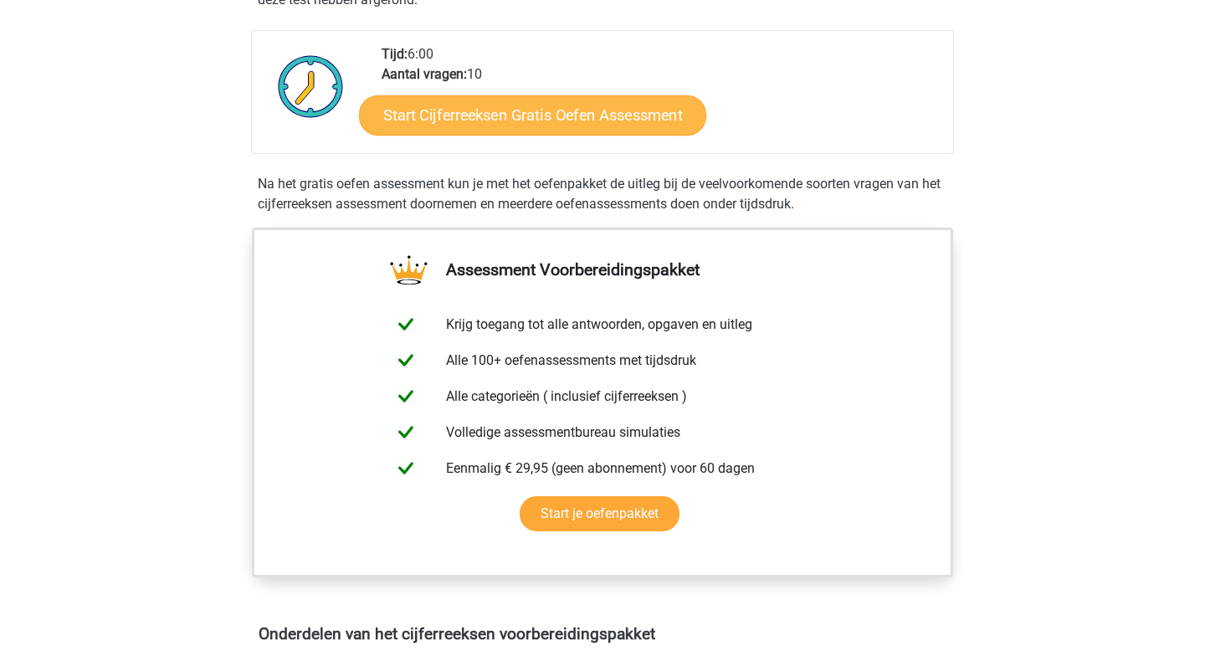
scroll to position [0, 0]
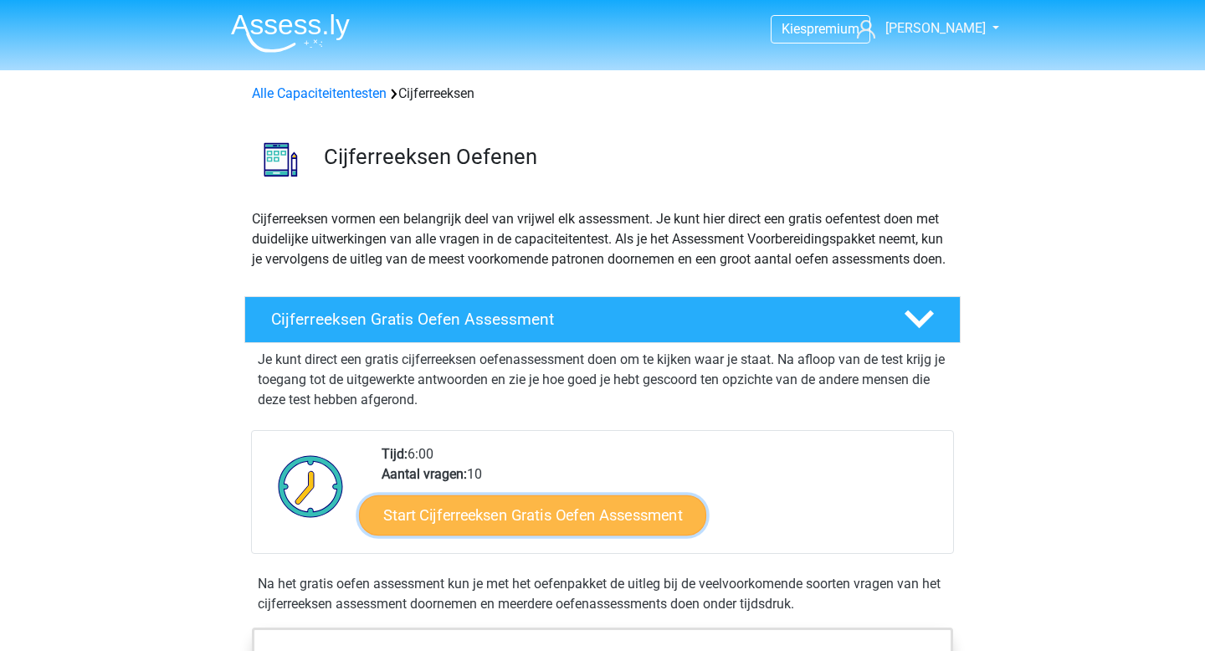
click at [488, 532] on link "Start Cijferreeksen Gratis Oefen Assessment" at bounding box center [532, 514] width 347 height 40
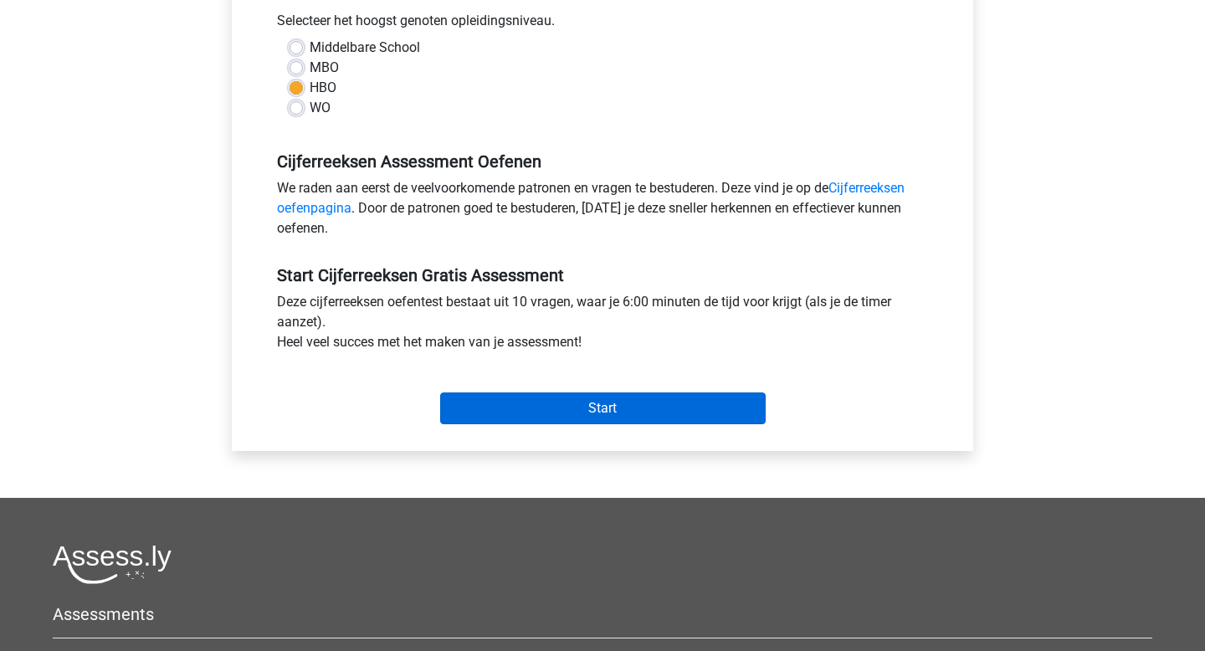
scroll to position [392, 0]
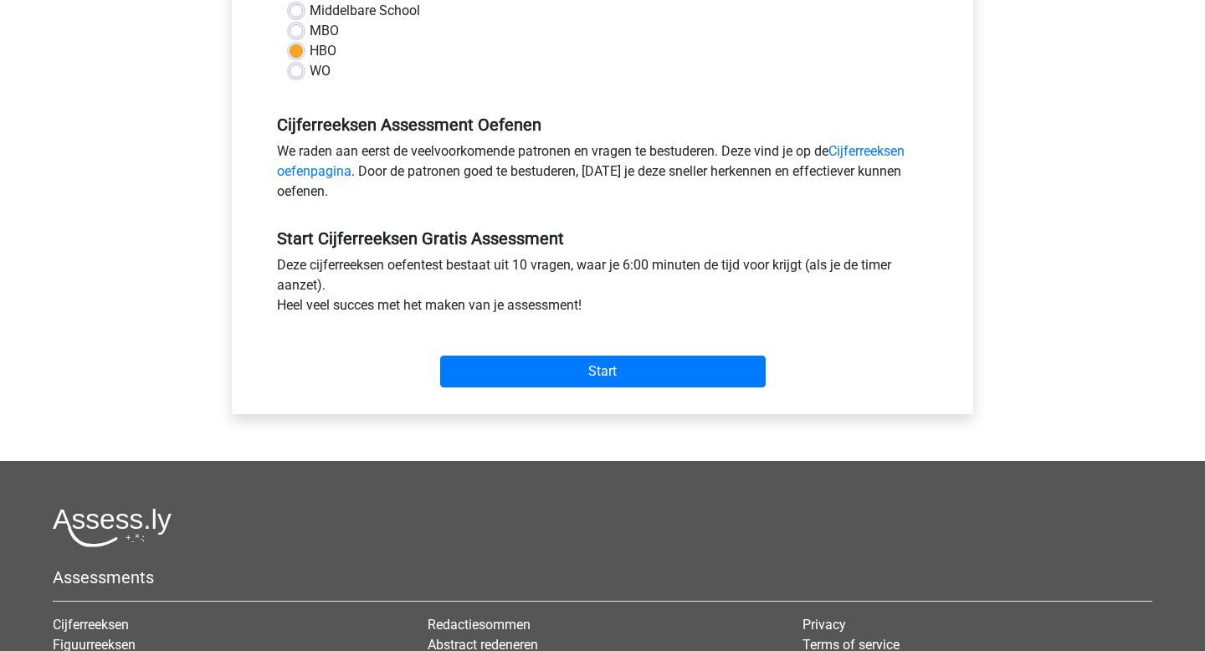
scroll to position [425, 0]
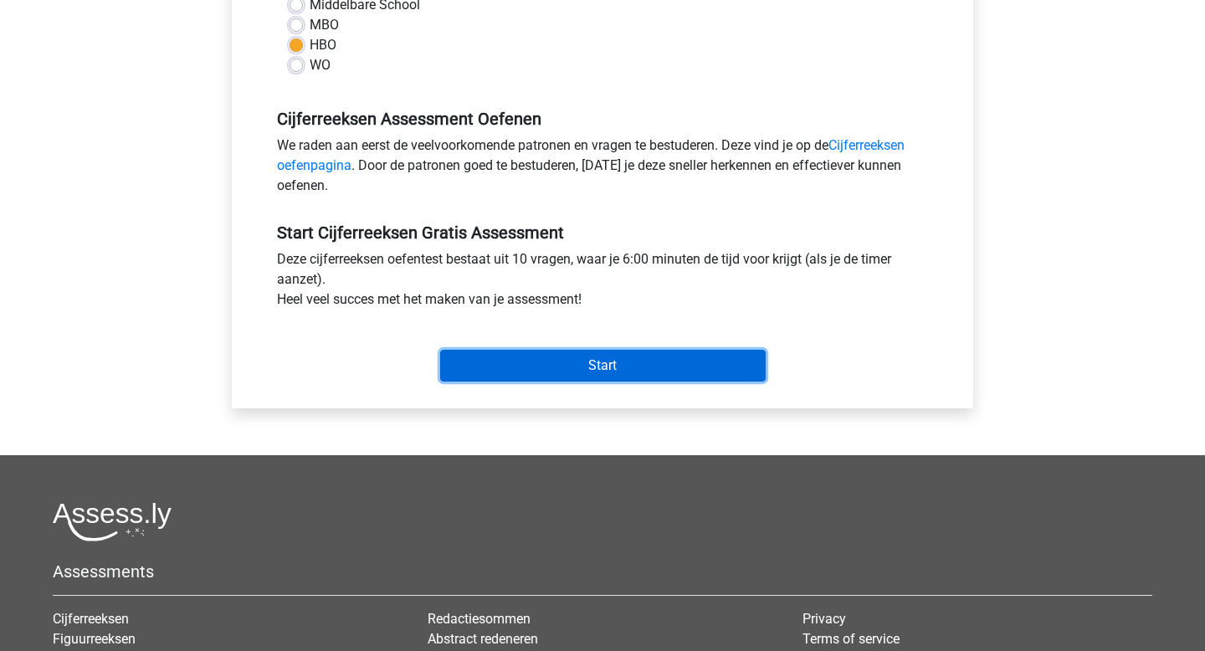
click at [567, 356] on input "Start" at bounding box center [602, 366] width 325 height 32
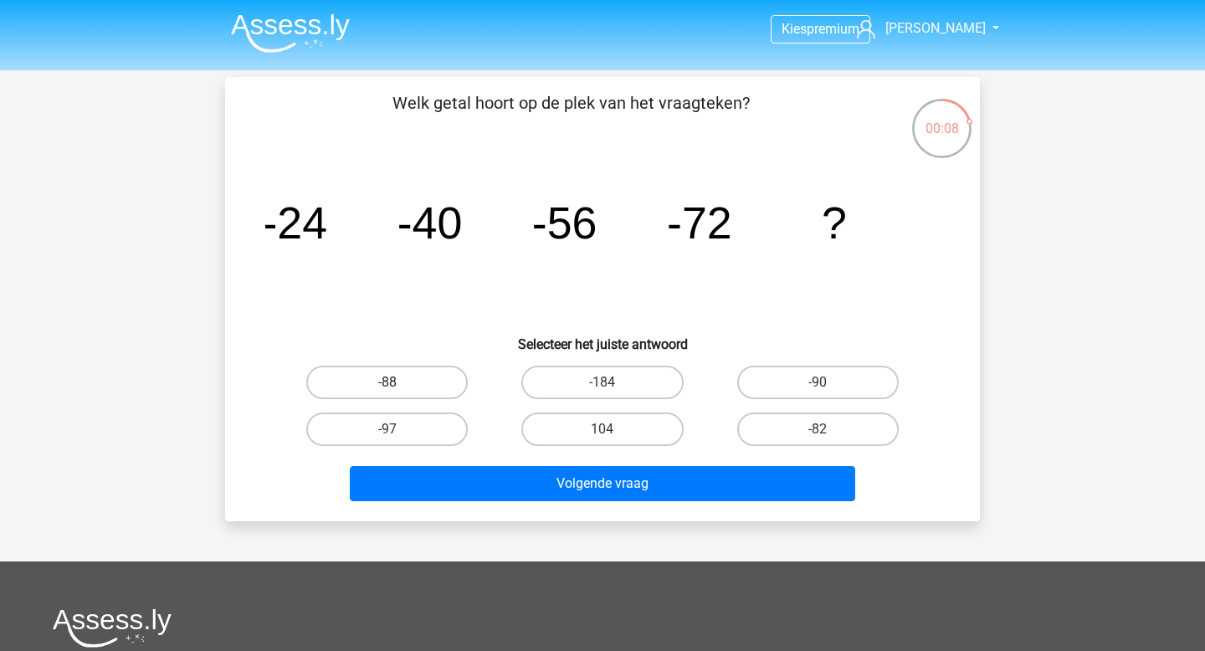
click at [414, 381] on label "-88" at bounding box center [386, 382] width 161 height 33
click at [398, 382] on input "-88" at bounding box center [392, 387] width 11 height 11
radio input "true"
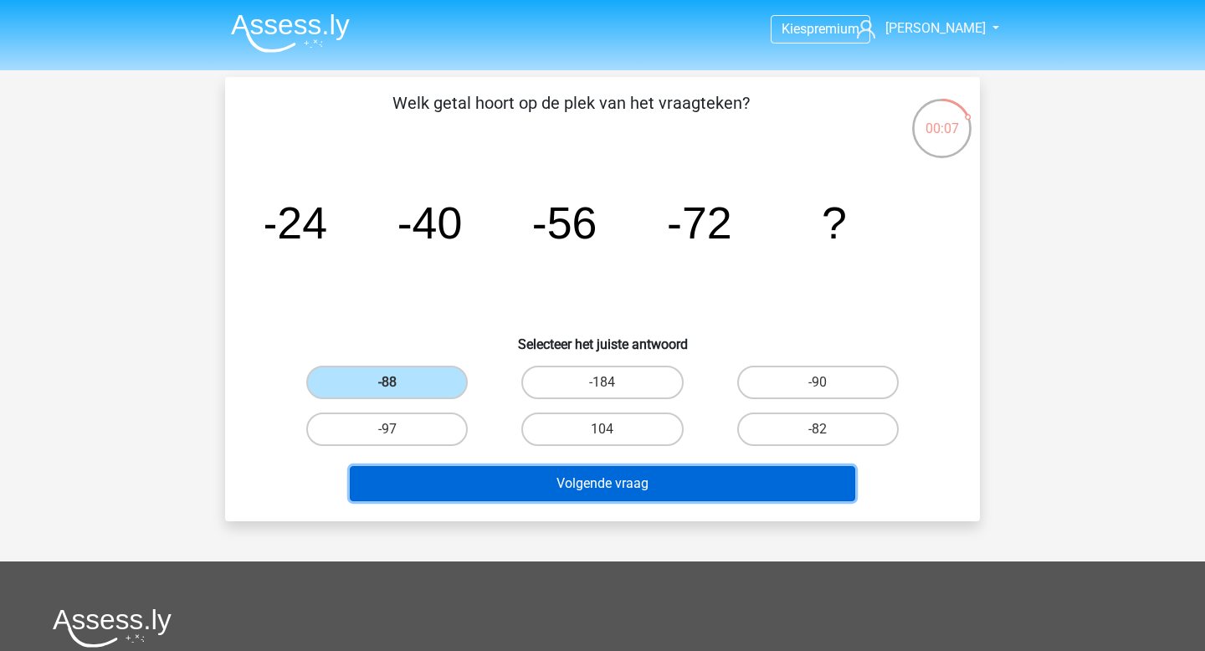
click at [529, 473] on button "Volgende vraag" at bounding box center [603, 483] width 506 height 35
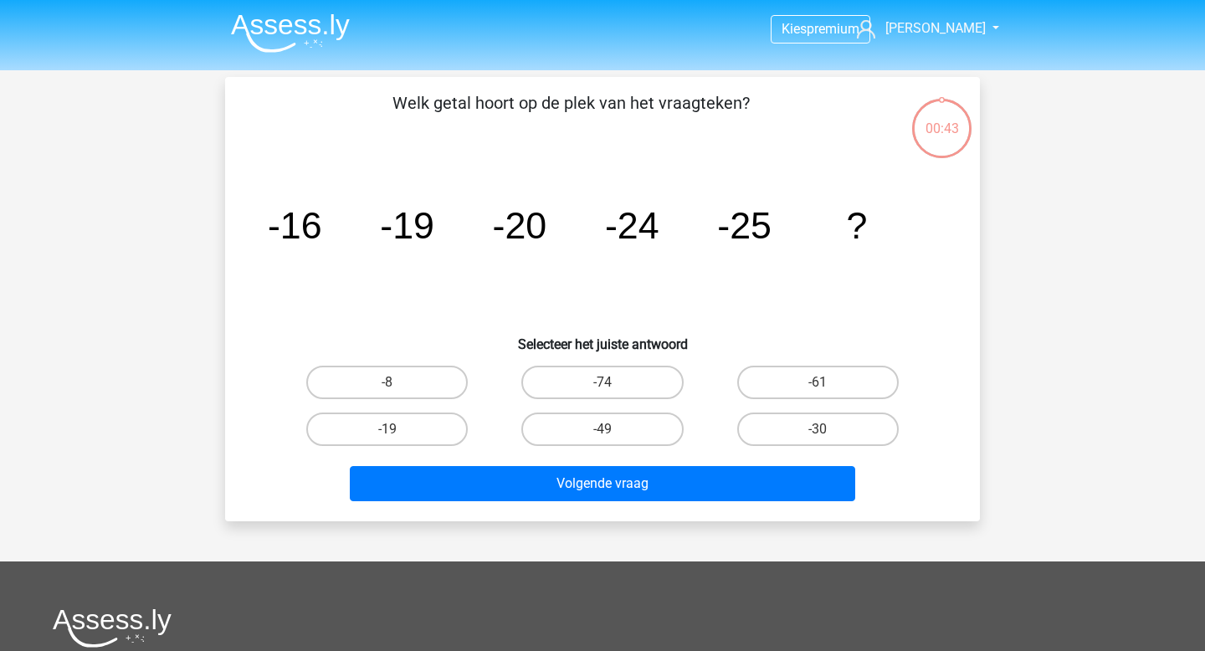
scroll to position [77, 0]
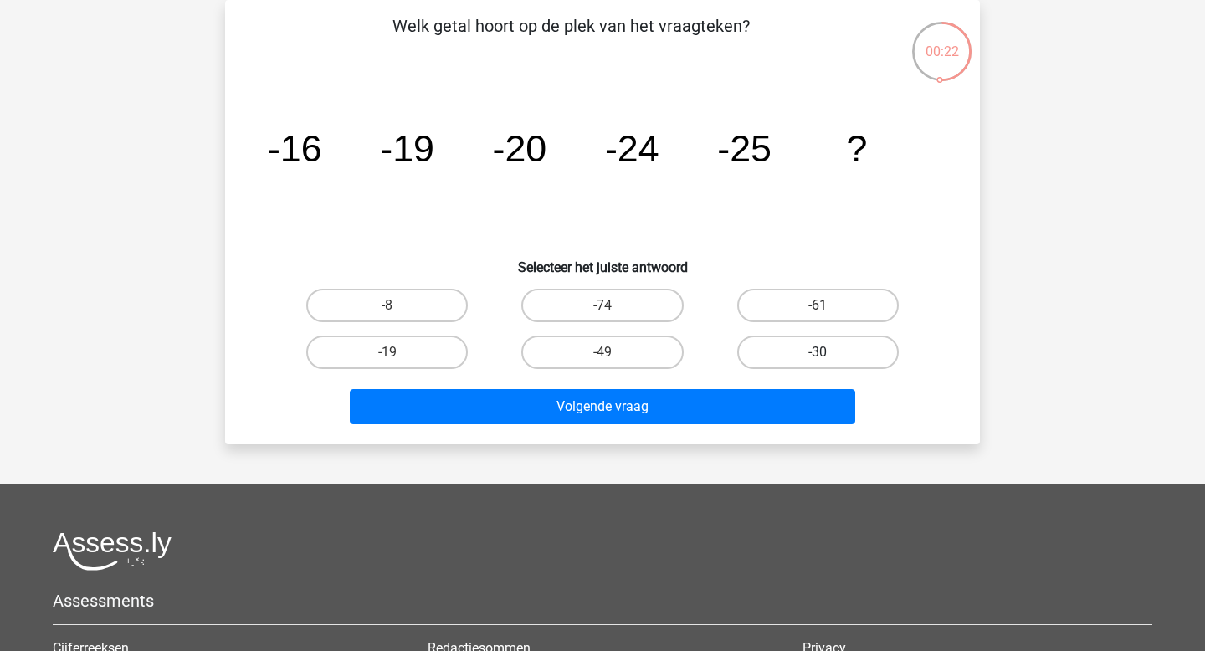
click at [801, 345] on label "-30" at bounding box center [817, 351] width 161 height 33
click at [817, 352] on input "-30" at bounding box center [822, 357] width 11 height 11
radio input "true"
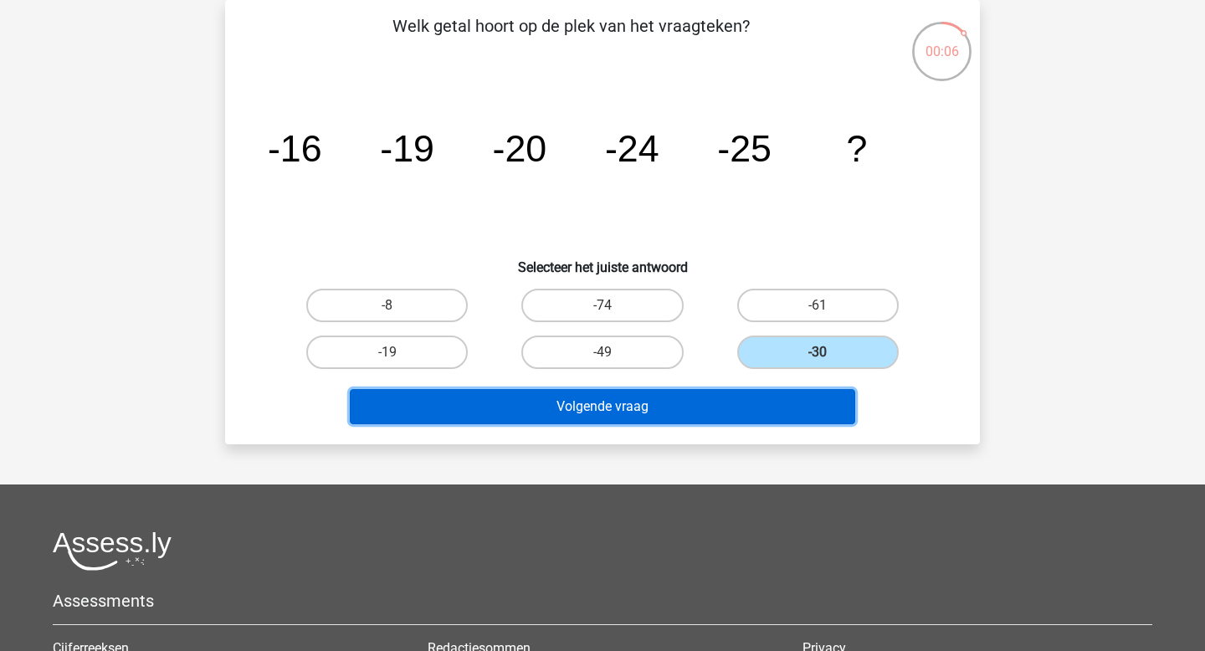
click at [642, 411] on button "Volgende vraag" at bounding box center [603, 406] width 506 height 35
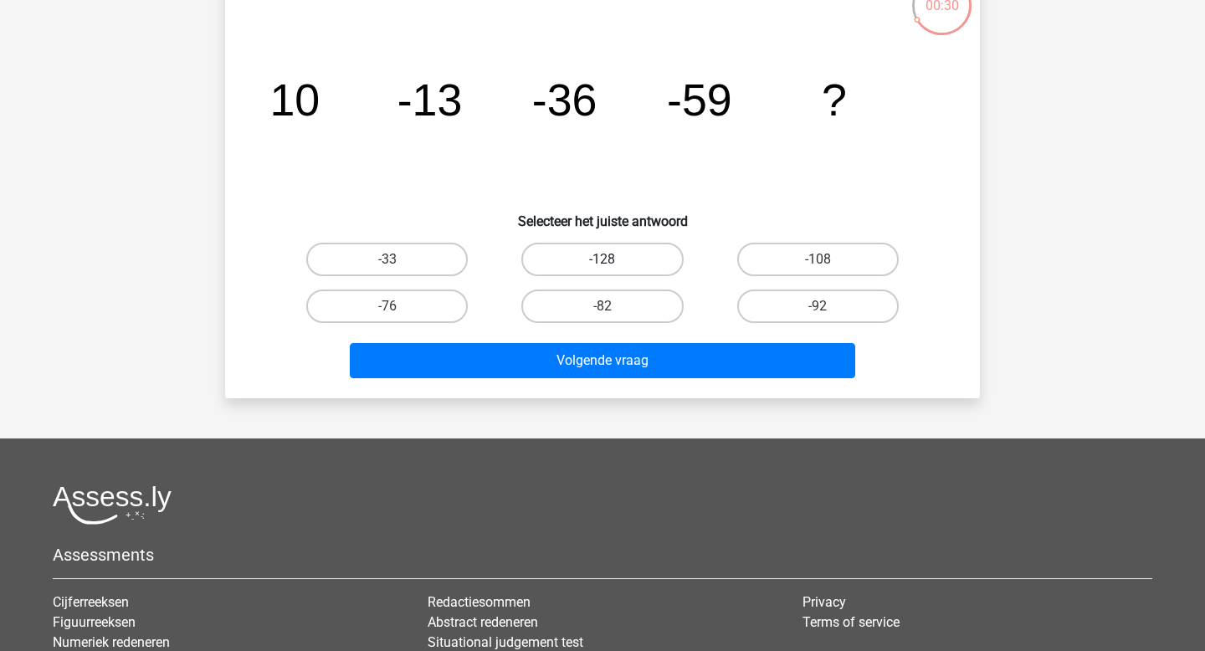
scroll to position [108, 0]
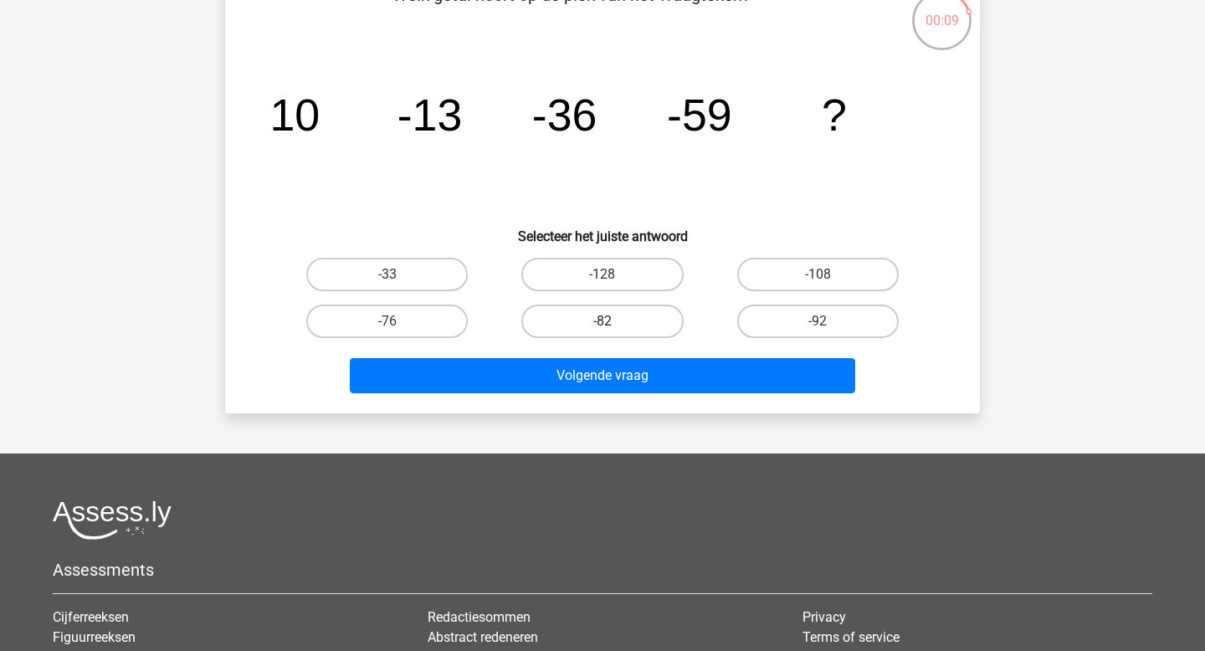
click at [580, 314] on label "-82" at bounding box center [601, 320] width 161 height 33
click at [602, 321] on input "-82" at bounding box center [607, 326] width 11 height 11
radio input "true"
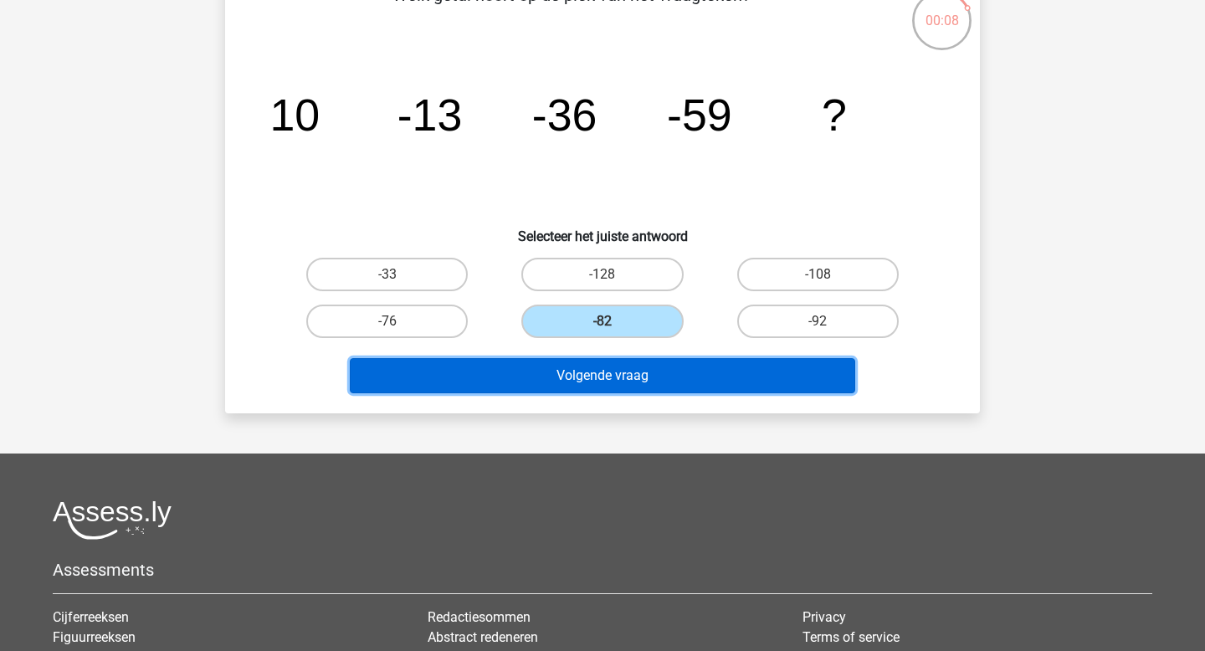
click at [582, 373] on button "Volgende vraag" at bounding box center [603, 375] width 506 height 35
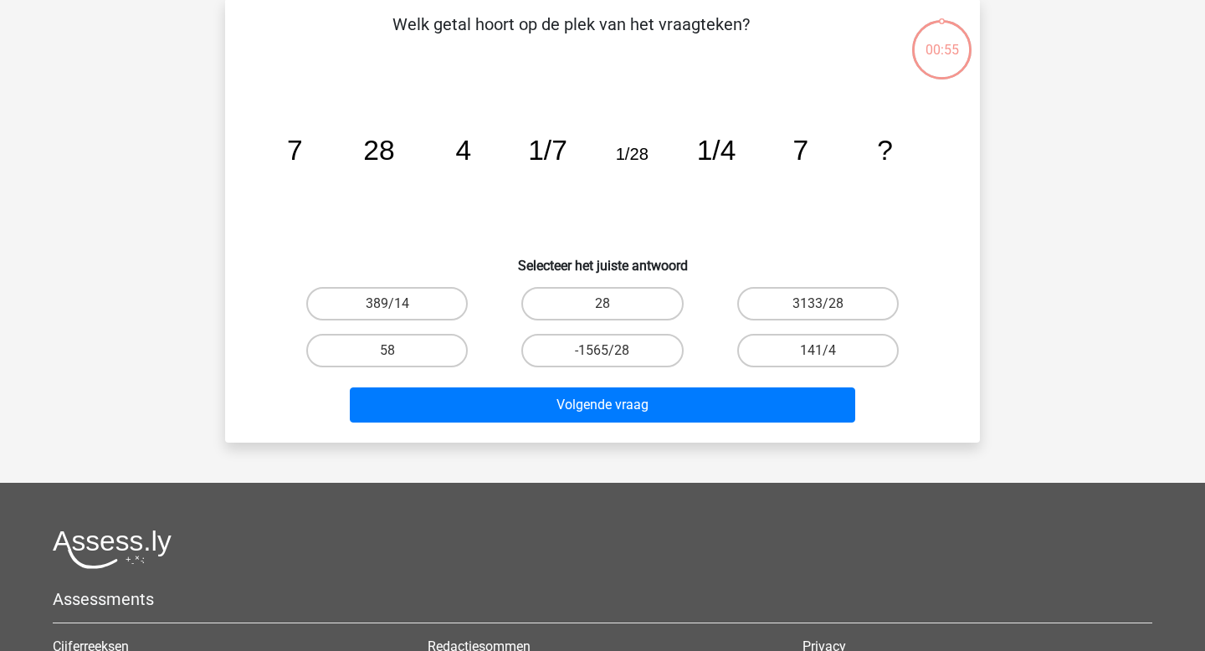
scroll to position [77, 0]
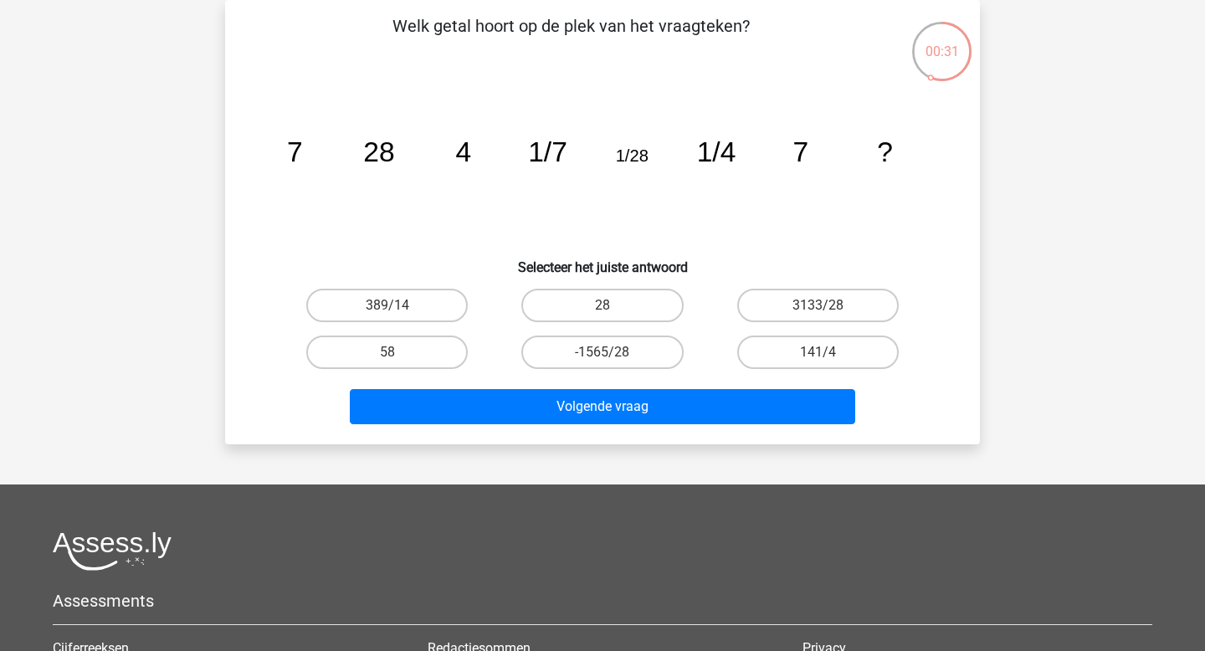
click at [612, 306] on input "28" at bounding box center [607, 310] width 11 height 11
radio input "true"
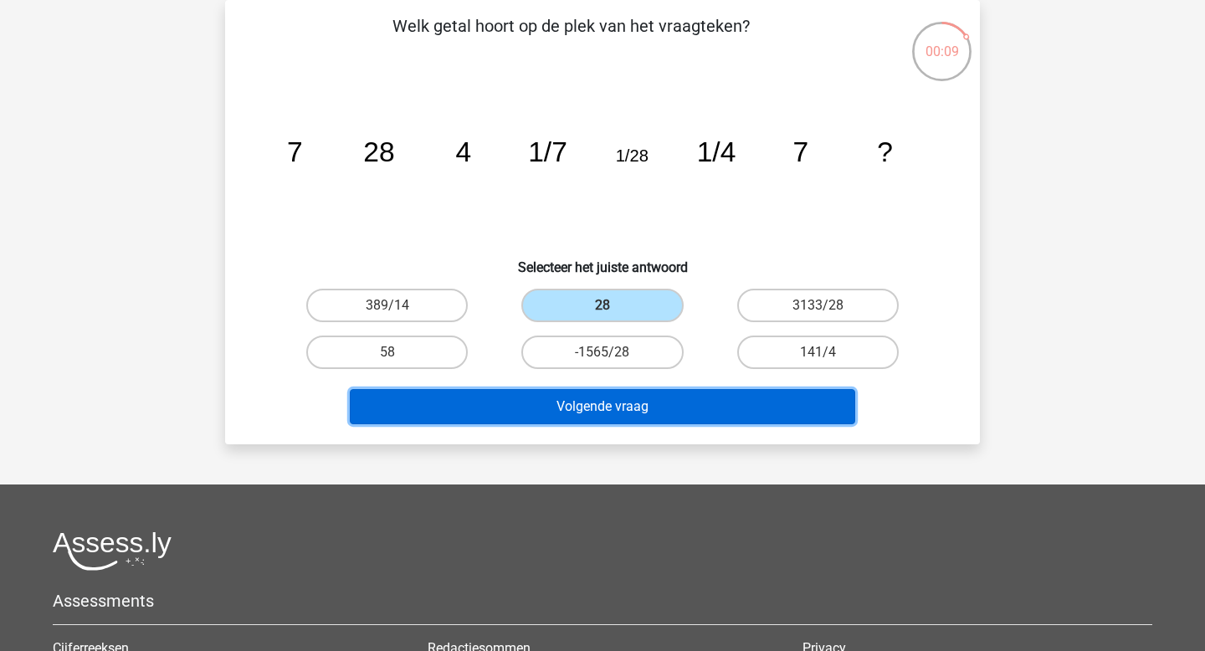
click at [627, 407] on button "Volgende vraag" at bounding box center [603, 406] width 506 height 35
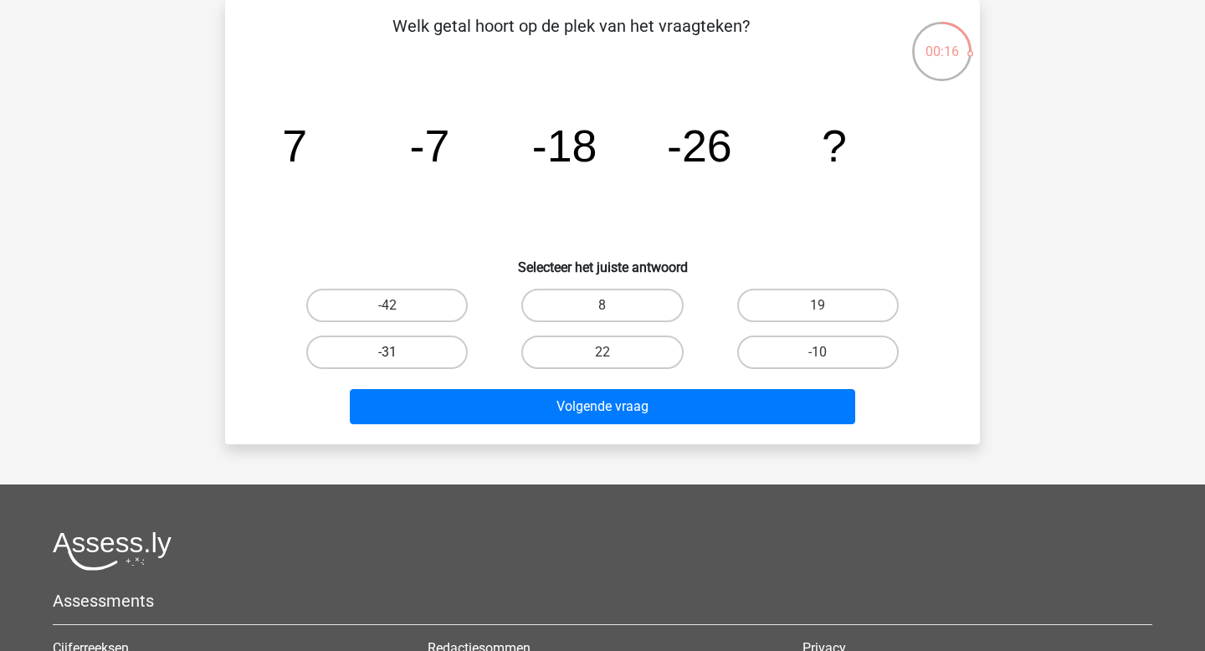
click at [427, 350] on label "-31" at bounding box center [386, 351] width 161 height 33
click at [398, 352] on input "-31" at bounding box center [392, 357] width 11 height 11
radio input "true"
click at [427, 350] on label "-31" at bounding box center [386, 351] width 161 height 33
click at [398, 352] on input "-31" at bounding box center [392, 357] width 11 height 11
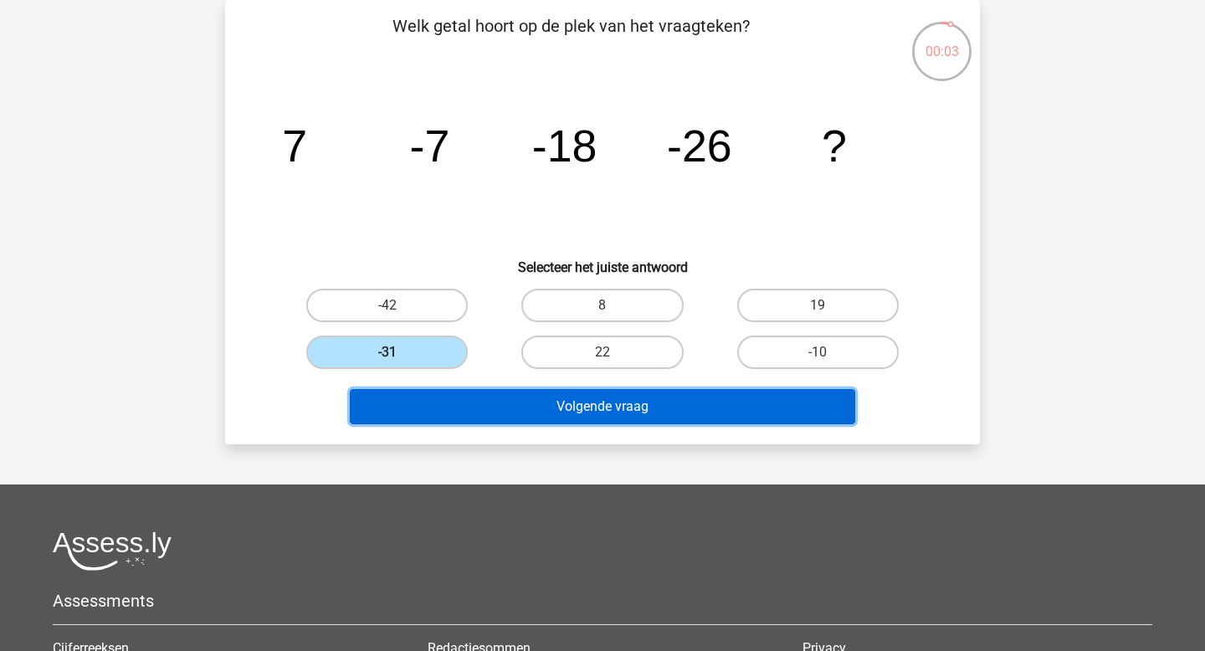
click at [487, 416] on button "Volgende vraag" at bounding box center [603, 406] width 506 height 35
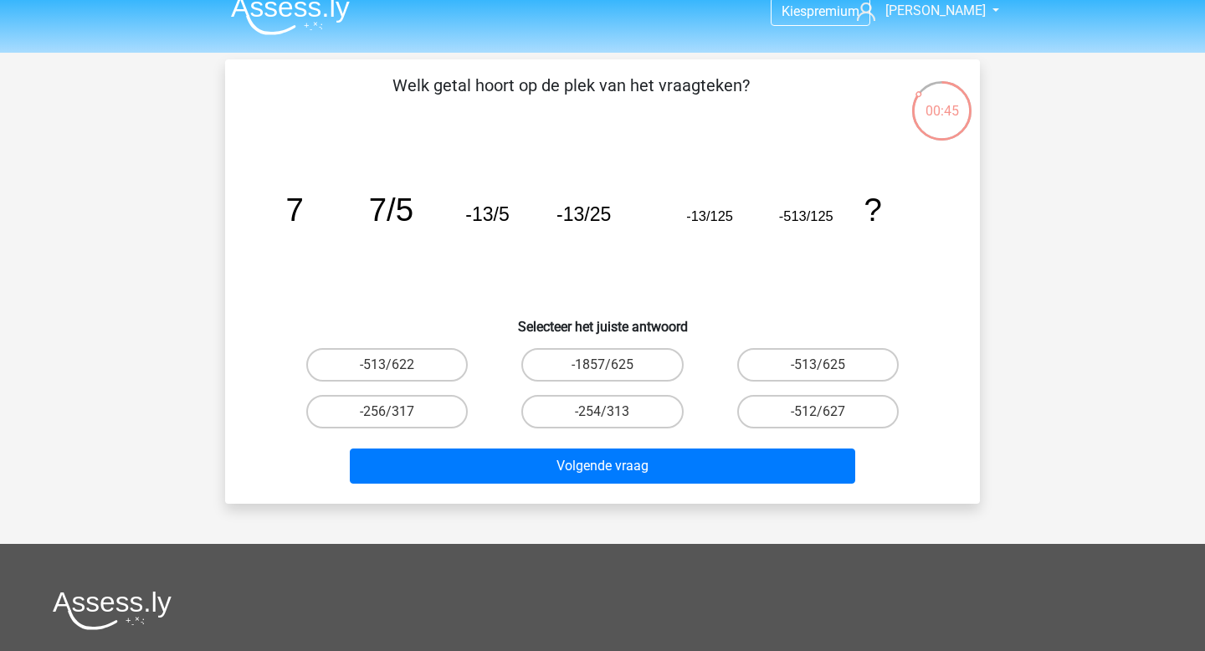
scroll to position [16, 0]
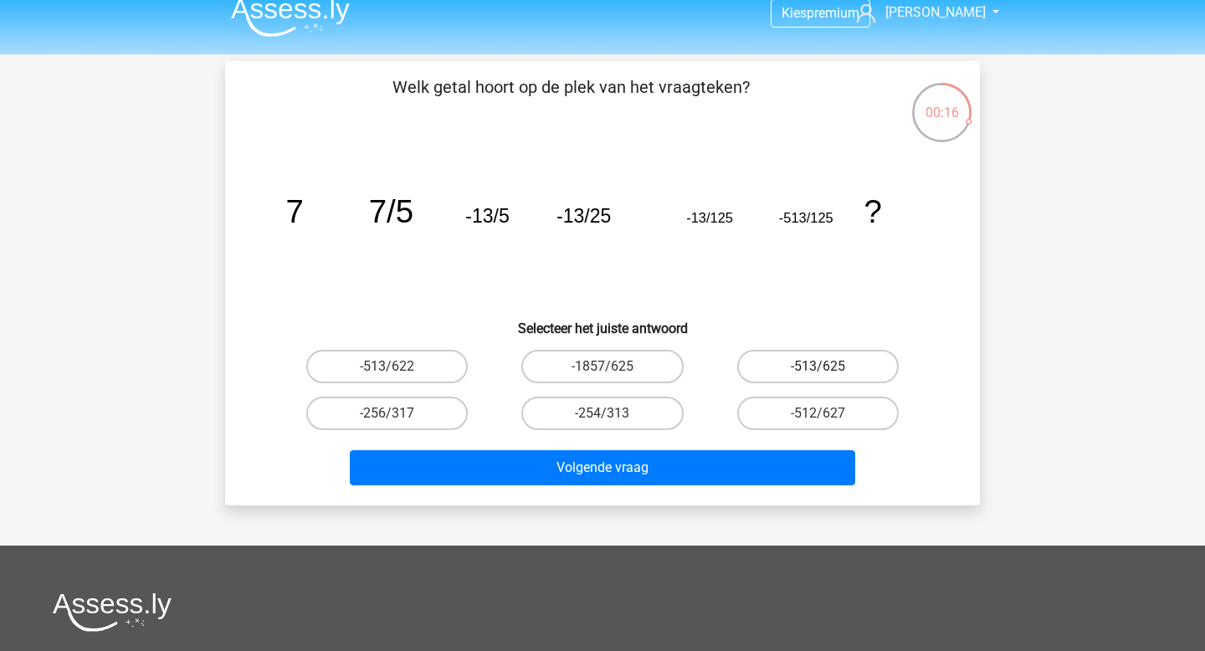
click at [850, 362] on label "-513/625" at bounding box center [817, 366] width 161 height 33
click at [828, 366] on input "-513/625" at bounding box center [822, 371] width 11 height 11
radio input "true"
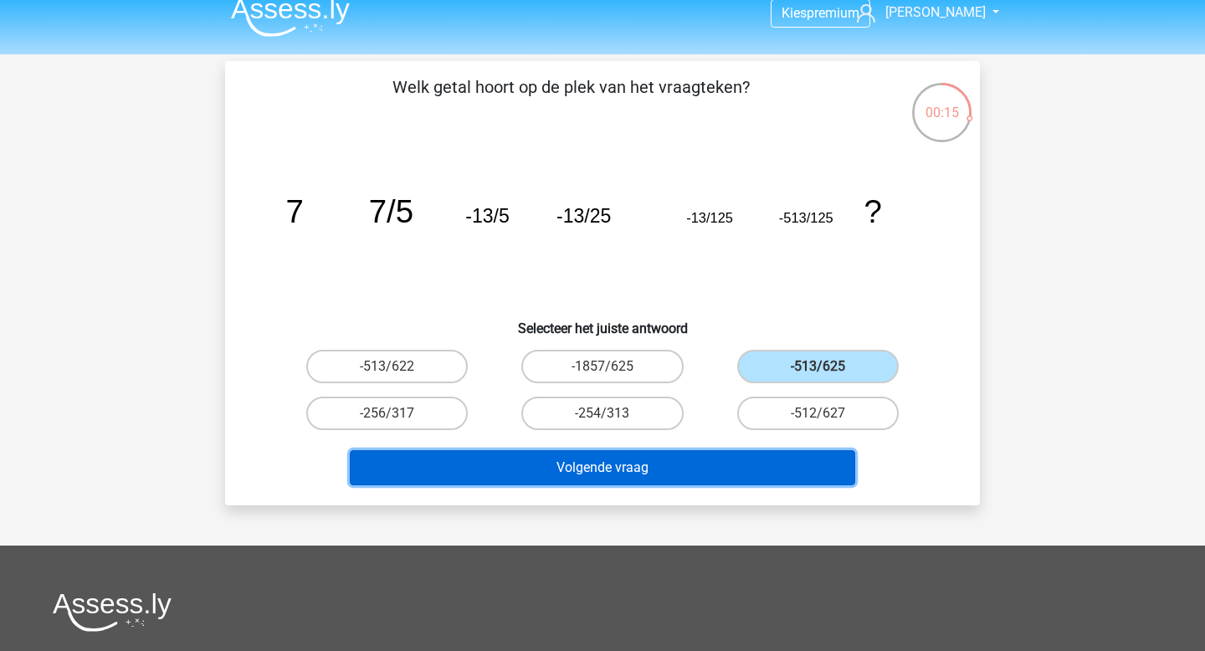
click at [650, 468] on button "Volgende vraag" at bounding box center [603, 467] width 506 height 35
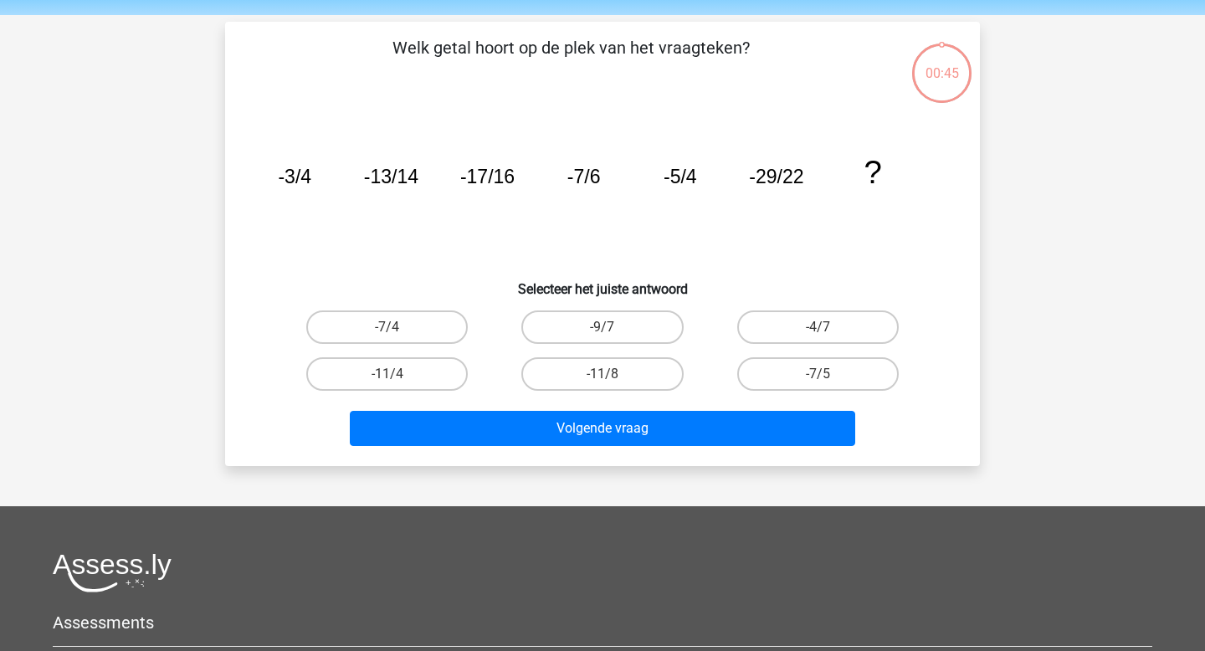
scroll to position [77, 0]
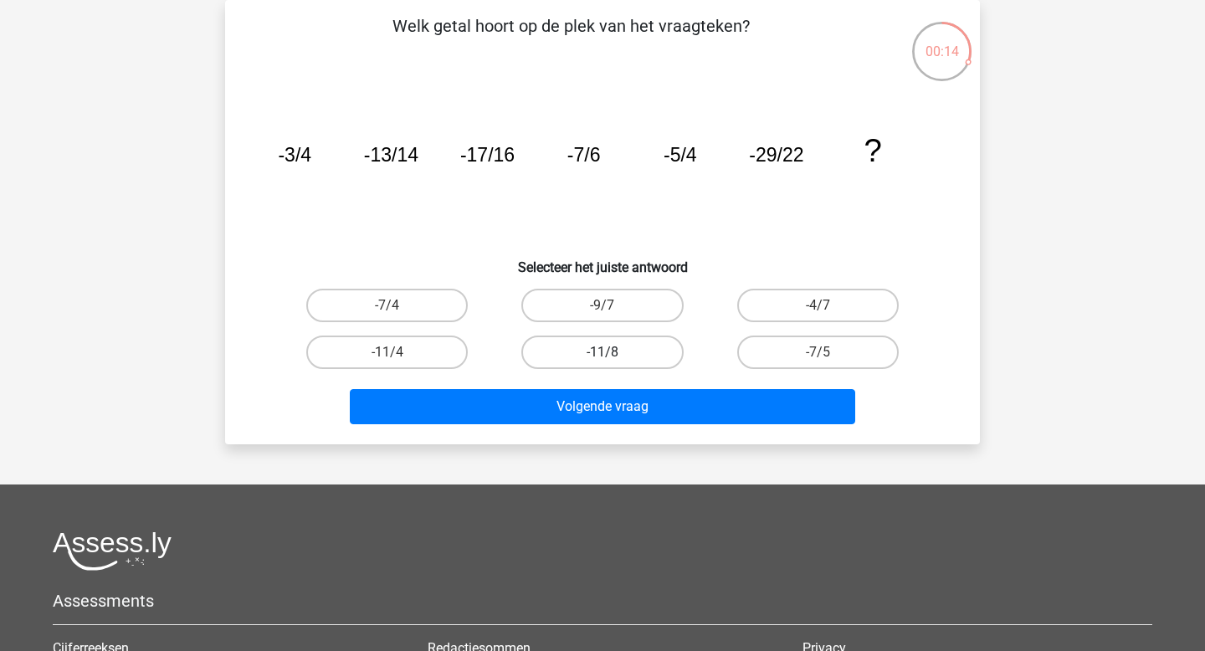
click at [613, 345] on label "-11/8" at bounding box center [601, 351] width 161 height 33
click at [613, 352] on input "-11/8" at bounding box center [607, 357] width 11 height 11
radio input "true"
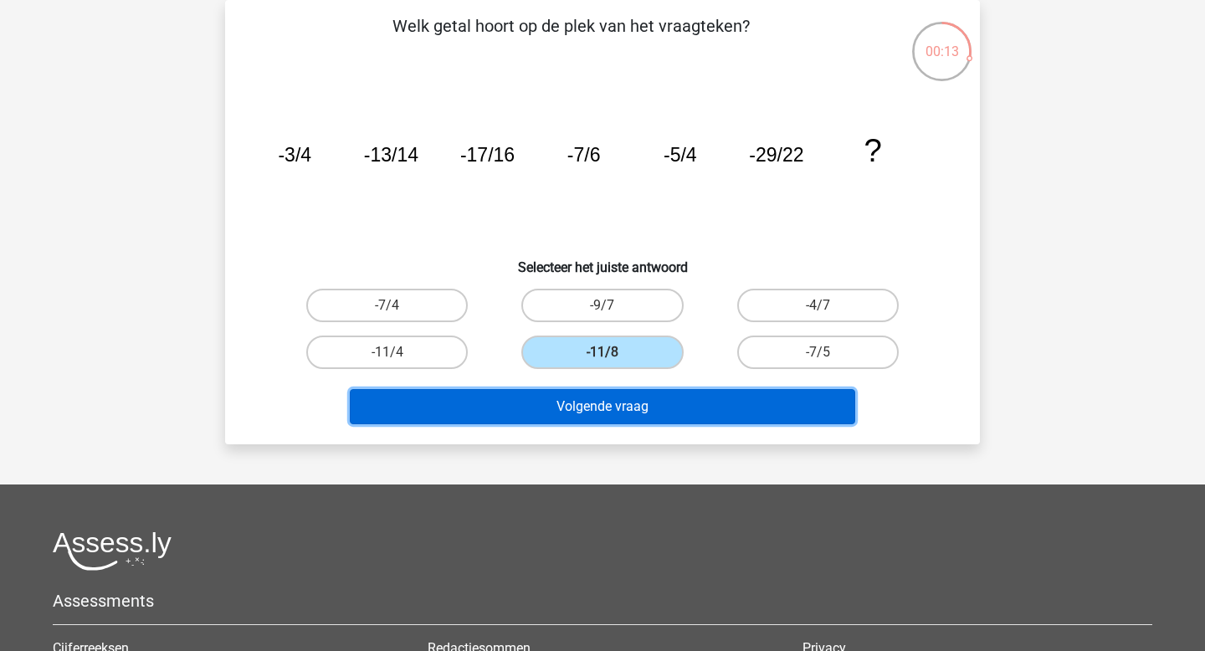
click at [599, 395] on button "Volgende vraag" at bounding box center [603, 406] width 506 height 35
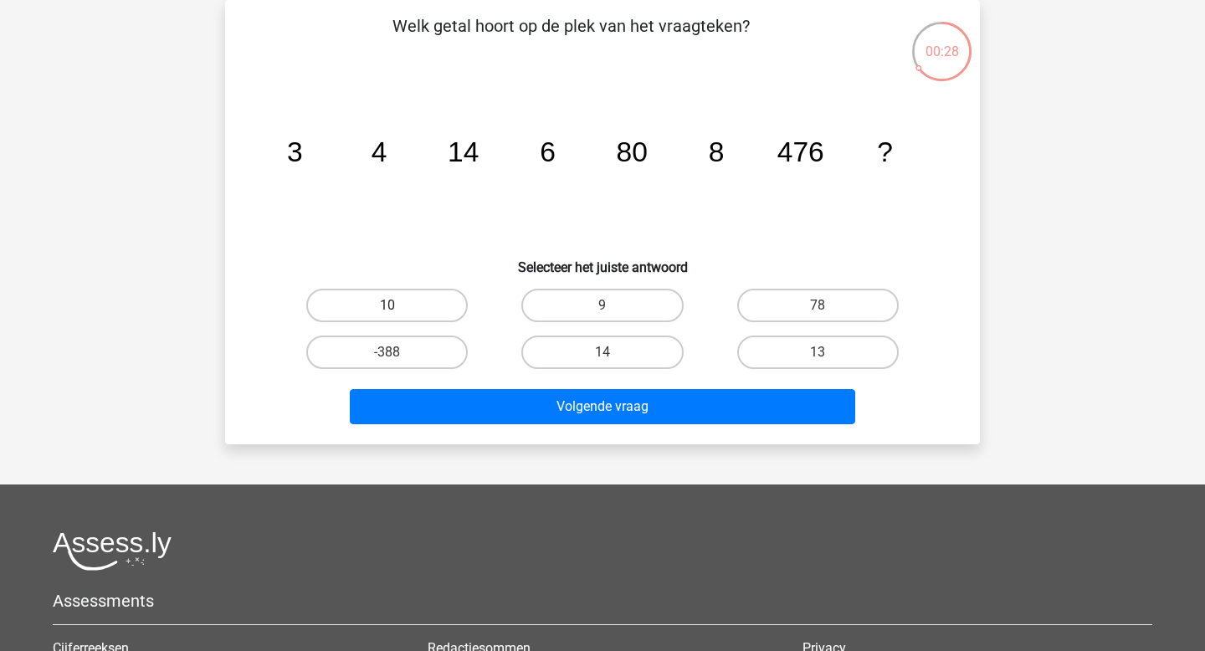
click at [420, 304] on label "10" at bounding box center [386, 305] width 161 height 33
click at [398, 305] on input "10" at bounding box center [392, 310] width 11 height 11
radio input "true"
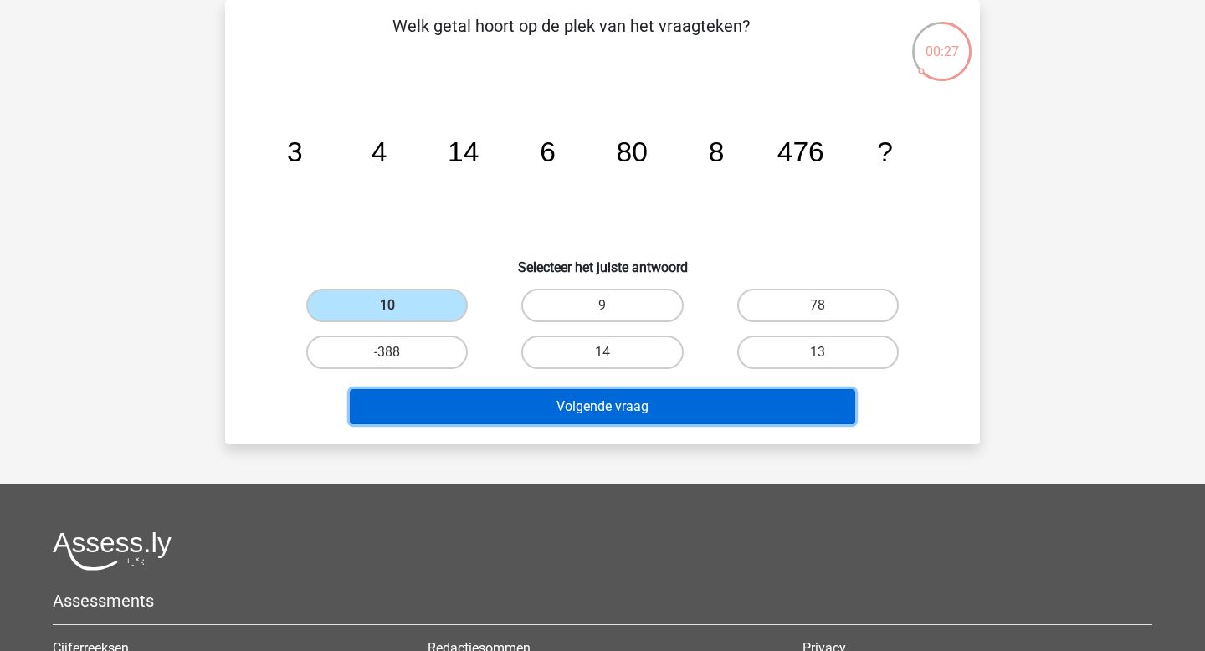
click at [552, 423] on button "Volgende vraag" at bounding box center [603, 406] width 506 height 35
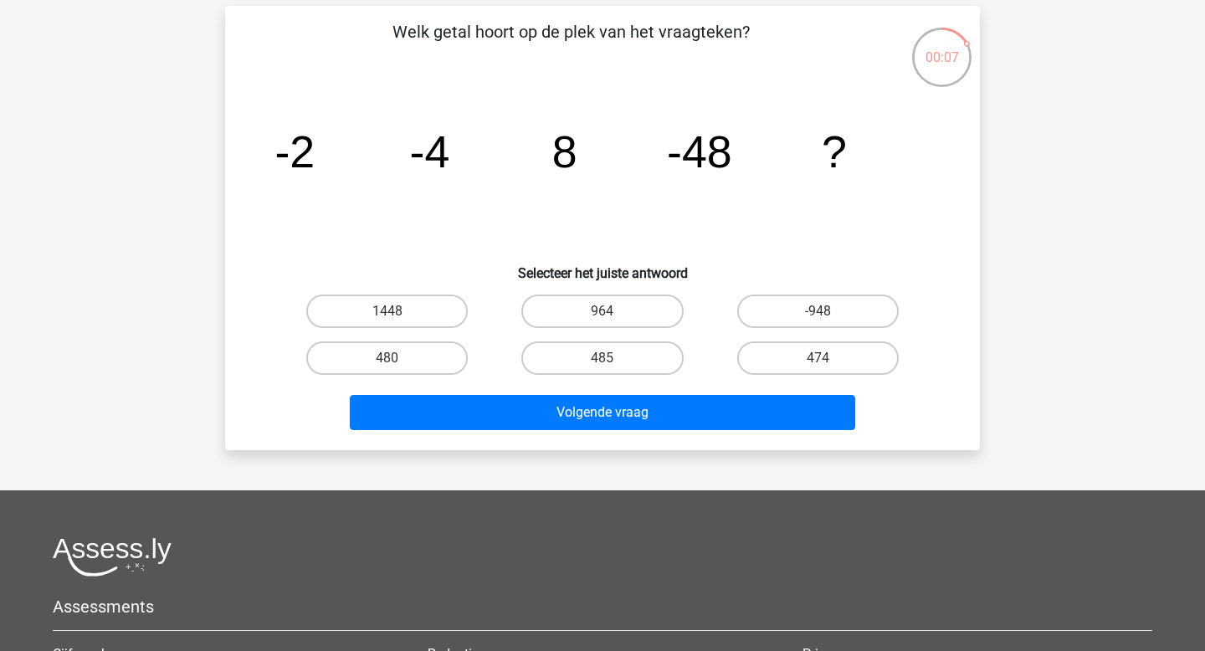
scroll to position [51, 0]
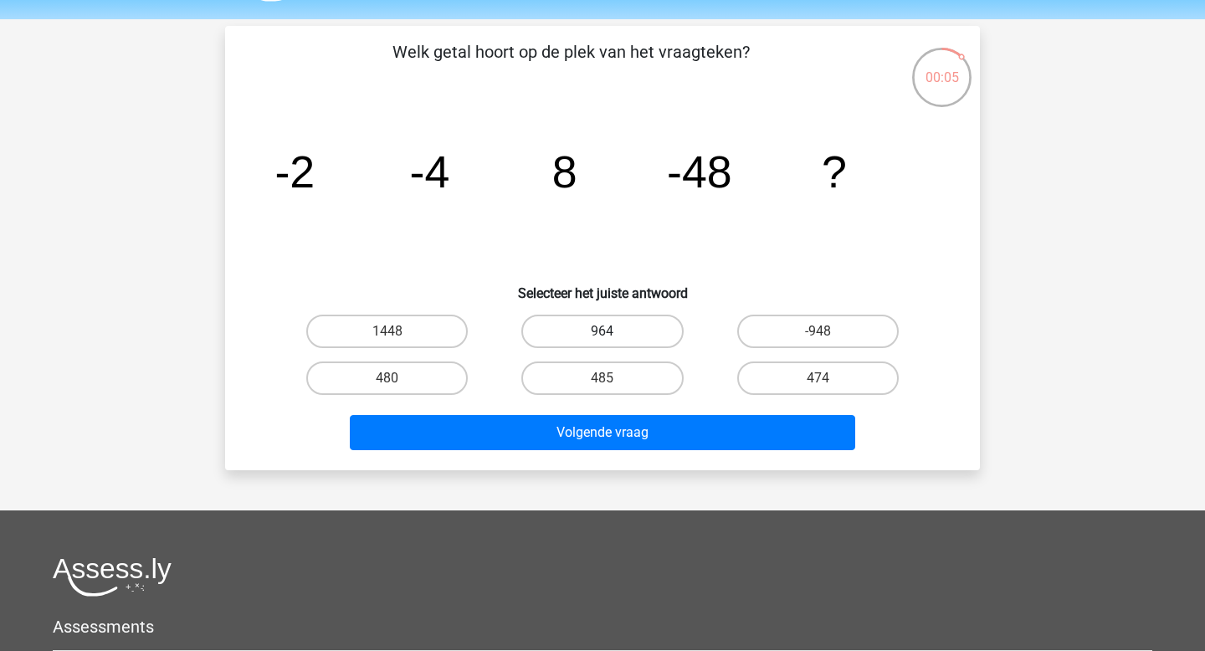
click at [657, 332] on label "964" at bounding box center [601, 331] width 161 height 33
click at [613, 332] on input "964" at bounding box center [607, 336] width 11 height 11
radio input "true"
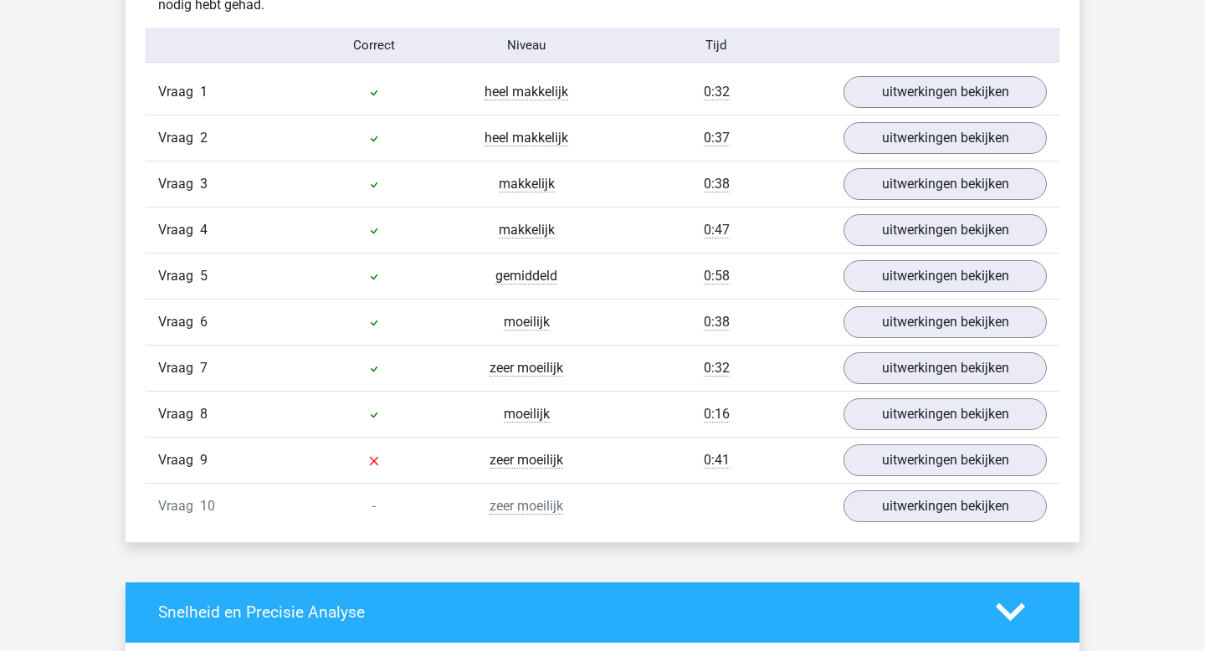
scroll to position [1369, 0]
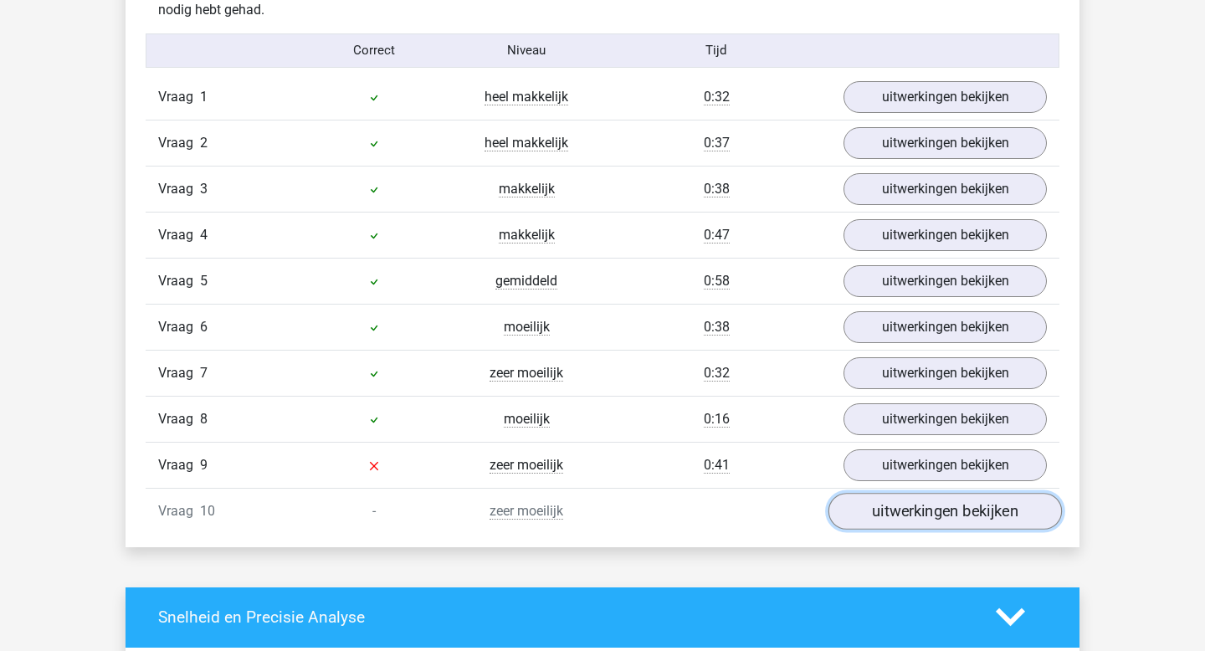
click at [944, 500] on link "uitwerkingen bekijken" at bounding box center [944, 511] width 233 height 37
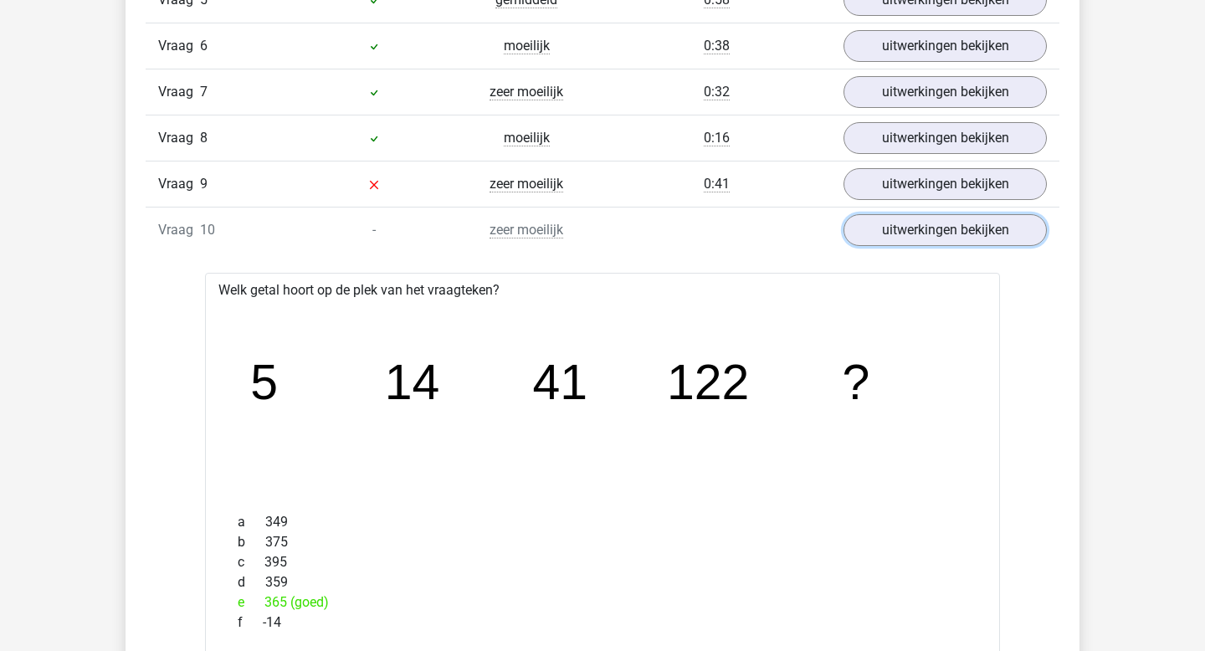
scroll to position [1596, 0]
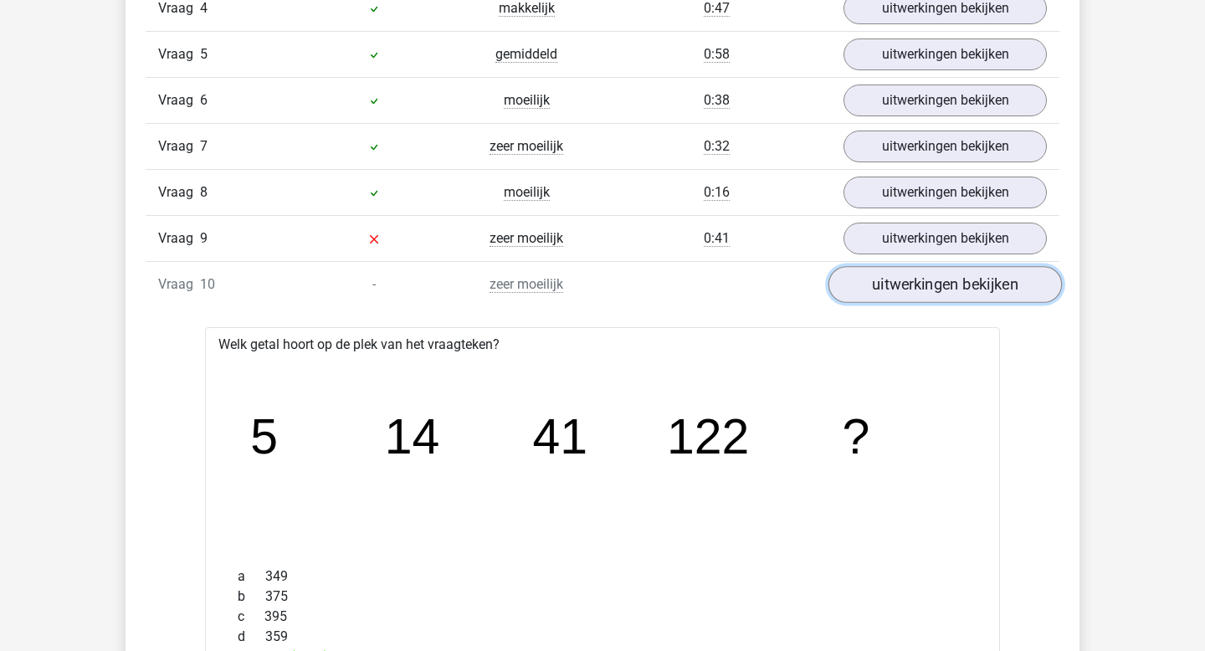
click at [866, 285] on link "uitwerkingen bekijken" at bounding box center [944, 284] width 233 height 37
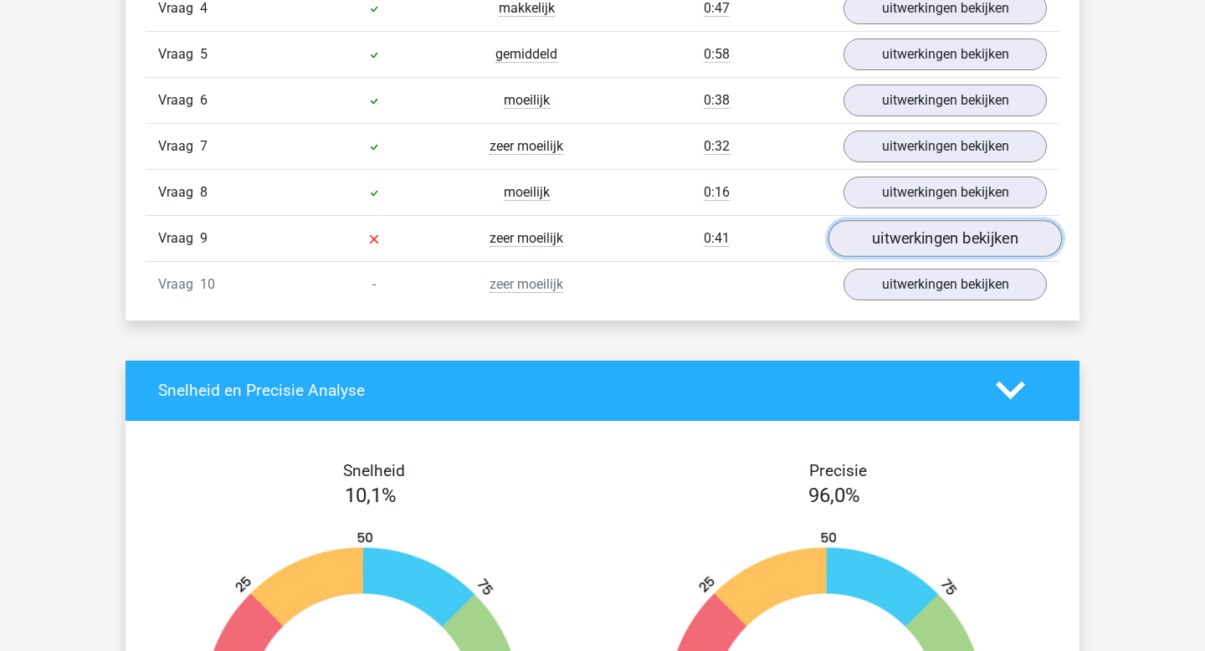
click at [877, 242] on link "uitwerkingen bekijken" at bounding box center [944, 238] width 233 height 37
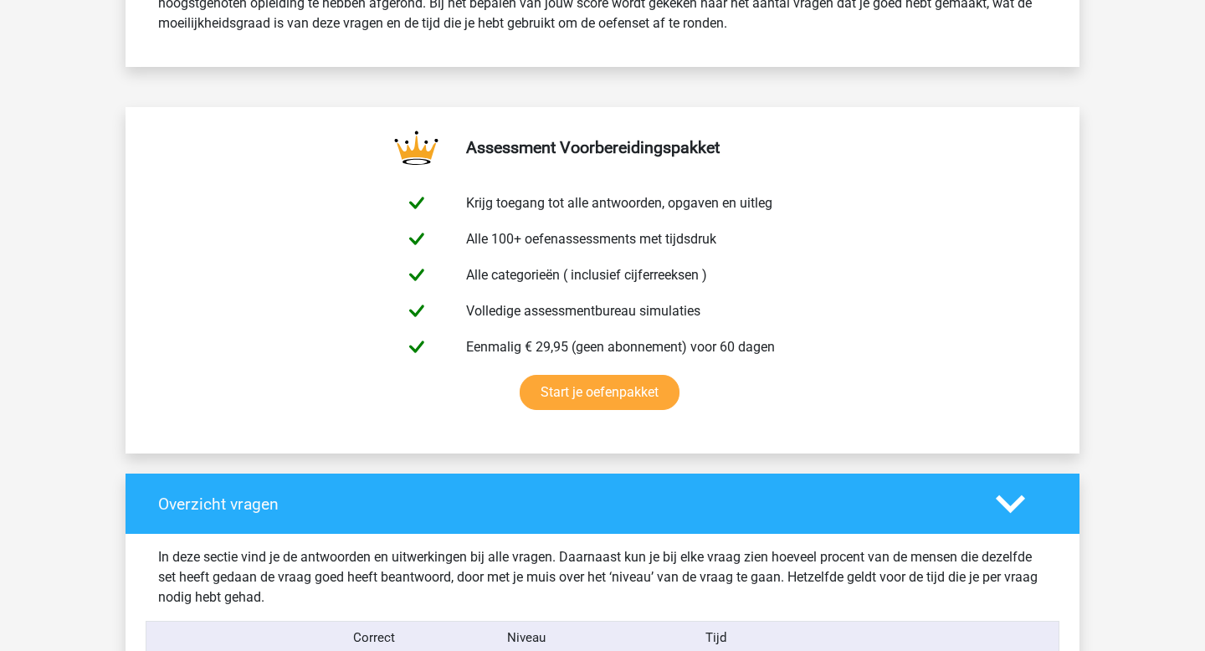
scroll to position [600, 0]
